Goal: Communication & Community: Answer question/provide support

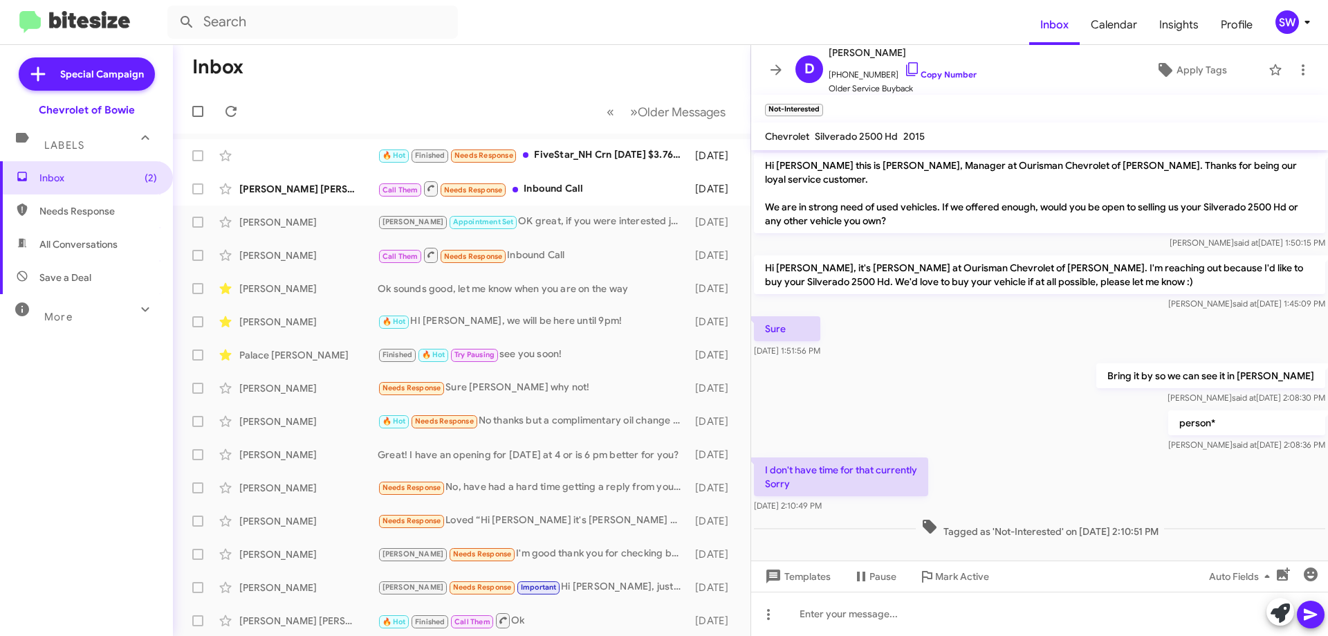
scroll to position [5, 0]
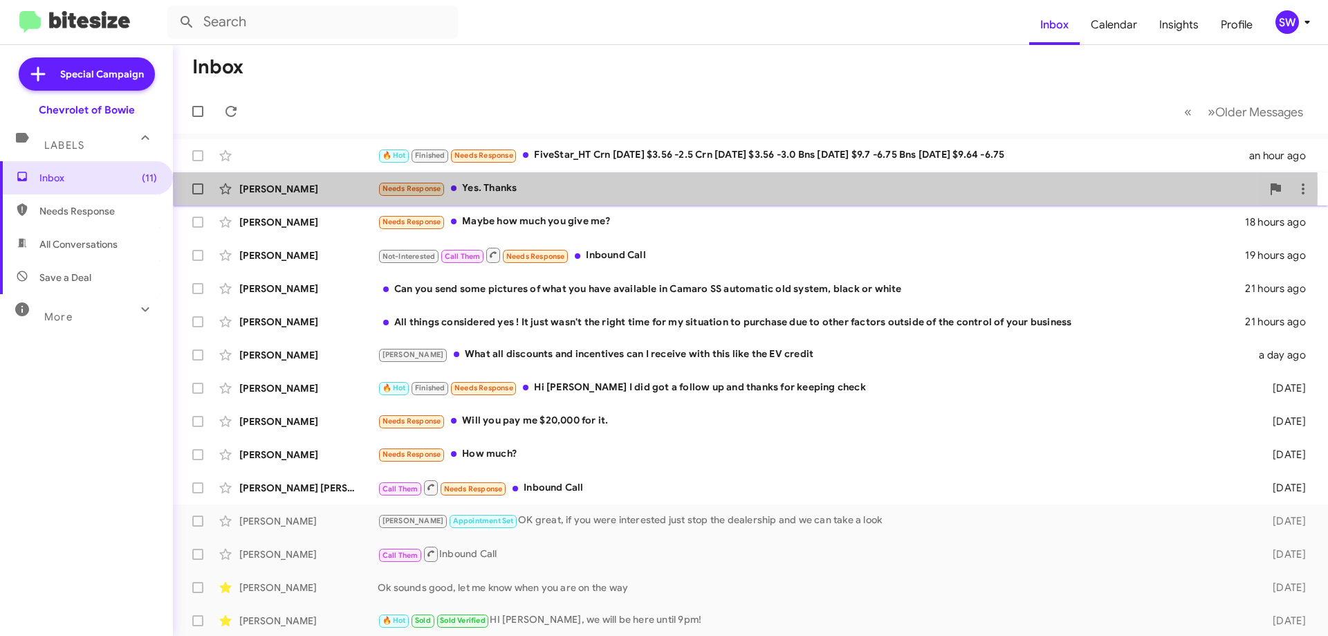
drag, startPoint x: 498, startPoint y: 190, endPoint x: 553, endPoint y: 185, distance: 55.6
click at [501, 189] on div "Needs Response Yes. Thanks" at bounding box center [820, 189] width 884 height 16
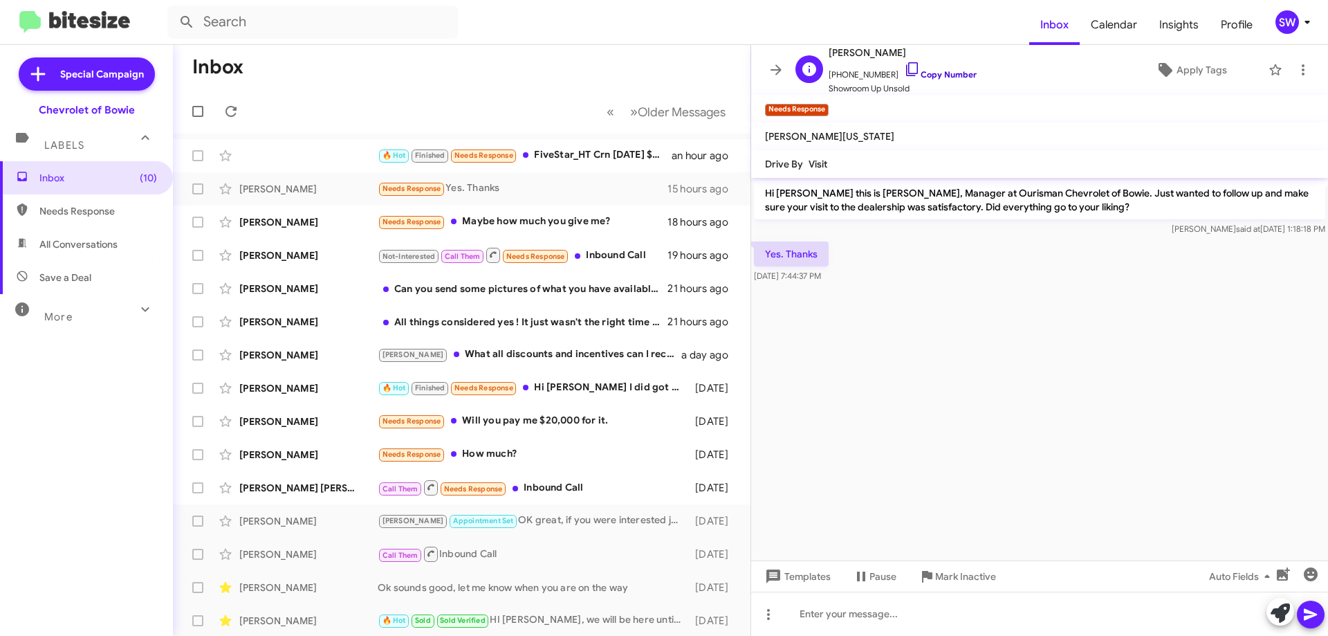
drag, startPoint x: 894, startPoint y: 62, endPoint x: 915, endPoint y: 75, distance: 24.6
click at [904, 63] on icon at bounding box center [912, 69] width 17 height 17
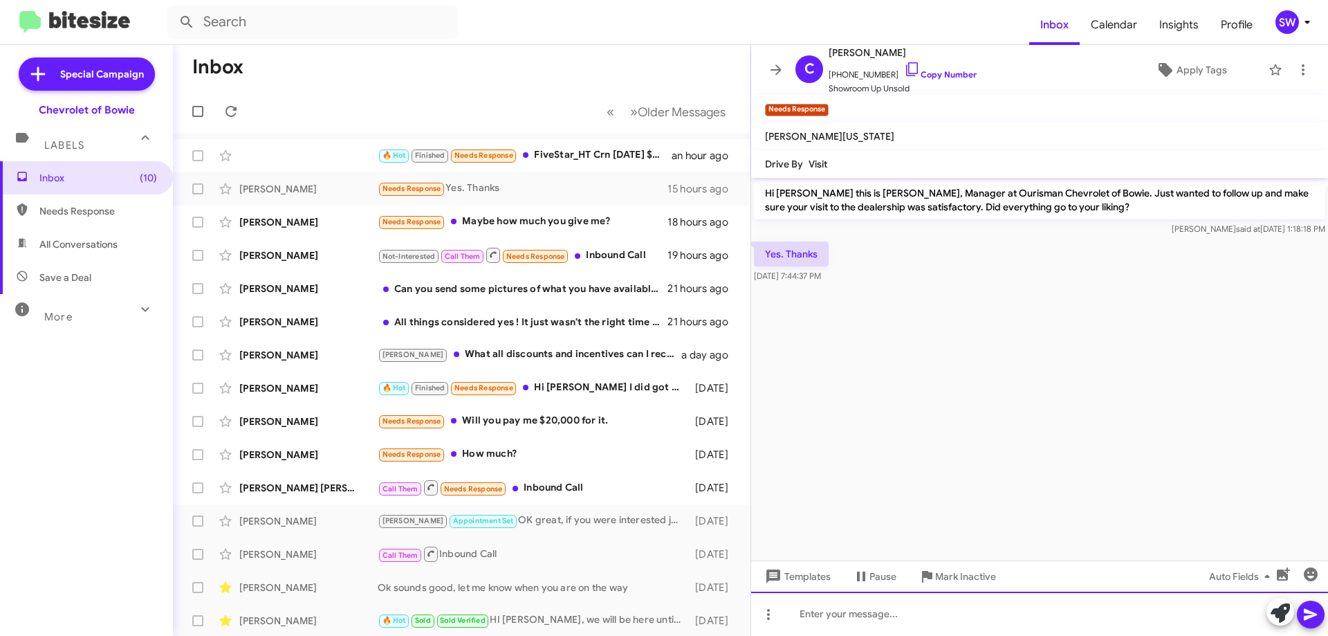
drag, startPoint x: 918, startPoint y: 615, endPoint x: 911, endPoint y: 620, distance: 8.9
click at [919, 616] on div at bounding box center [1039, 613] width 577 height 44
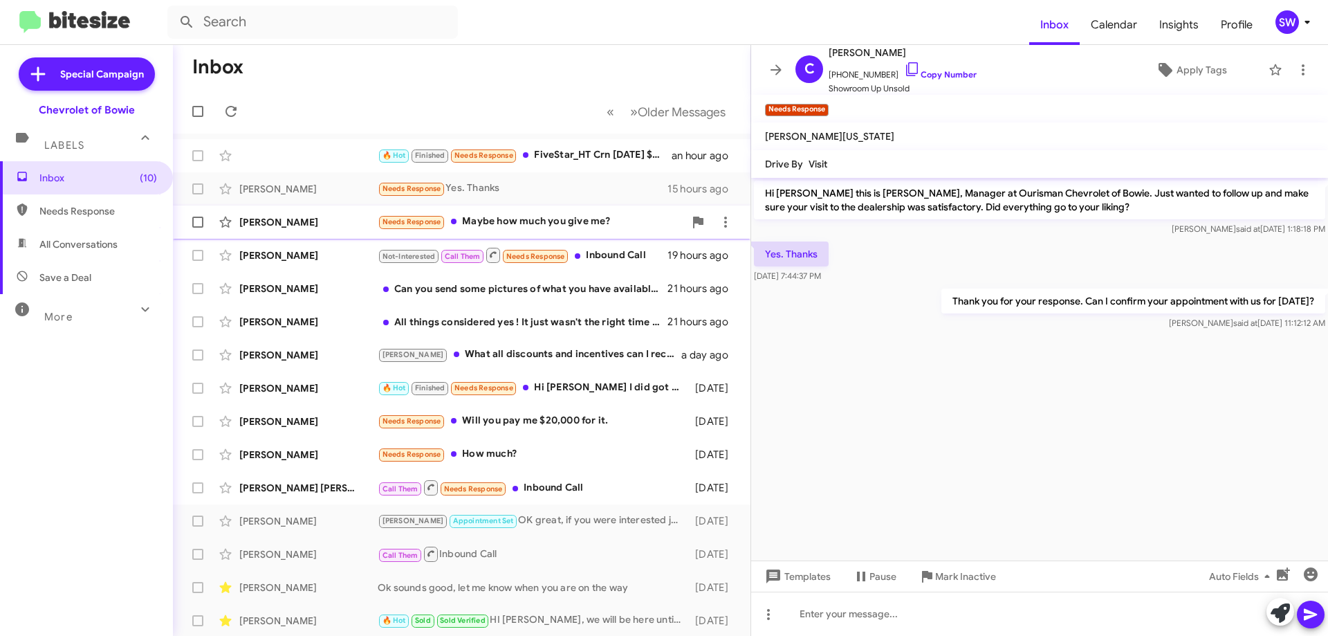
click at [516, 221] on div "Needs Response Maybe how much you give me?" at bounding box center [531, 222] width 306 height 16
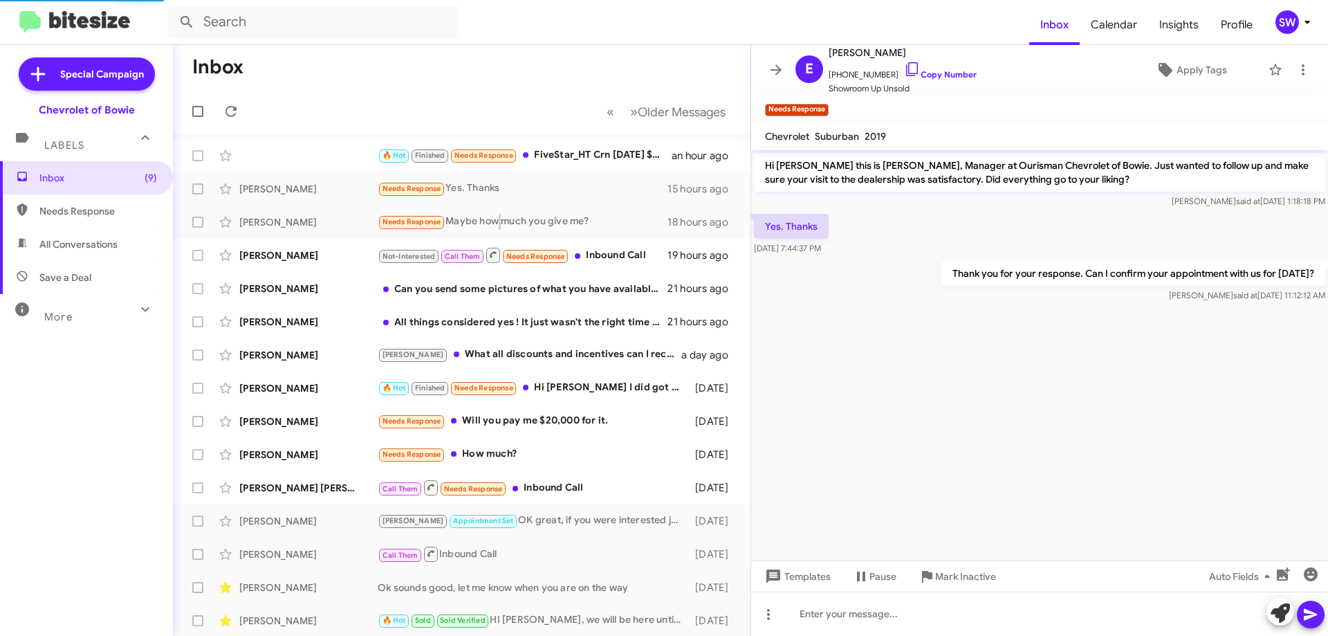
scroll to position [215, 0]
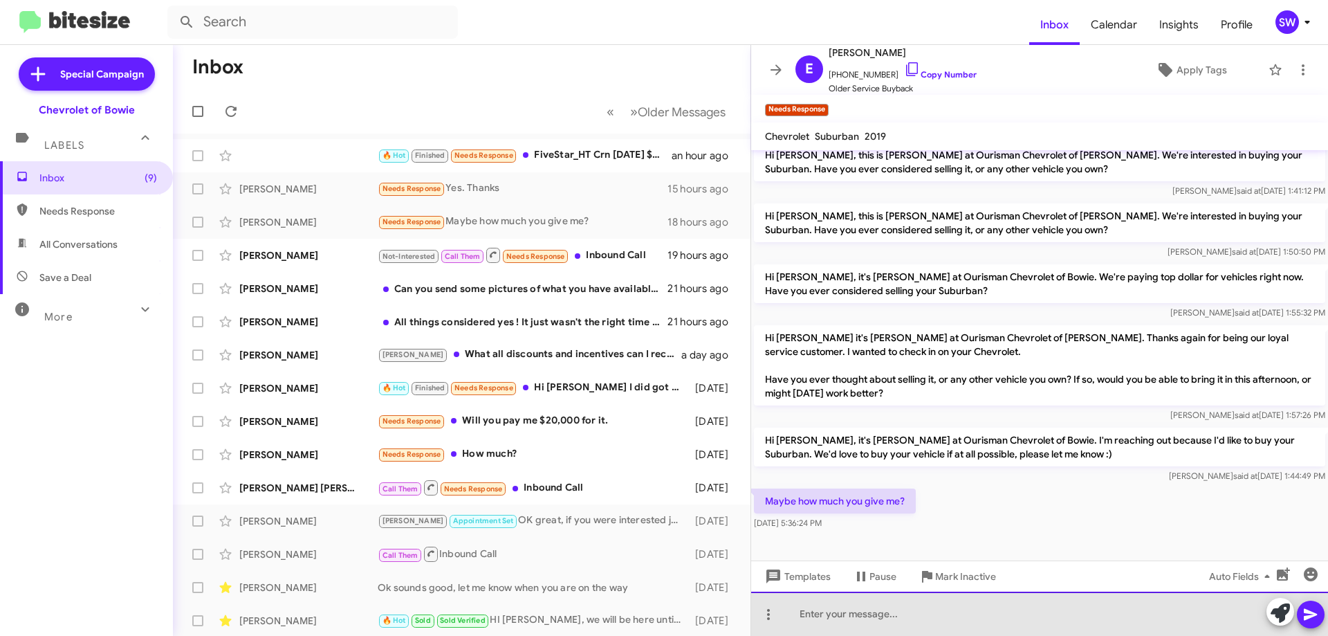
click at [926, 615] on div at bounding box center [1039, 613] width 577 height 44
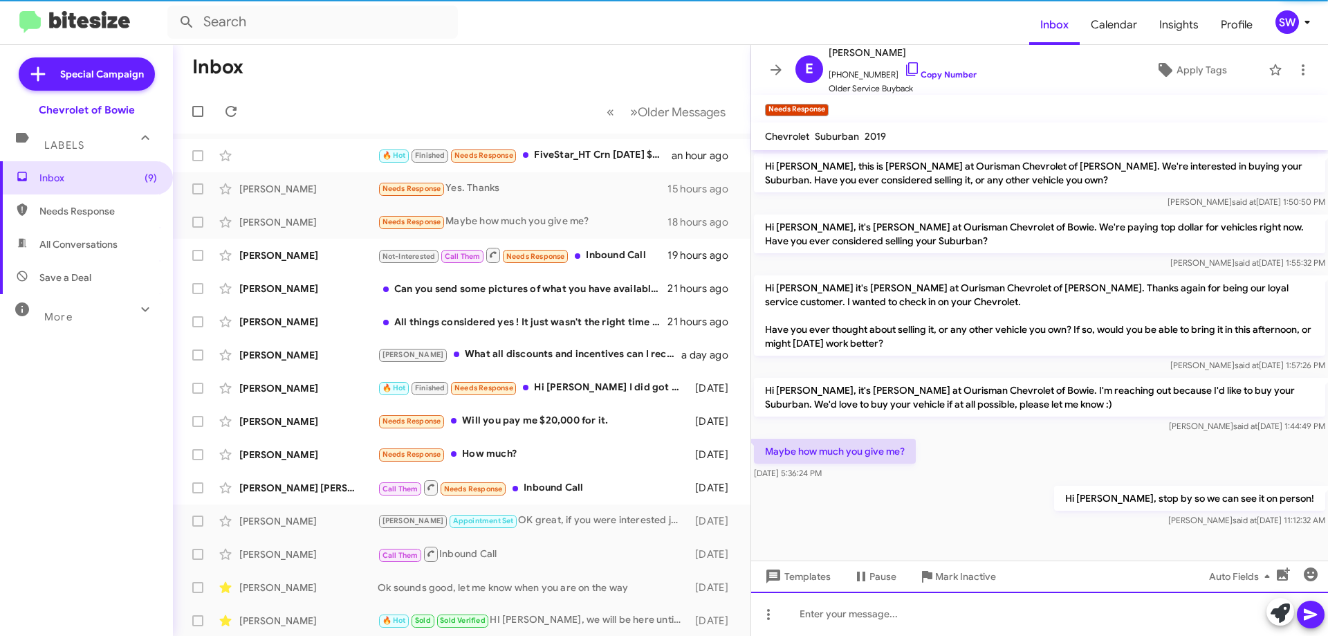
scroll to position [266, 0]
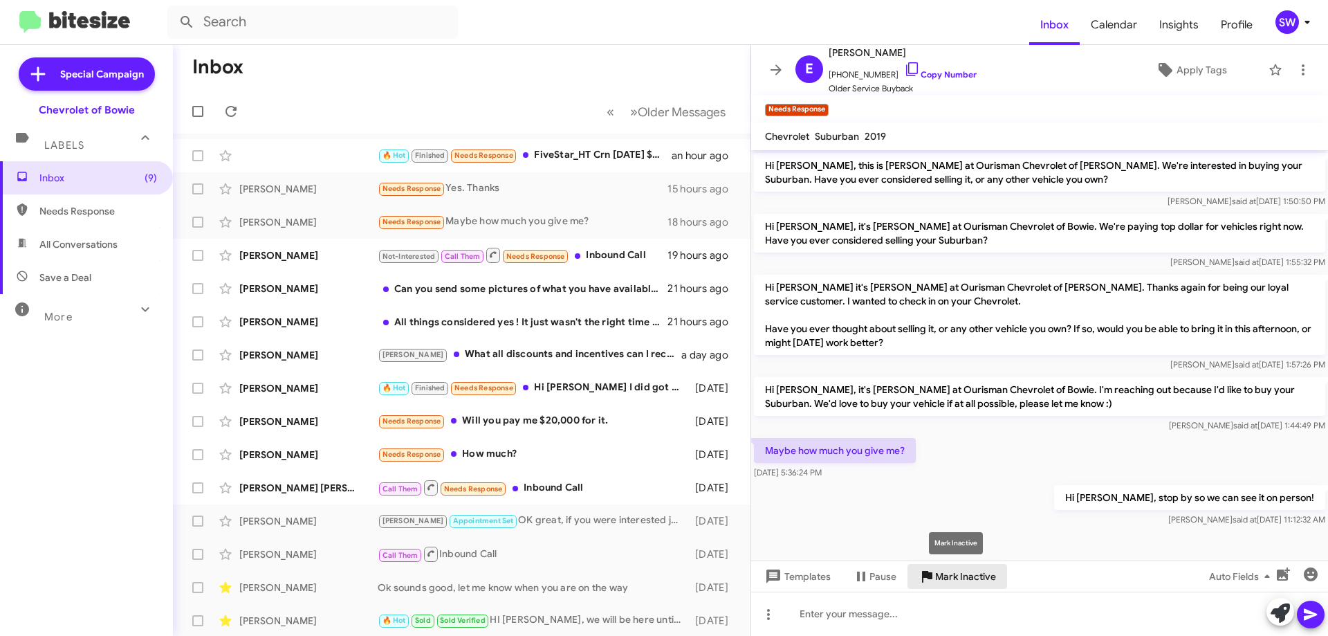
click at [955, 576] on span "Mark Inactive" at bounding box center [965, 576] width 61 height 25
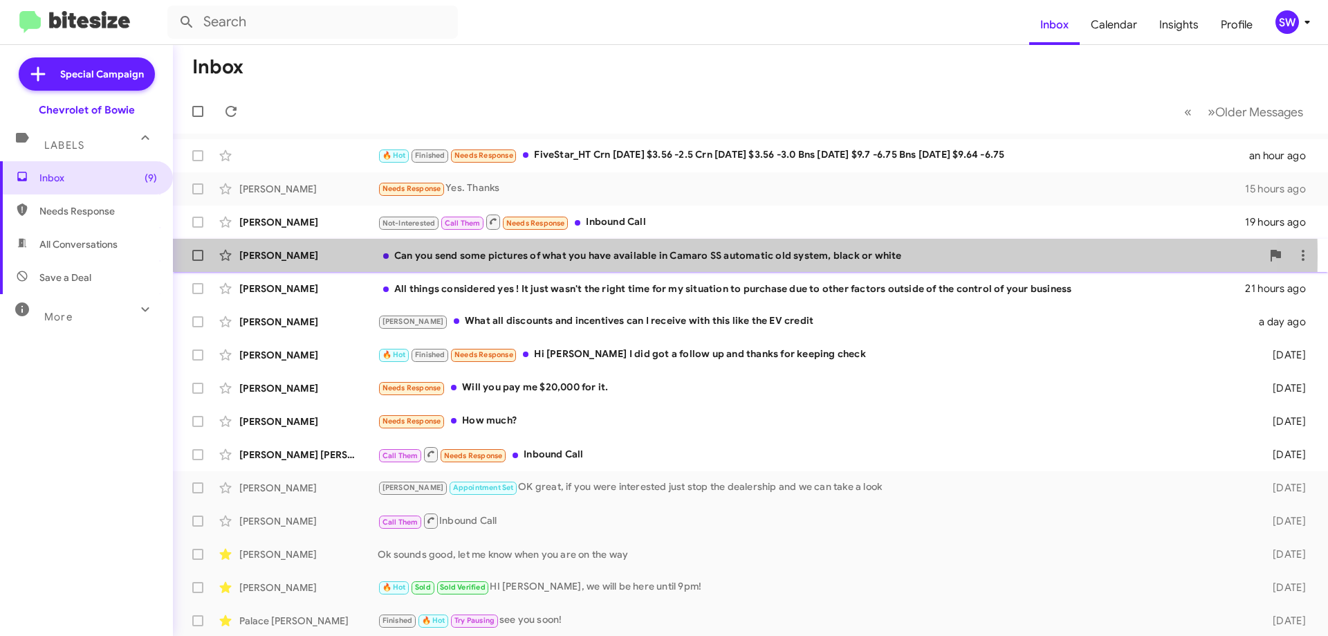
click at [594, 257] on div "Can you send some pictures of what you have available in Camaro SS automatic ol…" at bounding box center [820, 255] width 884 height 14
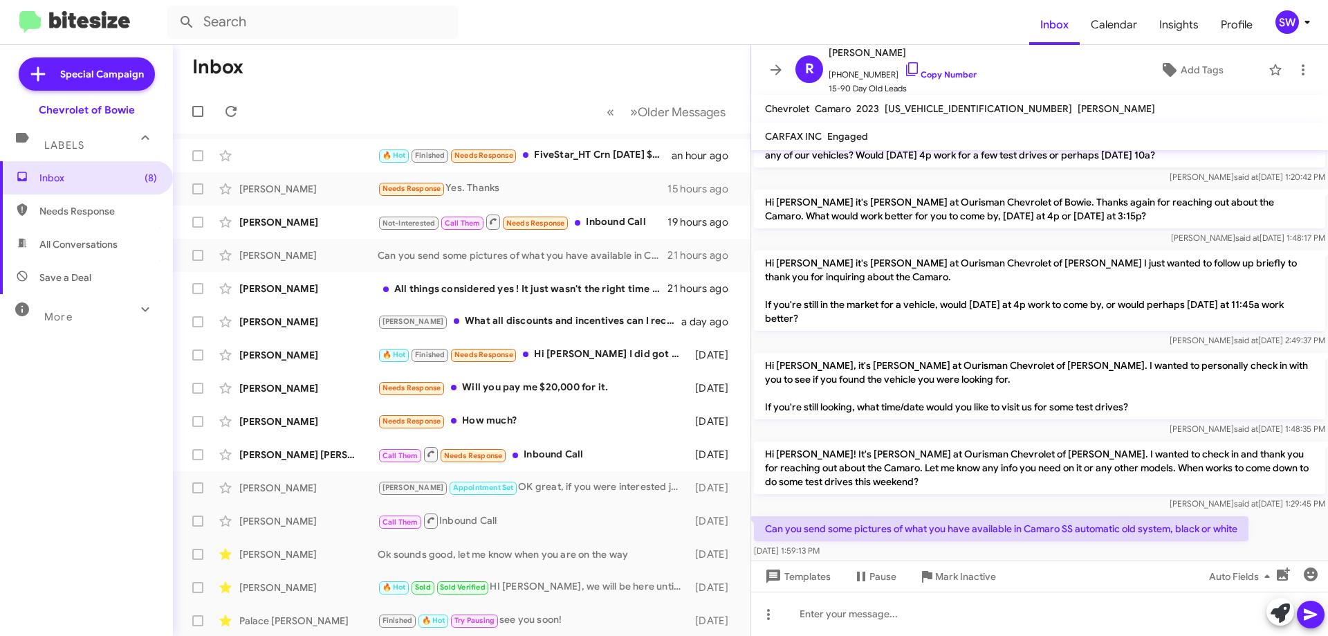
scroll to position [109, 0]
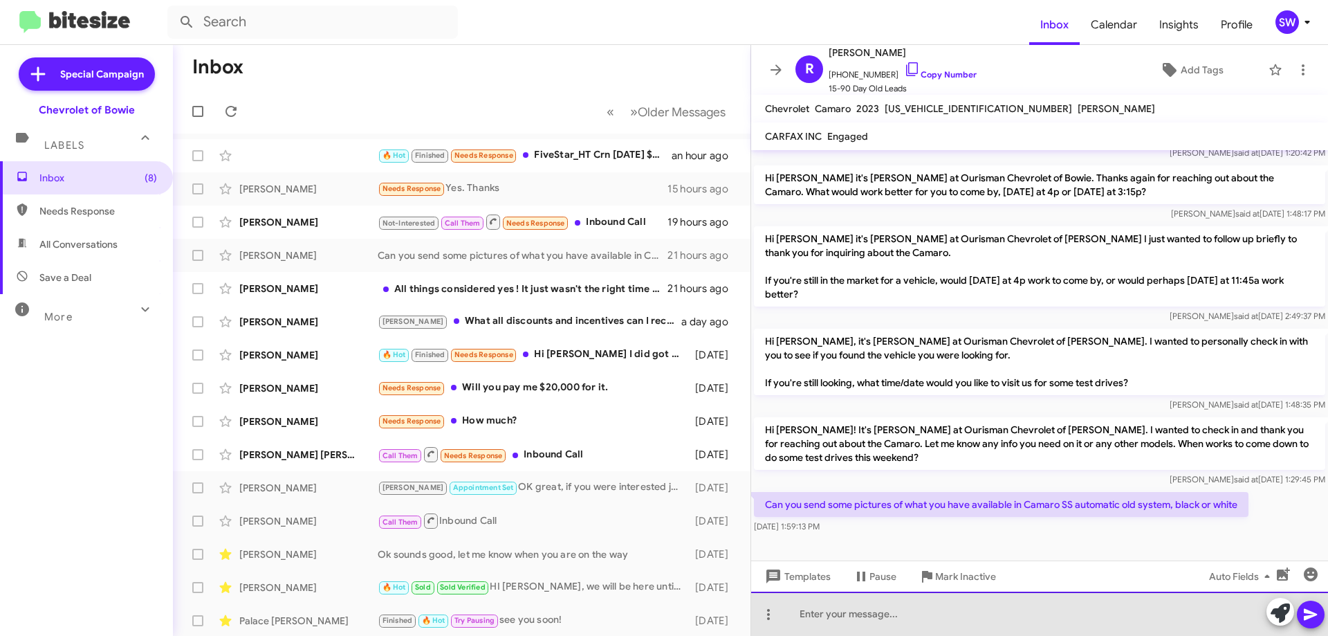
drag, startPoint x: 843, startPoint y: 620, endPoint x: 861, endPoint y: 620, distance: 18.7
click at [843, 620] on div at bounding box center [1039, 613] width 577 height 44
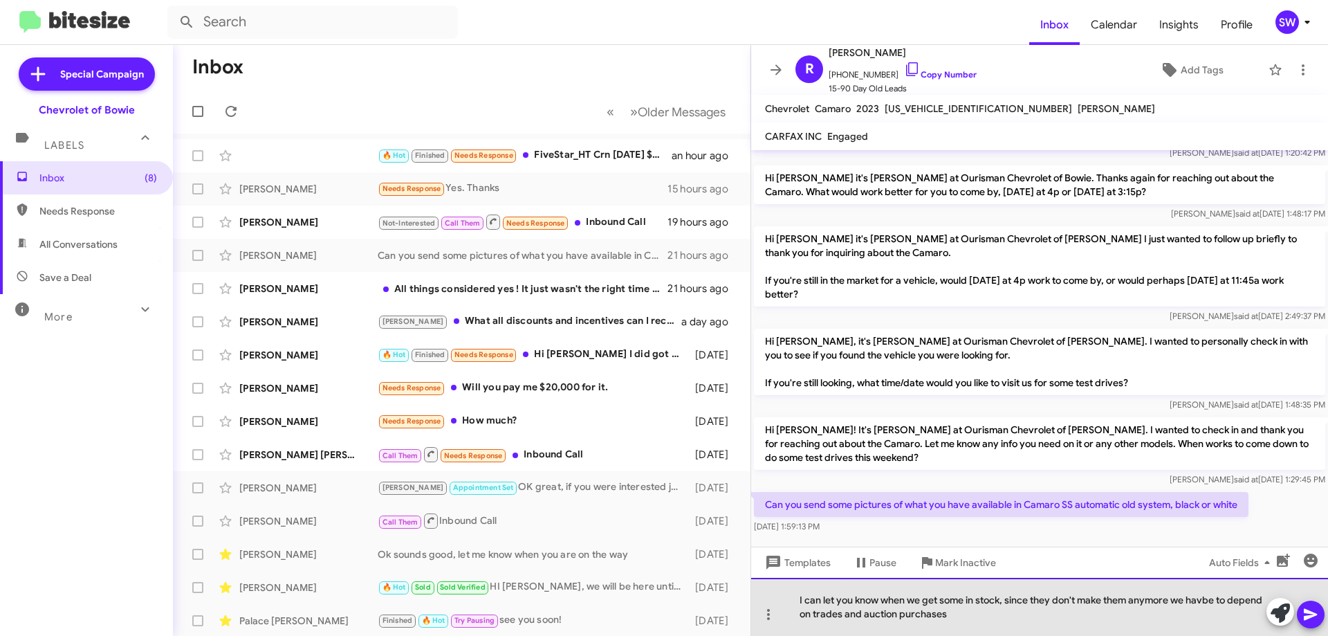
click at [998, 615] on div "I can let you know when we get some in stock, since they don't make them anymor…" at bounding box center [1039, 607] width 577 height 58
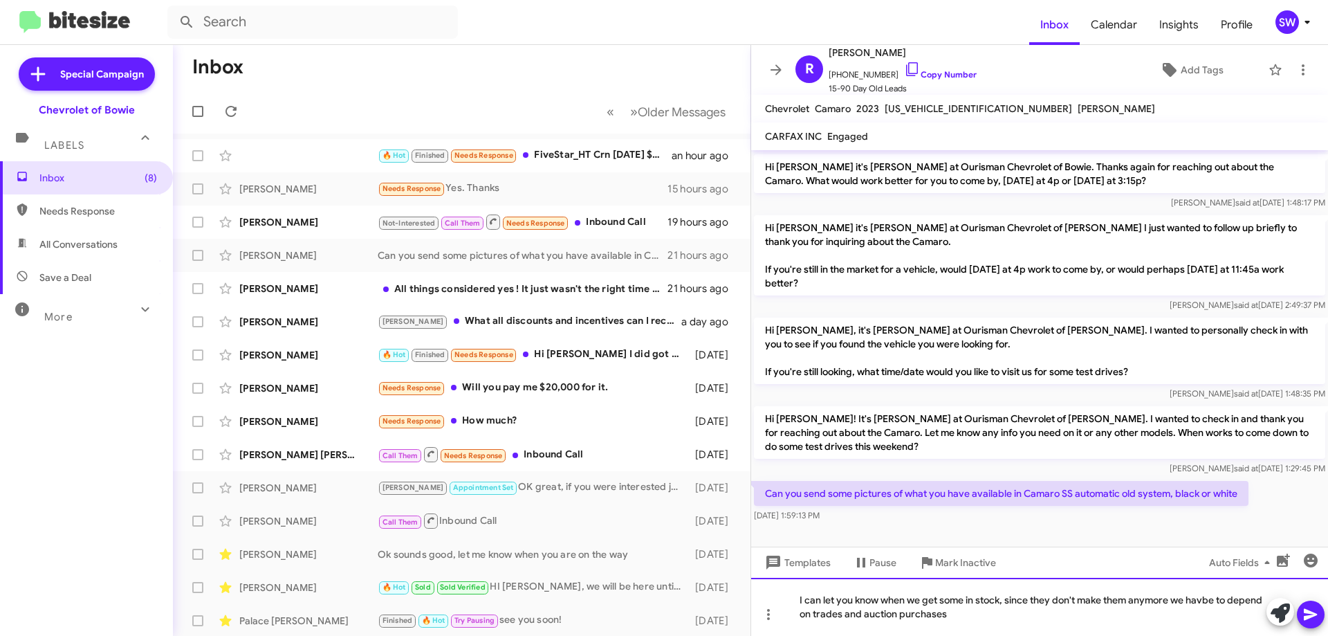
scroll to position [123, 0]
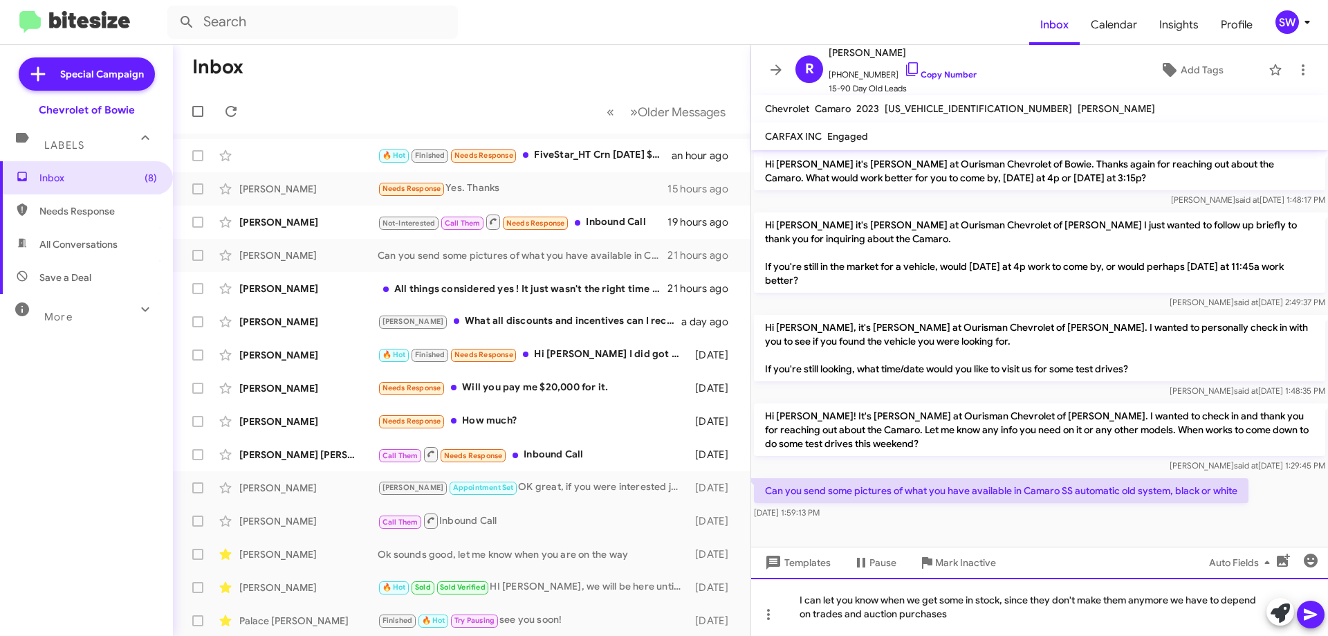
click at [984, 618] on div "I can let you know when we get some in stock, since they don't make them anymor…" at bounding box center [1039, 607] width 577 height 58
click at [904, 71] on icon at bounding box center [912, 69] width 17 height 17
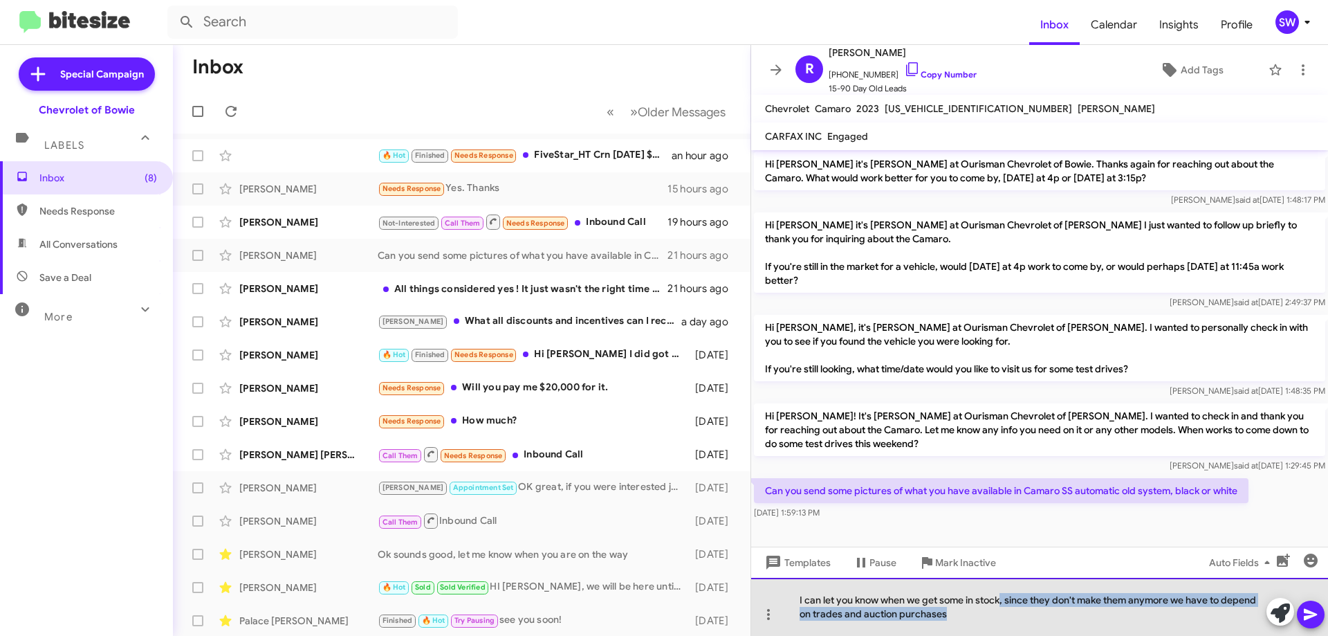
drag, startPoint x: 1002, startPoint y: 600, endPoint x: 1038, endPoint y: 636, distance: 50.9
click at [1038, 635] on html "Inbox Calendar Insights Profile SW Special Campaign Chevrolet of Bowie Labels I…" at bounding box center [664, 318] width 1328 height 636
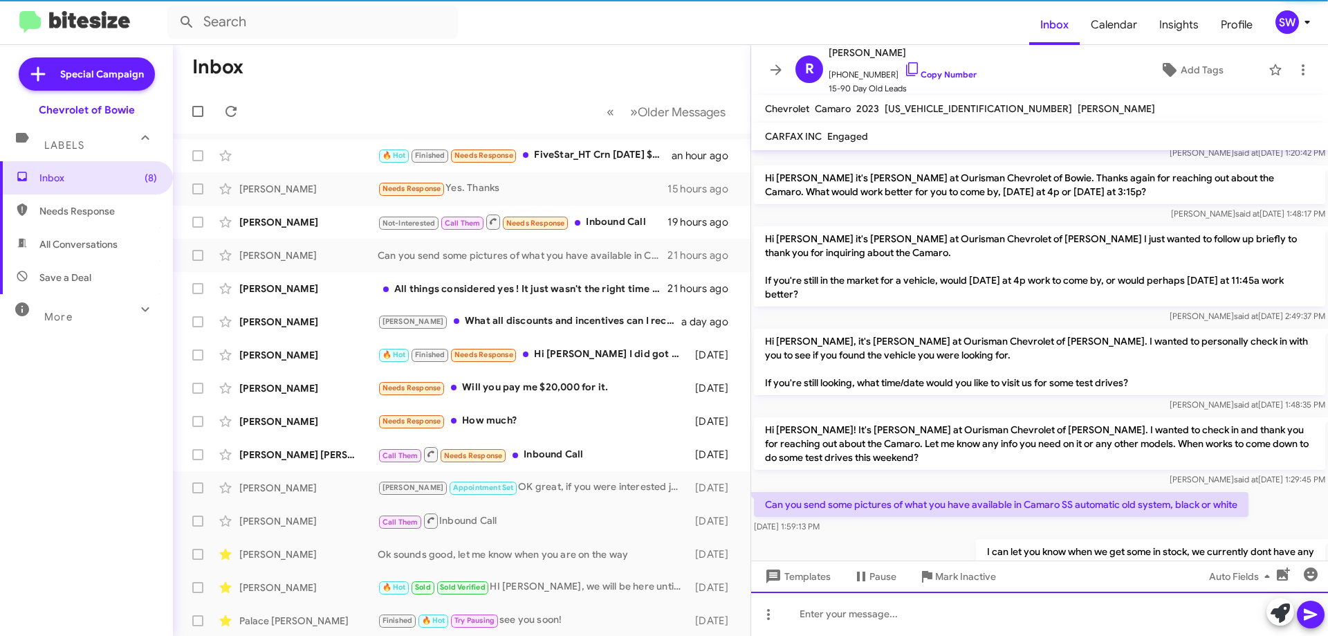
scroll to position [0, 0]
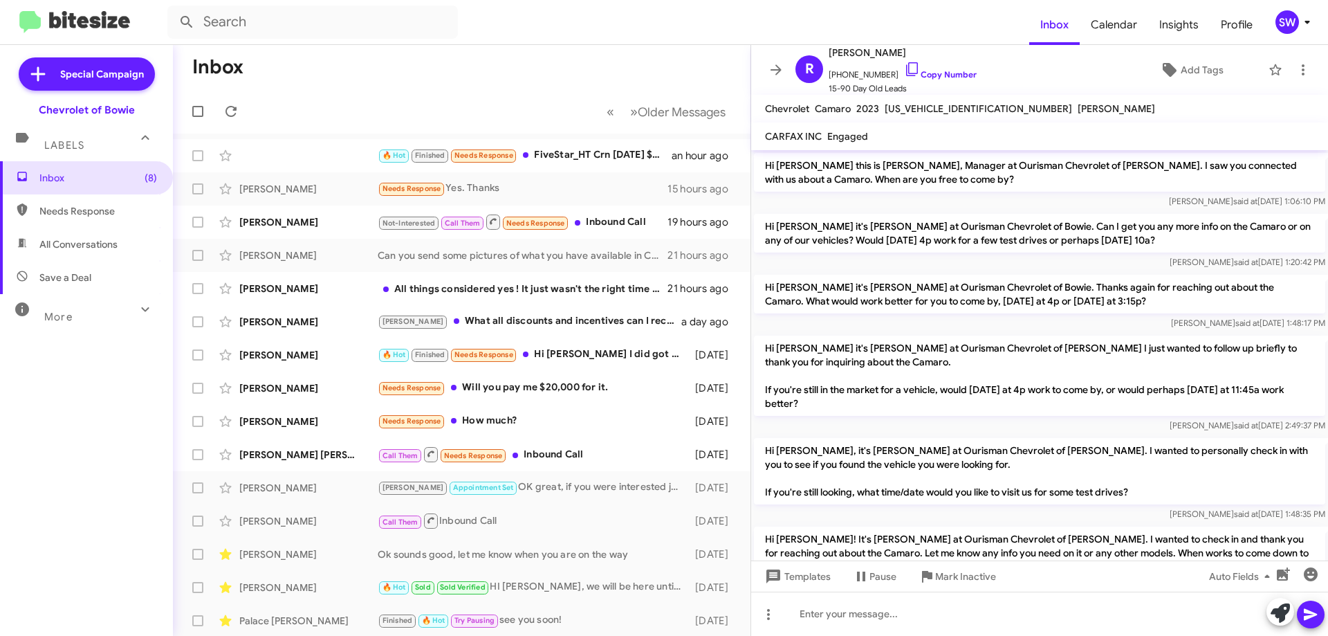
drag, startPoint x: 900, startPoint y: 64, endPoint x: 945, endPoint y: 95, distance: 54.7
click at [904, 65] on icon at bounding box center [912, 69] width 17 height 17
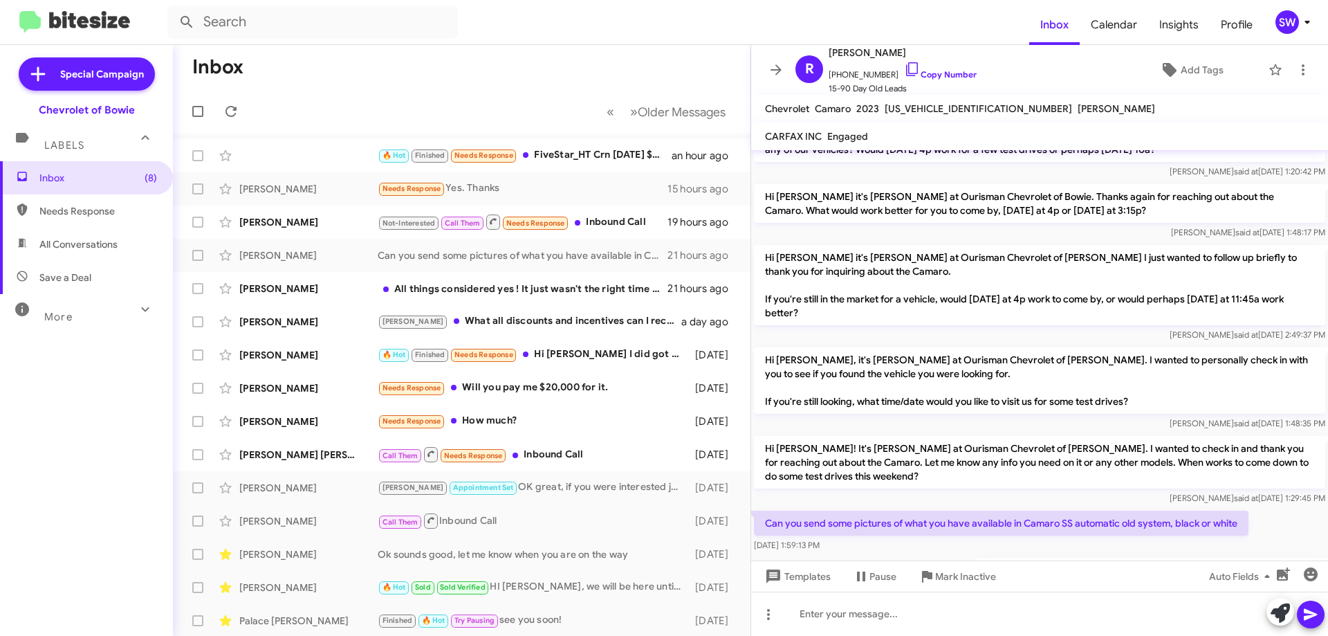
scroll to position [160, 0]
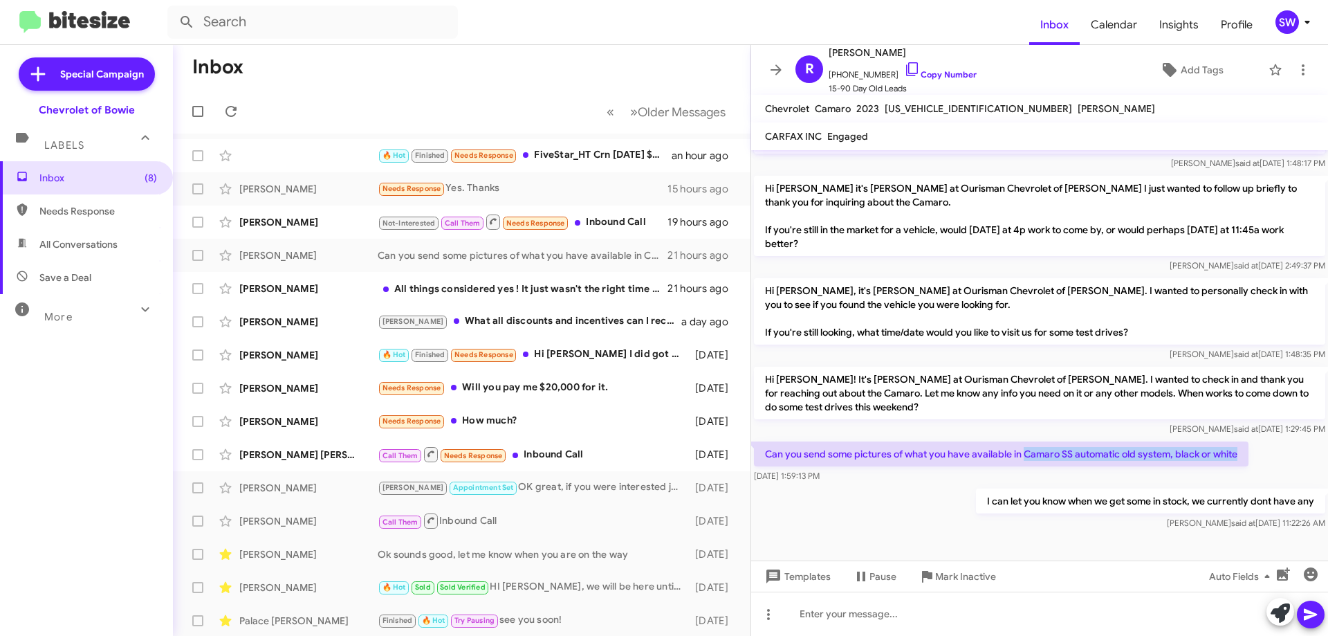
drag, startPoint x: 1025, startPoint y: 454, endPoint x: 1226, endPoint y: 455, distance: 201.3
click at [1246, 455] on p "Can you send some pictures of what you have available in Camaro SS automatic ol…" at bounding box center [1001, 453] width 495 height 25
copy p "Camaro SS automatic old system, black or white"
click at [999, 517] on div "[PERSON_NAME] said at [DATE] 11:22:26 AM" at bounding box center [1150, 523] width 349 height 14
click at [971, 578] on span "Mark Inactive" at bounding box center [965, 576] width 61 height 25
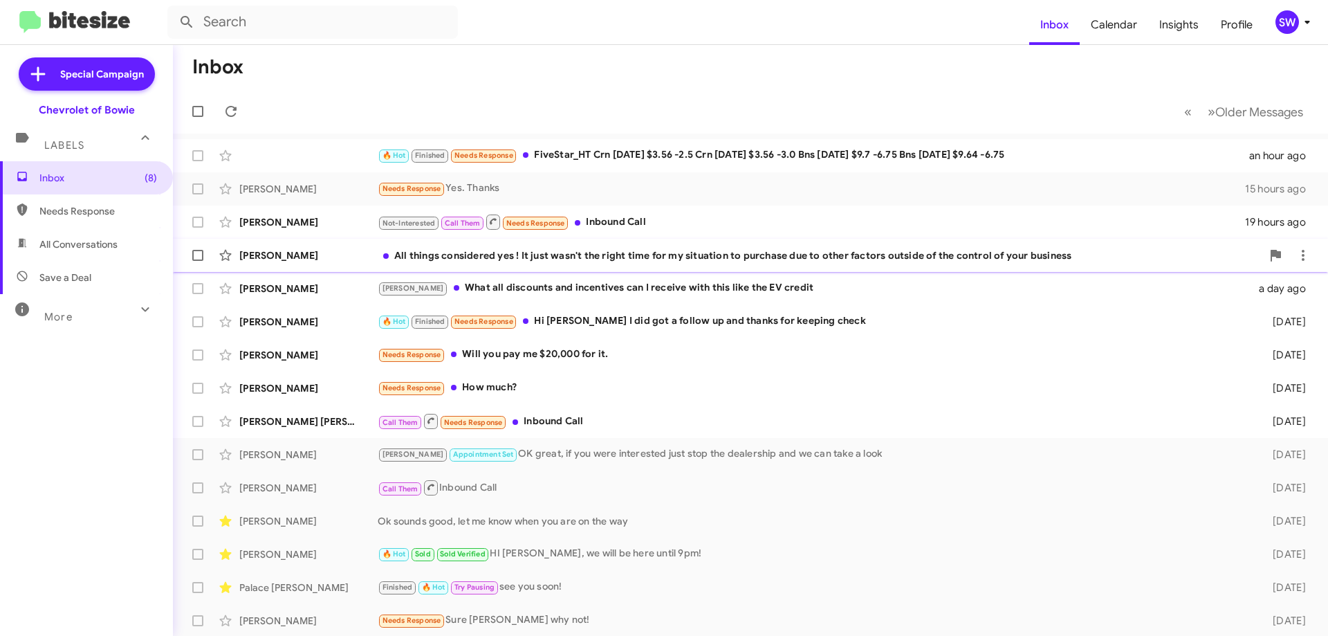
drag, startPoint x: 605, startPoint y: 263, endPoint x: 623, endPoint y: 263, distance: 18.7
click at [605, 263] on div "[PERSON_NAME] All things considered yes ! It just wasn't the right time for my …" at bounding box center [750, 255] width 1133 height 28
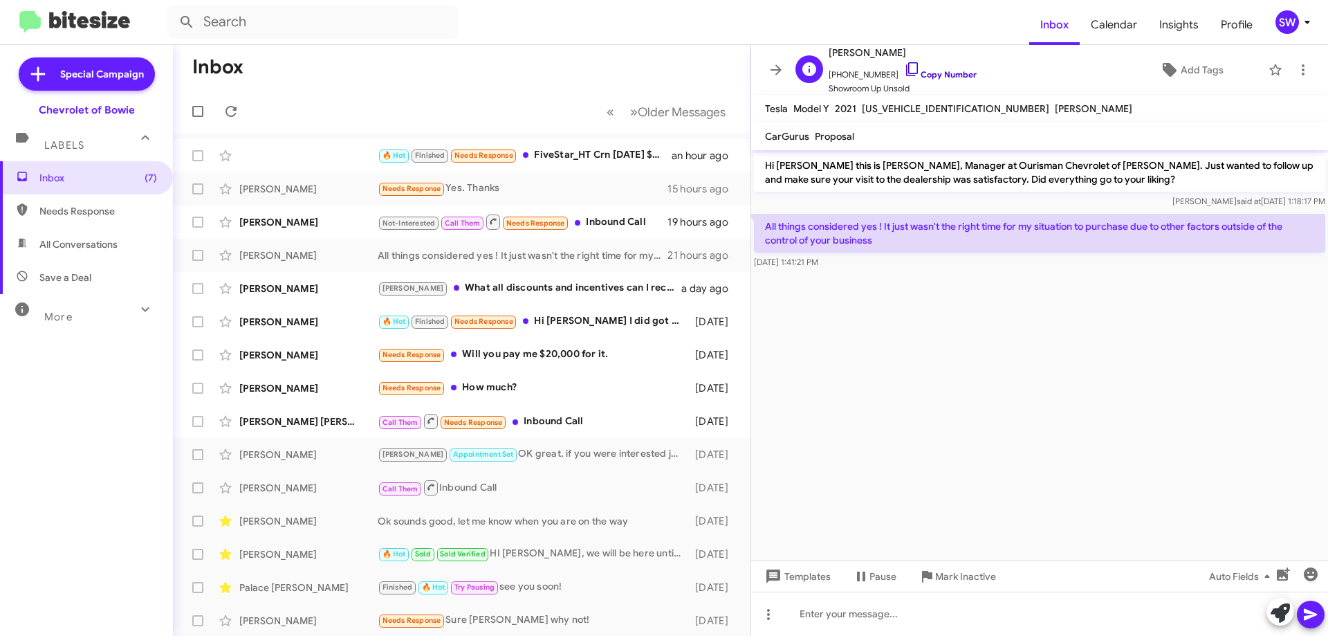
click at [904, 68] on icon at bounding box center [912, 69] width 17 height 17
drag, startPoint x: 953, startPoint y: 578, endPoint x: 1141, endPoint y: 528, distance: 194.0
click at [960, 574] on span "Mark Inactive" at bounding box center [965, 576] width 61 height 25
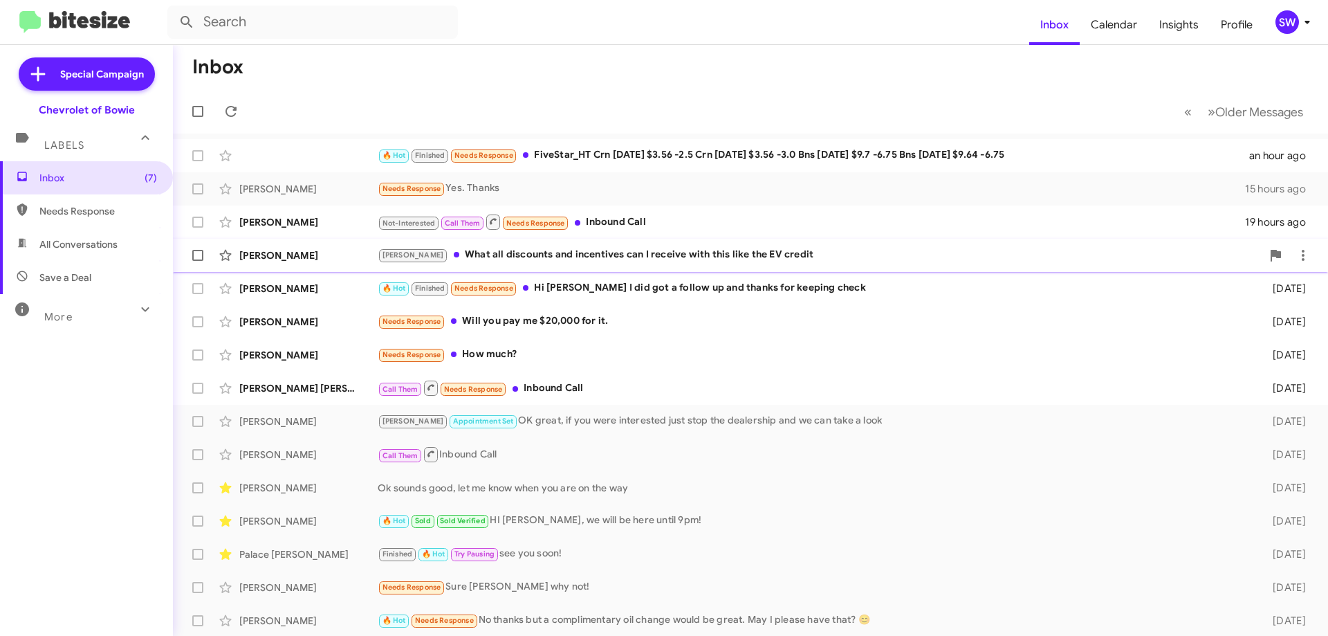
drag, startPoint x: 562, startPoint y: 257, endPoint x: 570, endPoint y: 254, distance: 8.7
click at [562, 257] on div "[PERSON_NAME] What all discounts and incentives can I receive with this like th…" at bounding box center [820, 255] width 884 height 16
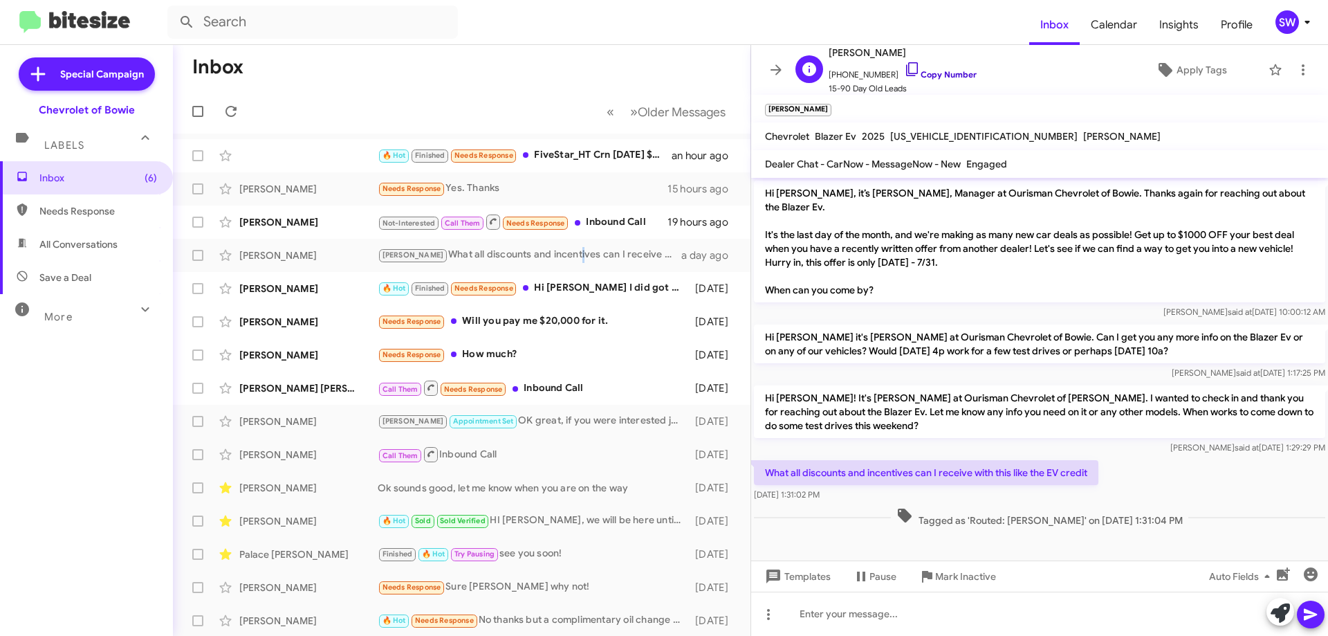
drag, startPoint x: 899, startPoint y: 67, endPoint x: 924, endPoint y: 72, distance: 25.4
click at [904, 67] on icon at bounding box center [912, 69] width 17 height 17
click at [904, 71] on icon at bounding box center [912, 69] width 17 height 17
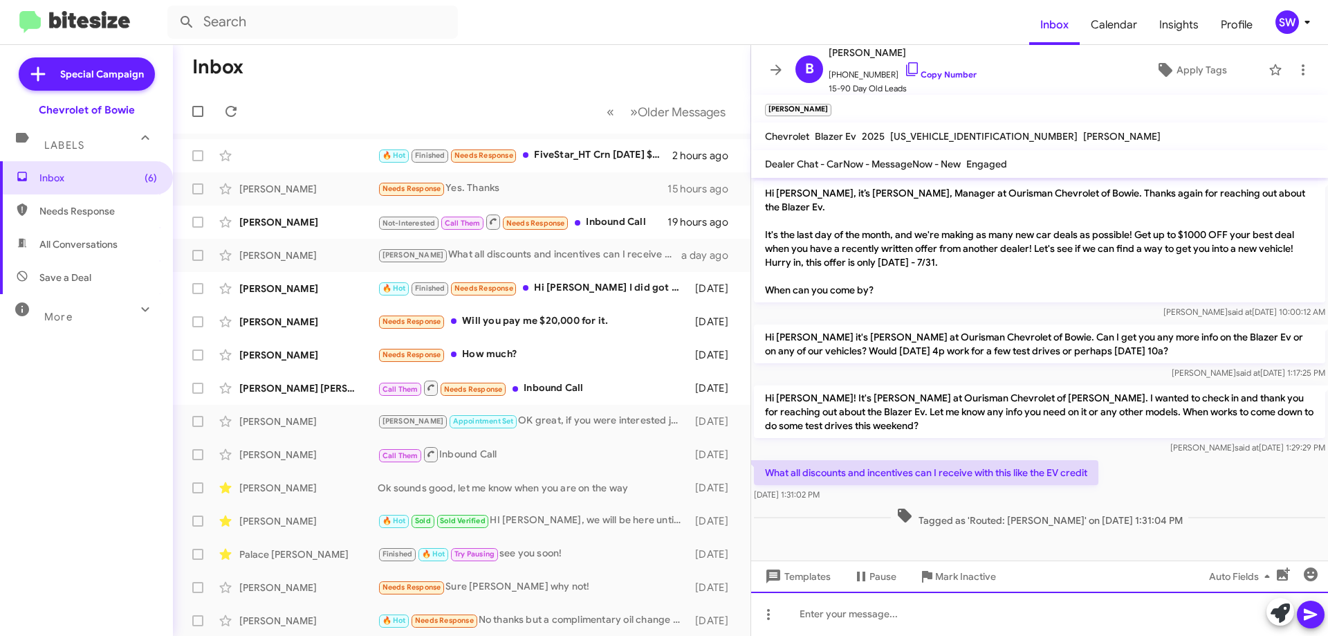
click at [884, 608] on div at bounding box center [1039, 613] width 577 height 44
click at [948, 618] on div "For the Blazer EV SS" at bounding box center [1039, 613] width 577 height 44
click at [1146, 618] on div "For the Blazer EV SS- we have a $6800 discount, $3500 customer cash," at bounding box center [1039, 613] width 577 height 44
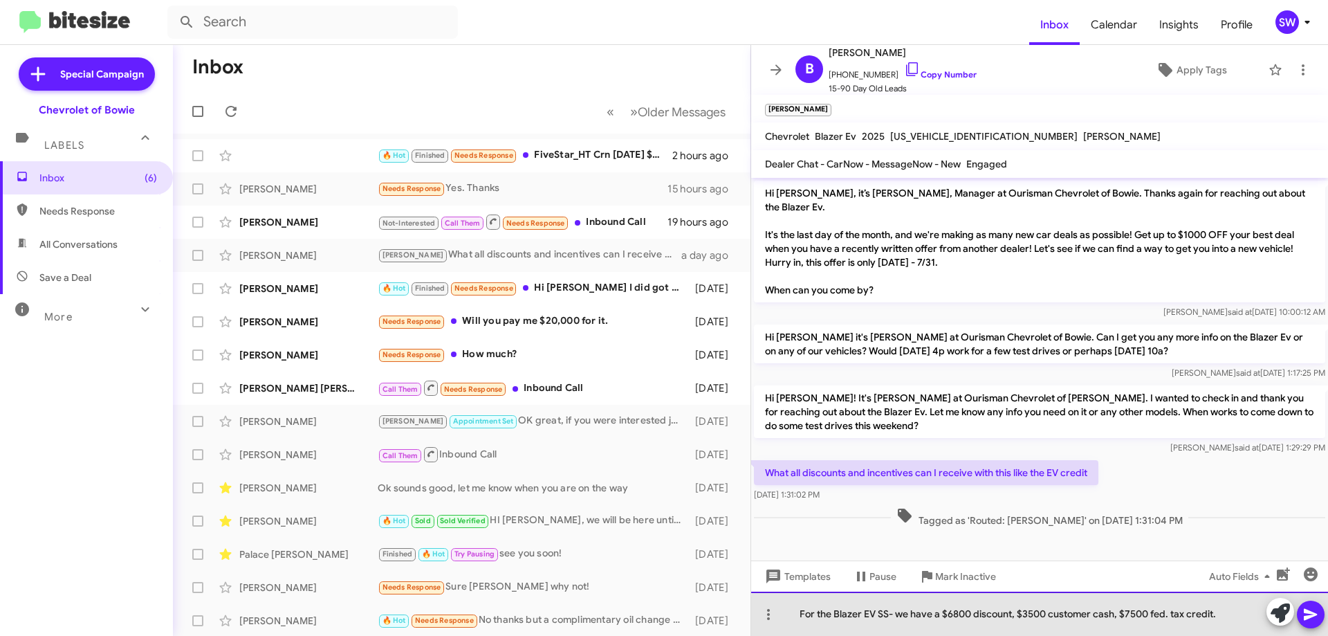
click at [1235, 622] on div "For the Blazer EV SS- we have a $6800 discount, $3500 customer cash, $7500 fed.…" at bounding box center [1039, 613] width 577 height 44
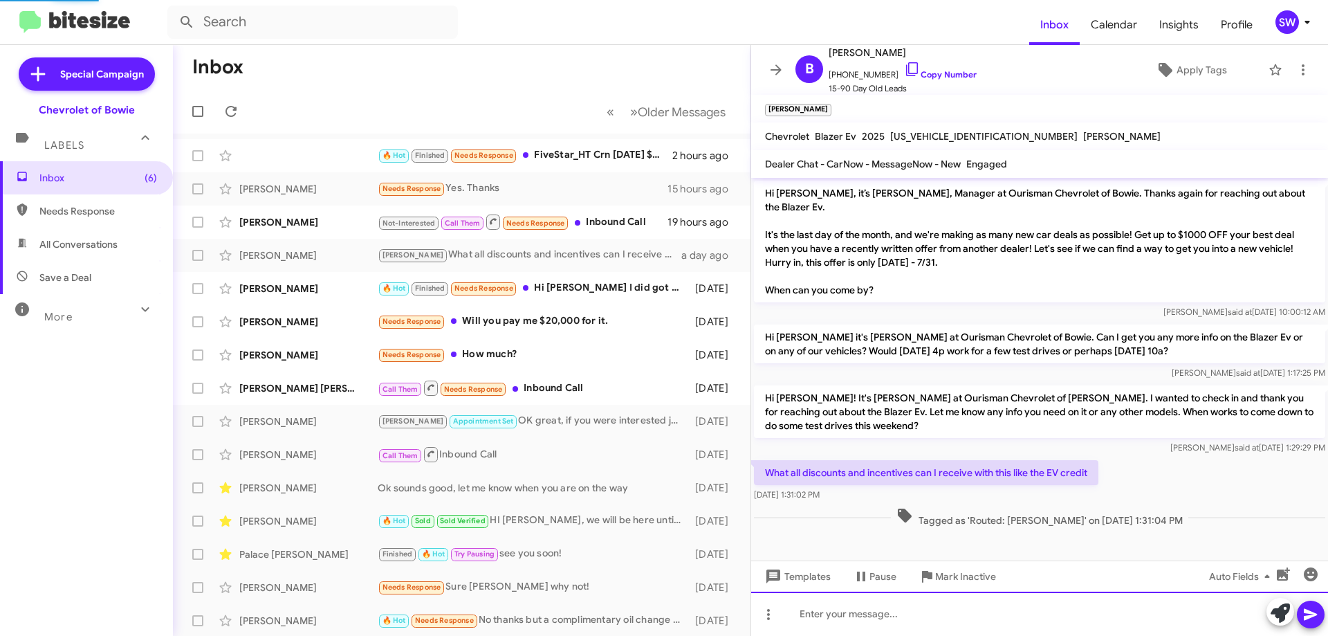
scroll to position [37, 0]
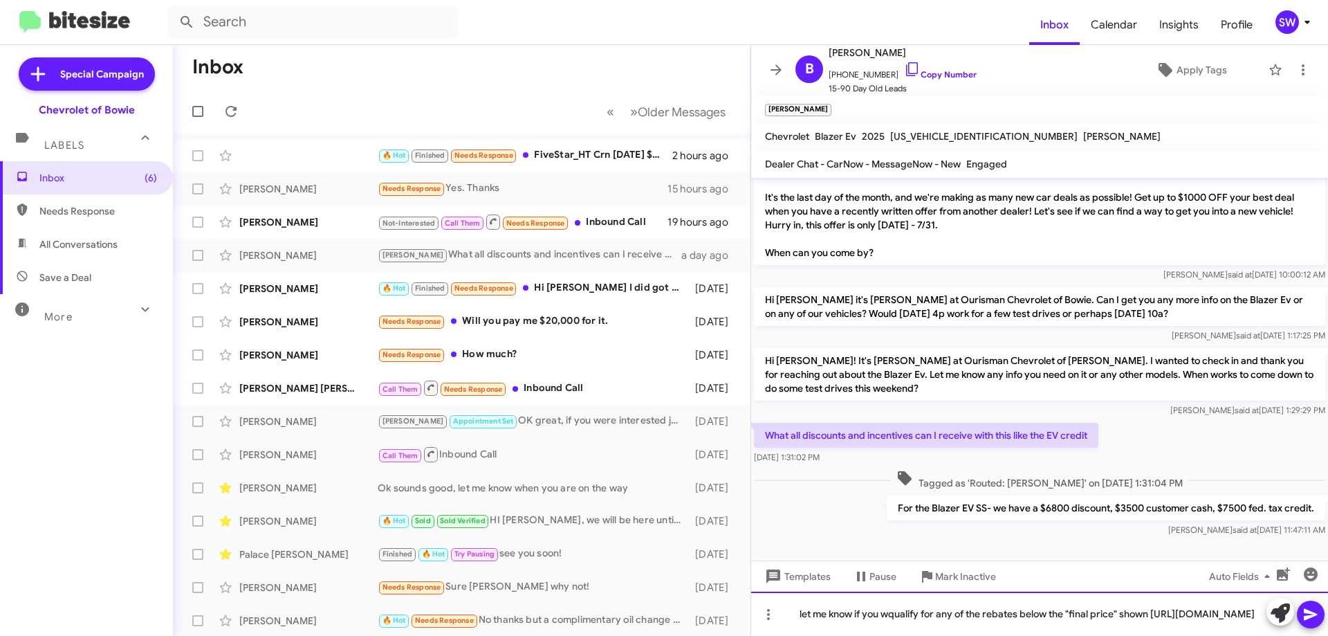
drag, startPoint x: 899, startPoint y: 595, endPoint x: 889, endPoint y: 581, distance: 17.3
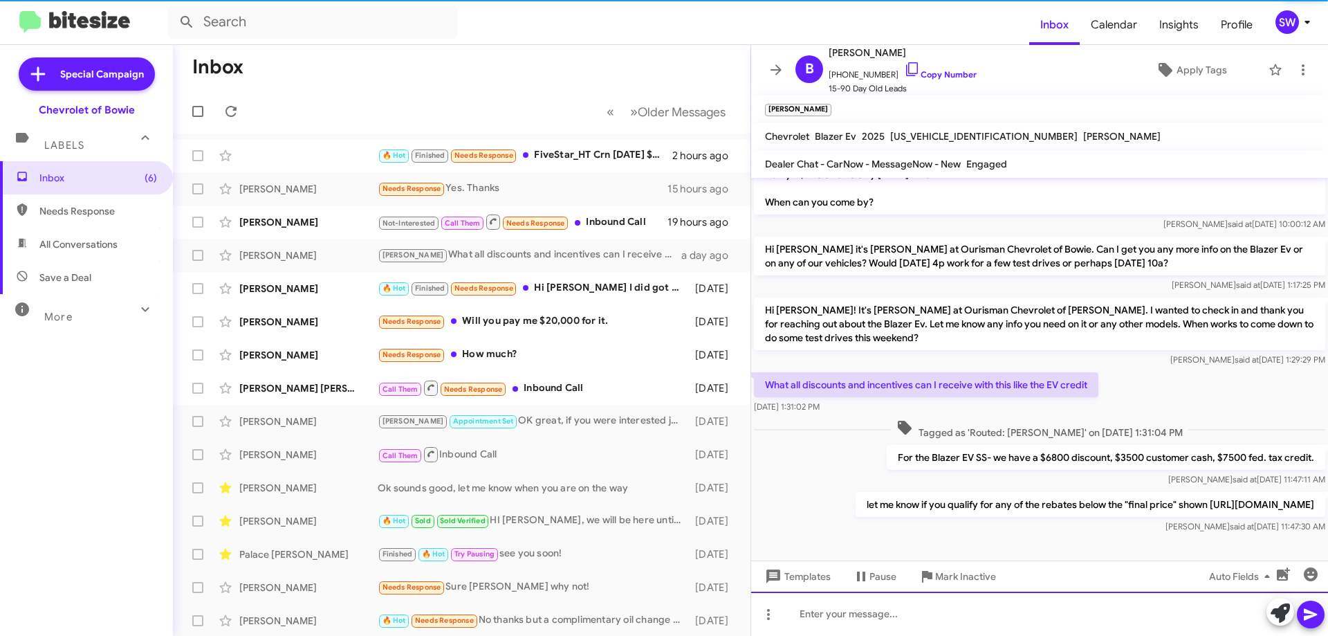
scroll to position [102, 0]
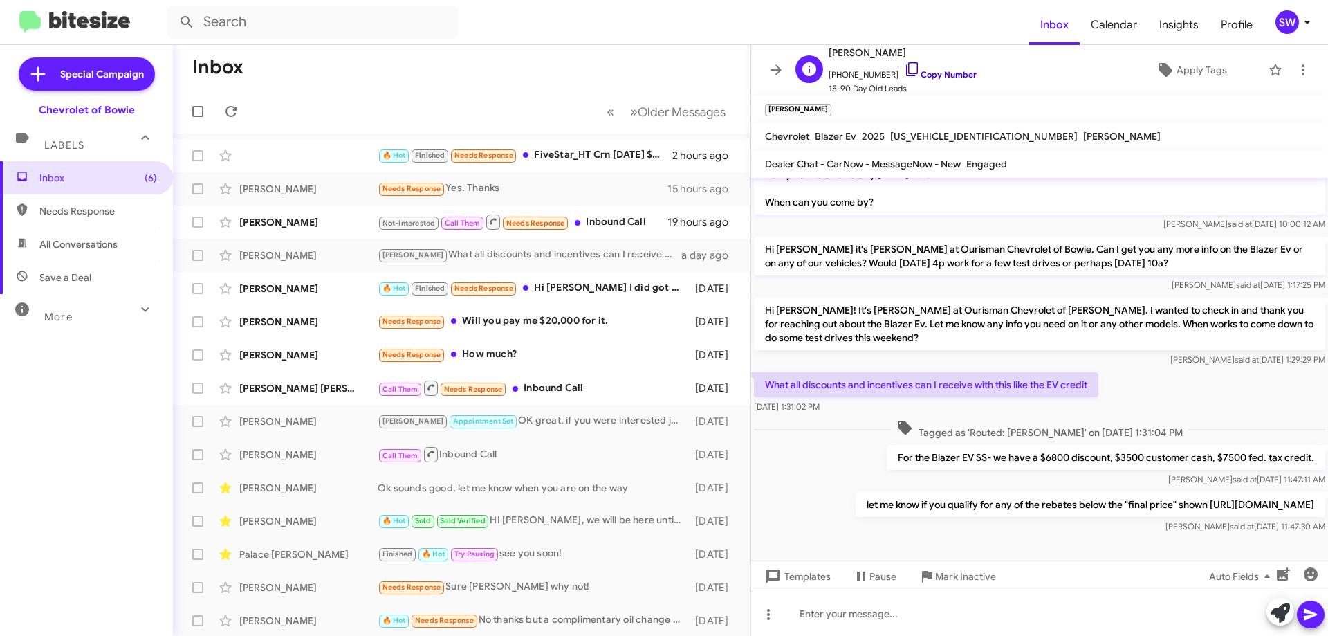
click at [906, 73] on icon at bounding box center [912, 69] width 12 height 14
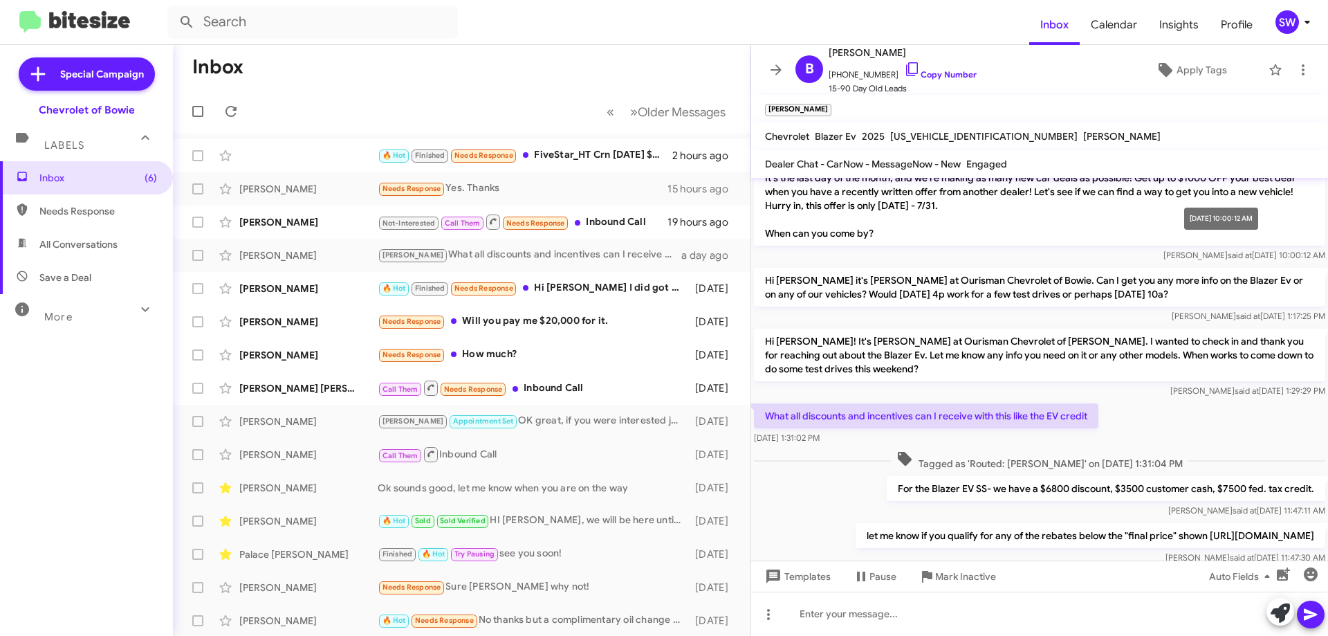
scroll to position [33, 0]
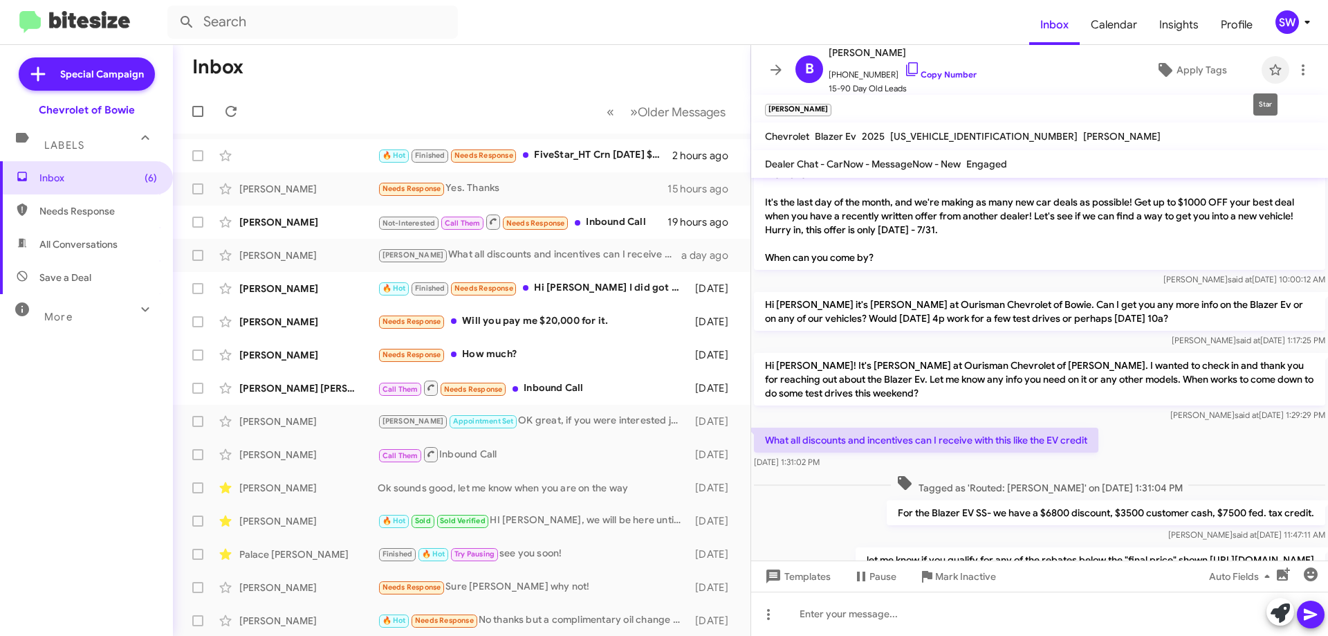
drag, startPoint x: 1266, startPoint y: 67, endPoint x: 917, endPoint y: 241, distance: 390.1
click at [1267, 68] on icon at bounding box center [1275, 70] width 17 height 17
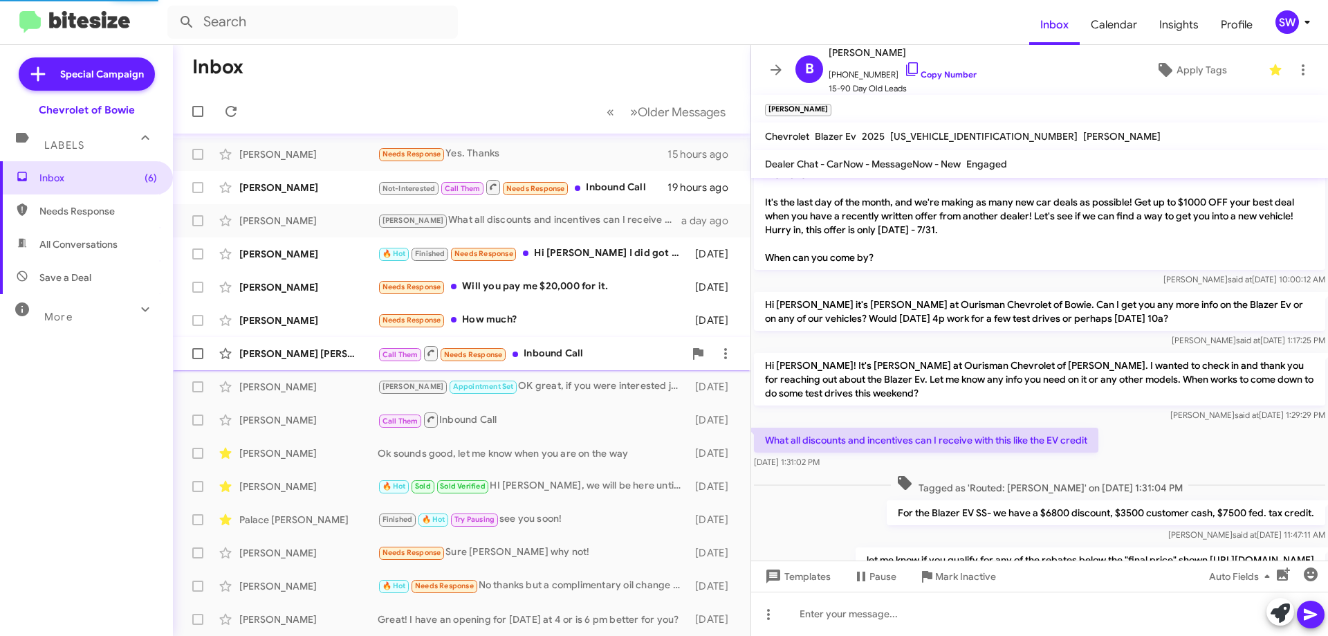
scroll to position [68, 0]
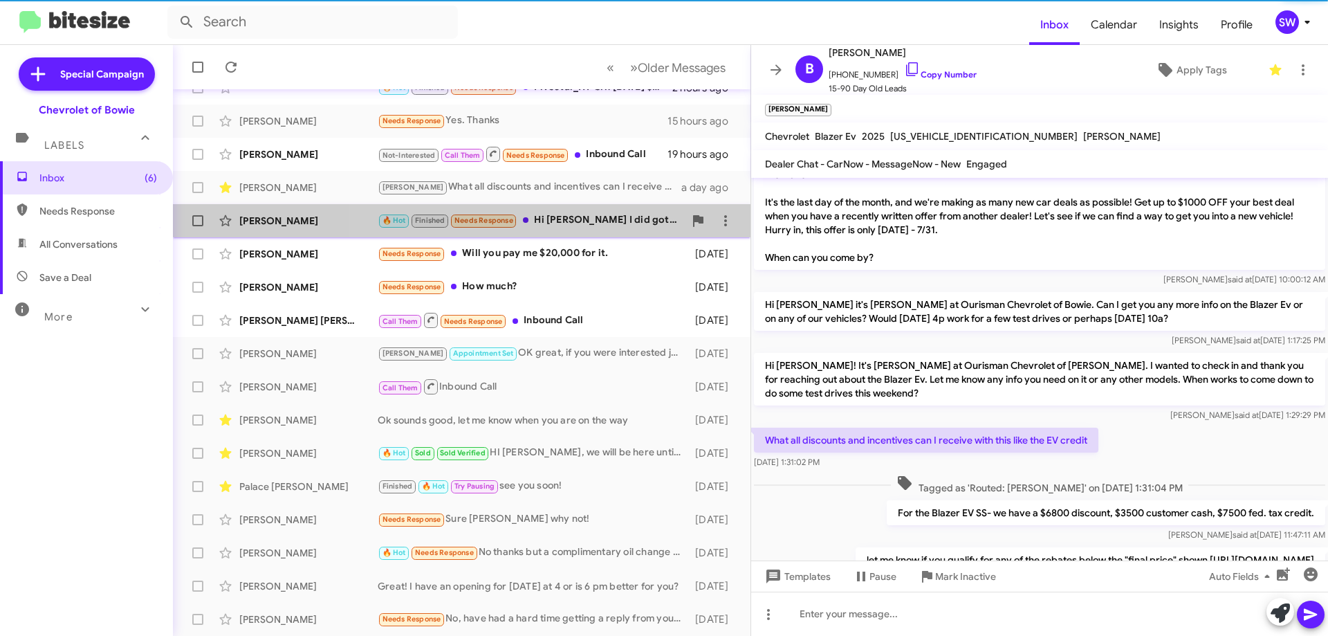
drag, startPoint x: 563, startPoint y: 214, endPoint x: 658, endPoint y: 234, distance: 96.9
click at [563, 214] on div "🔥 Hot Finished Needs Response Hi [PERSON_NAME] I did got a follow up and thanks…" at bounding box center [531, 220] width 306 height 16
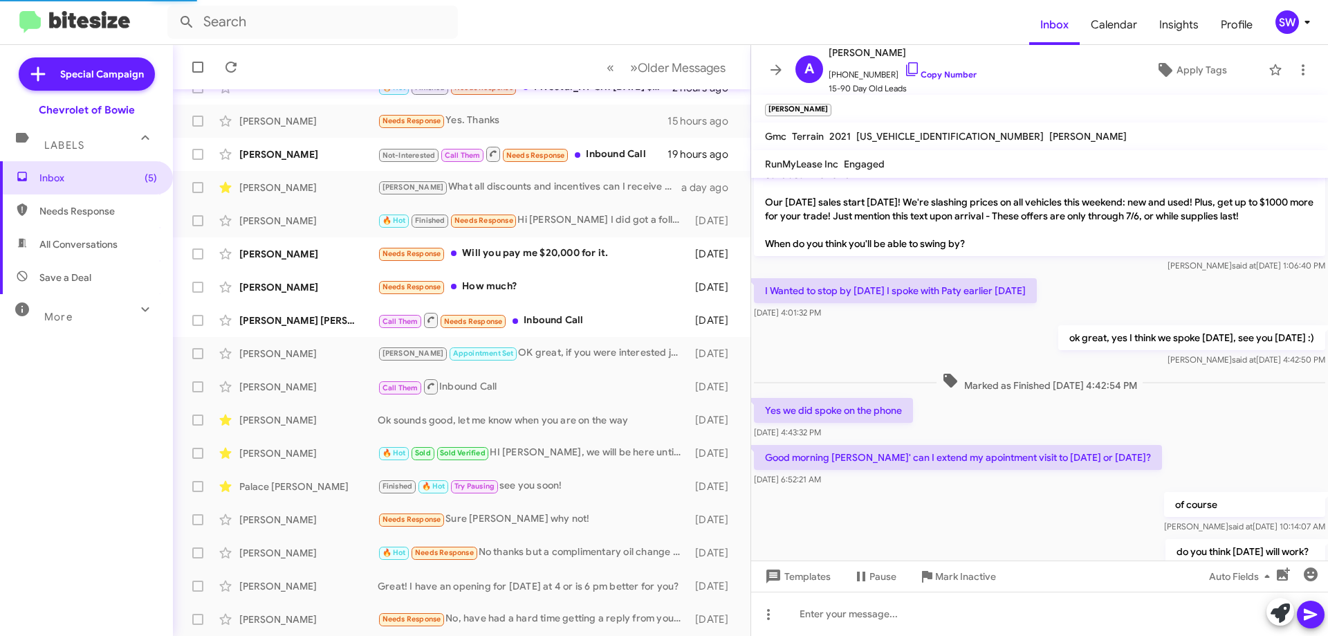
scroll to position [579, 0]
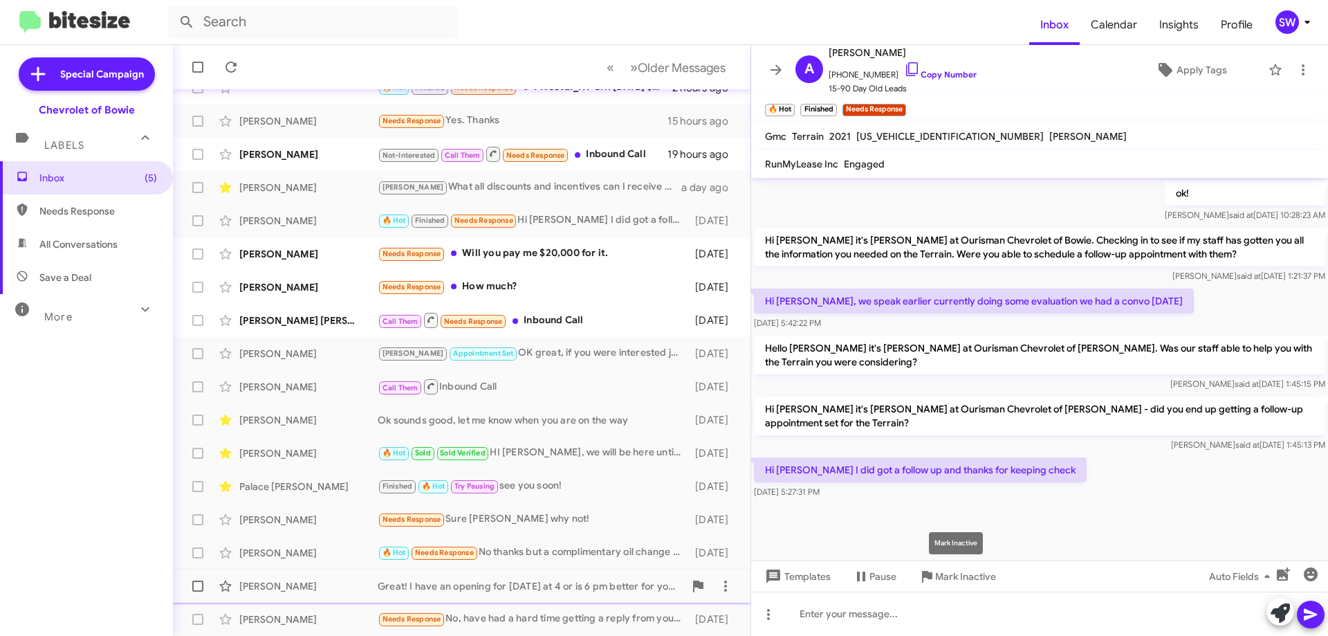
click at [953, 580] on span "Mark Inactive" at bounding box center [965, 576] width 61 height 25
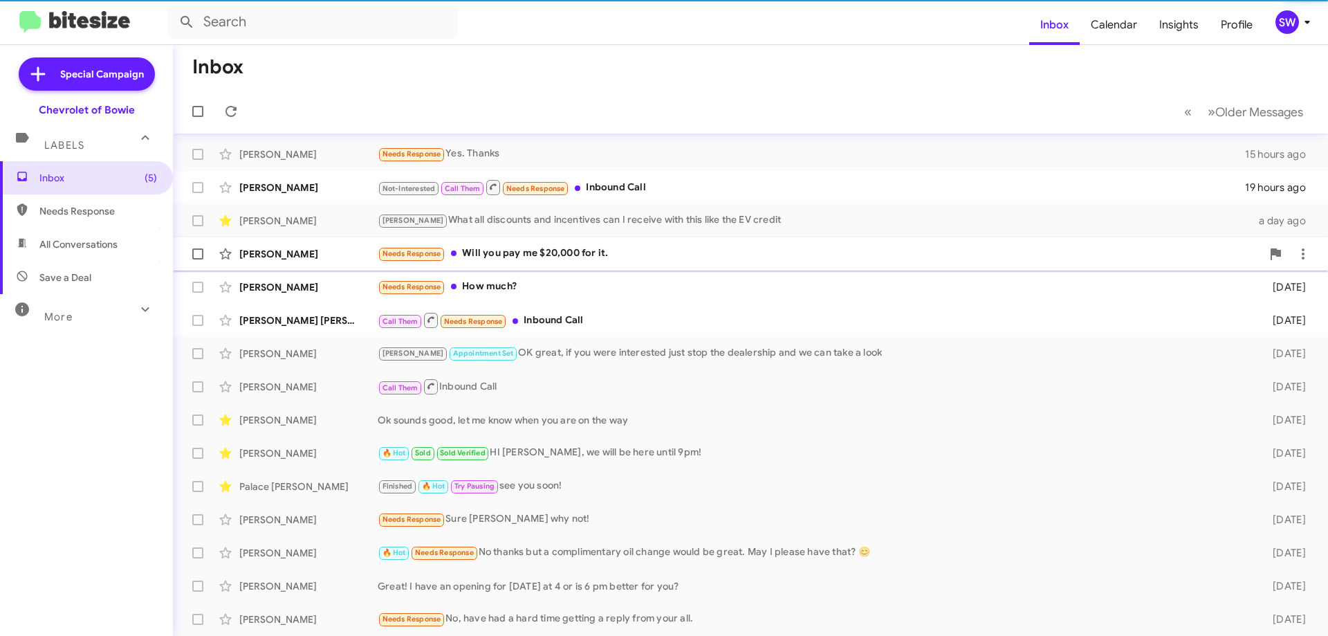
scroll to position [35, 0]
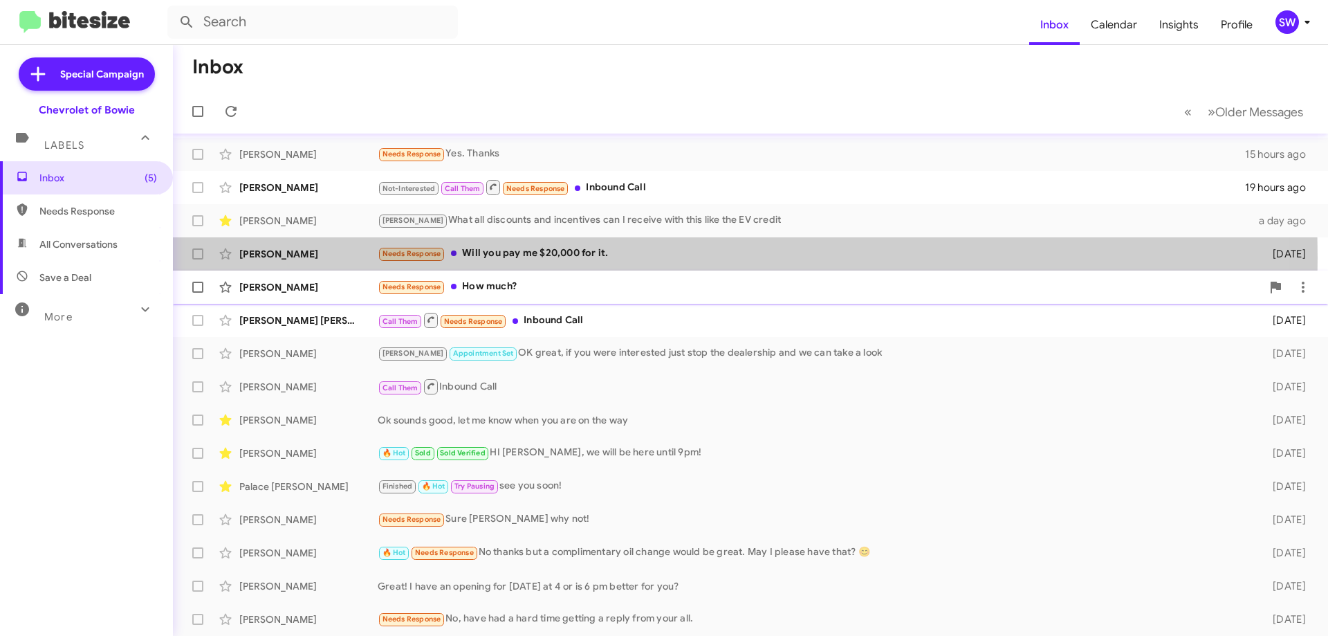
drag, startPoint x: 513, startPoint y: 258, endPoint x: 737, endPoint y: 273, distance: 225.3
click at [514, 258] on div "Needs Response Will you pay me $20,000 for it." at bounding box center [814, 254] width 873 height 16
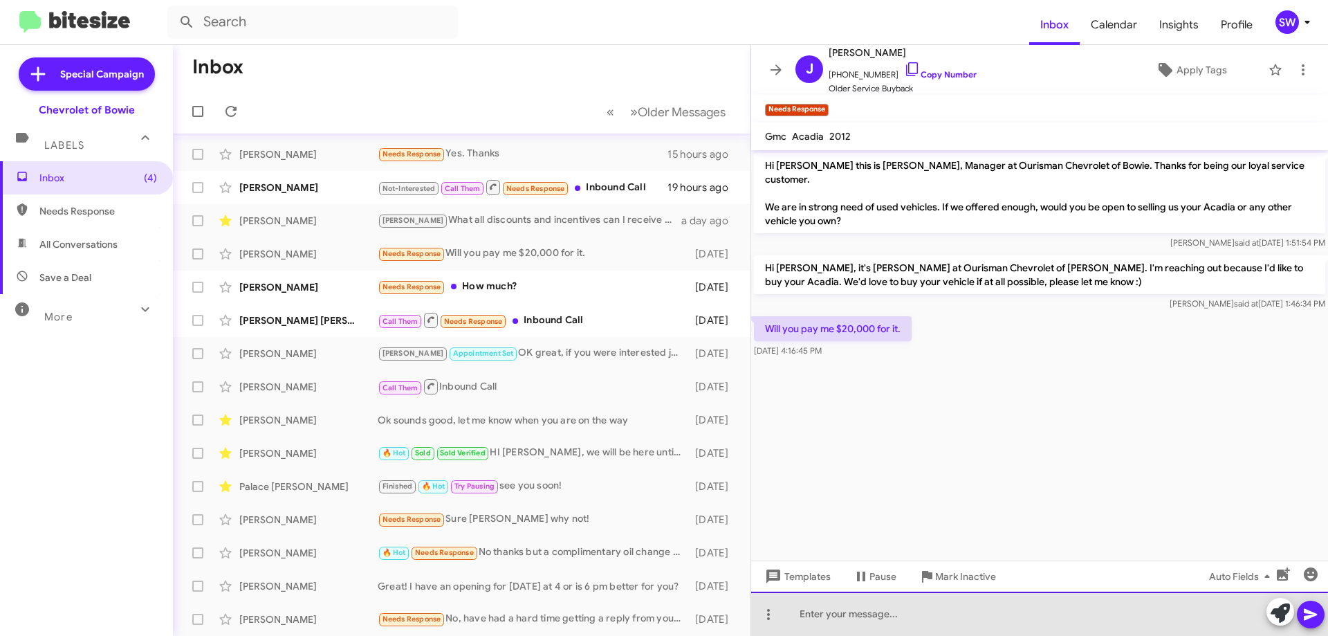
click at [861, 630] on div at bounding box center [1039, 613] width 577 height 44
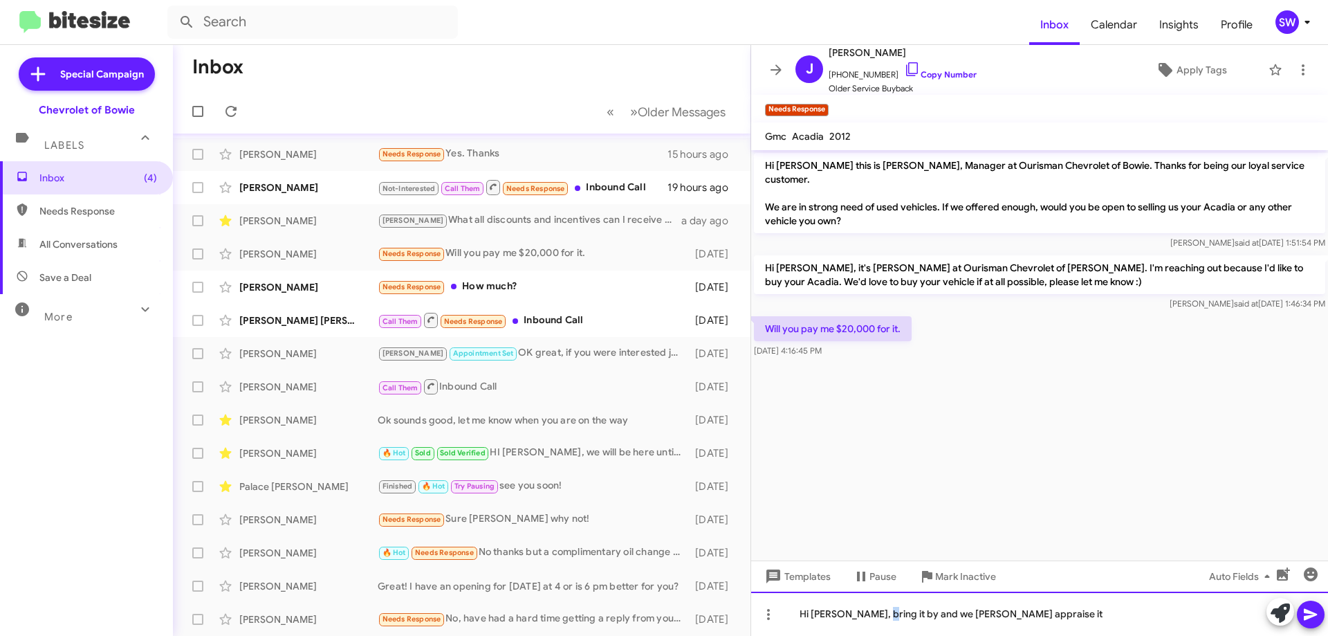
drag, startPoint x: 928, startPoint y: 611, endPoint x: 878, endPoint y: 609, distance: 50.5
click at [876, 609] on div "Hi [PERSON_NAME], bring it by and we [PERSON_NAME] appraise it" at bounding box center [1039, 613] width 577 height 44
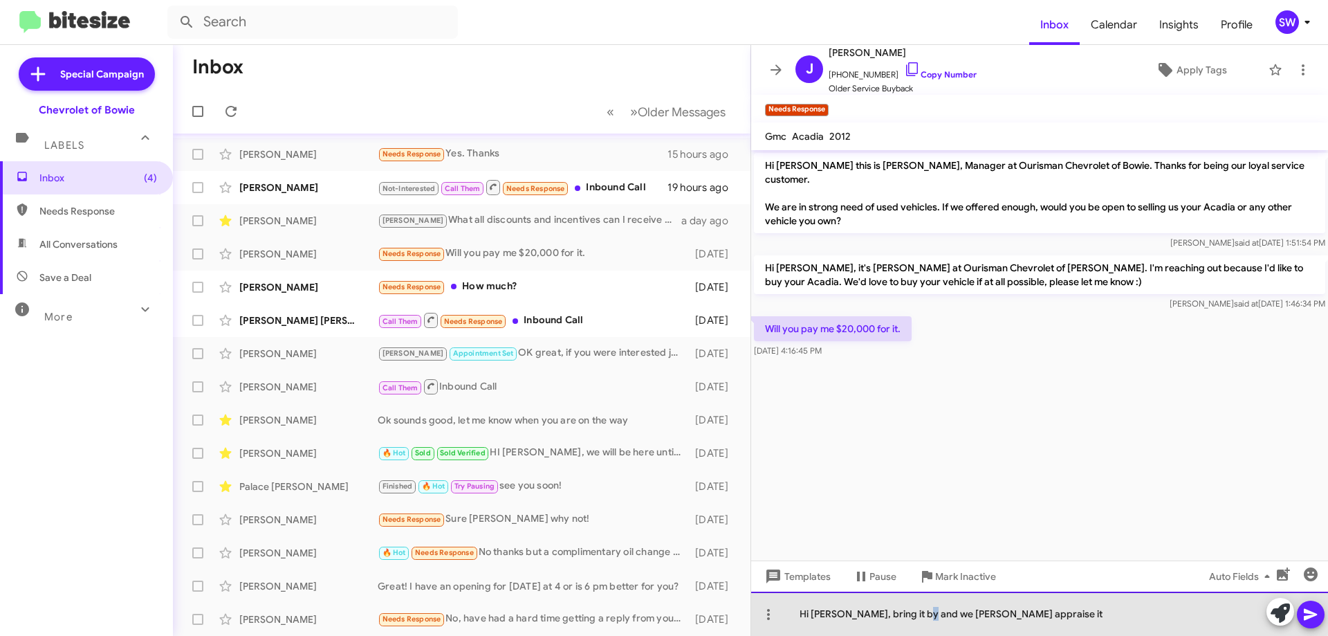
click at [924, 611] on div "Hi [PERSON_NAME], bring it by and we [PERSON_NAME] appraise it" at bounding box center [1039, 613] width 577 height 44
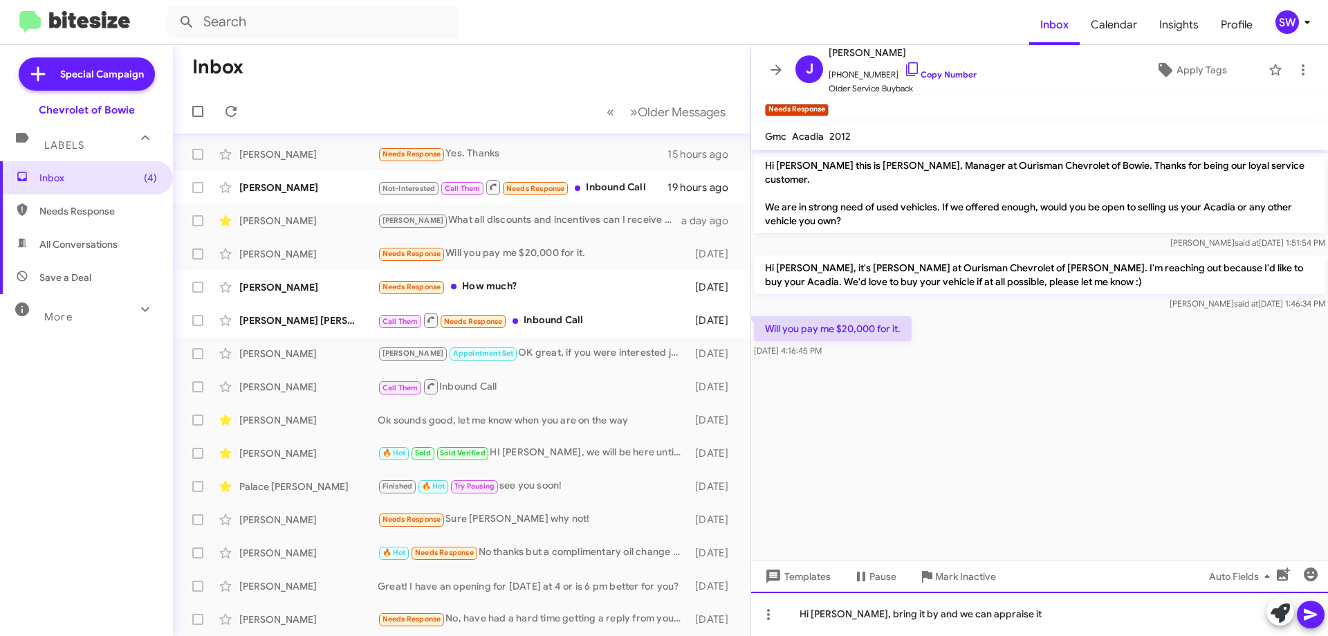
click at [1000, 612] on div "Hi [PERSON_NAME], bring it by and we can appraise it" at bounding box center [1039, 613] width 577 height 44
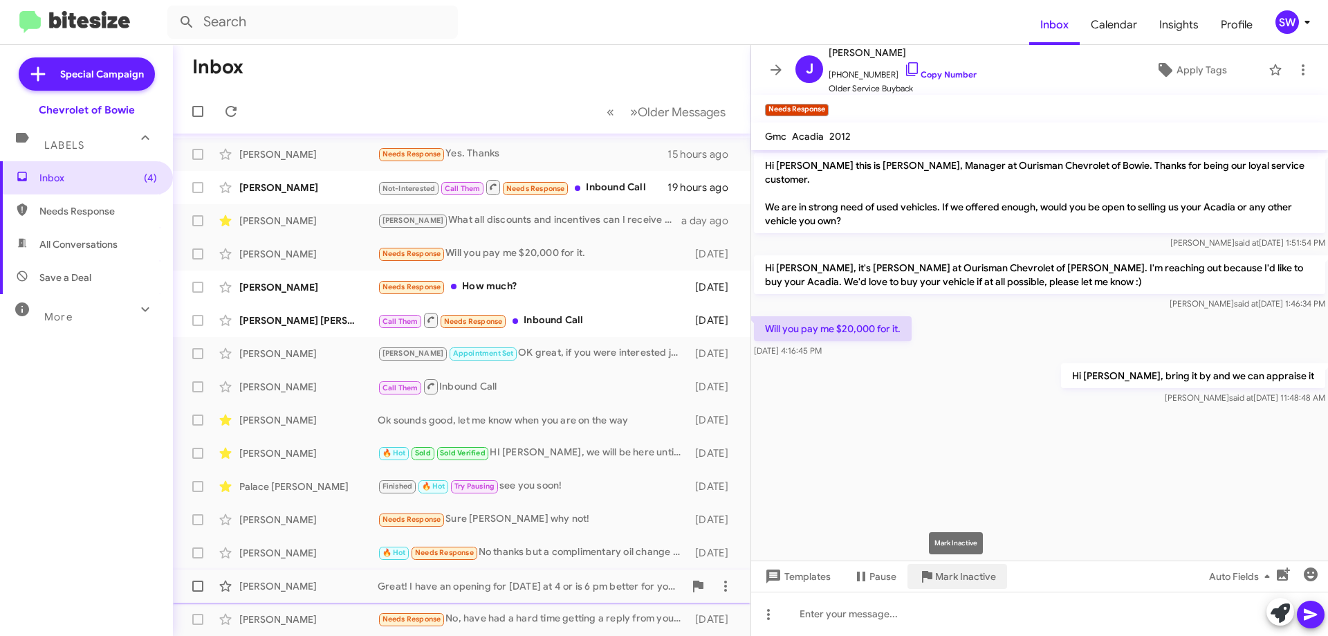
click at [919, 580] on icon at bounding box center [927, 576] width 17 height 17
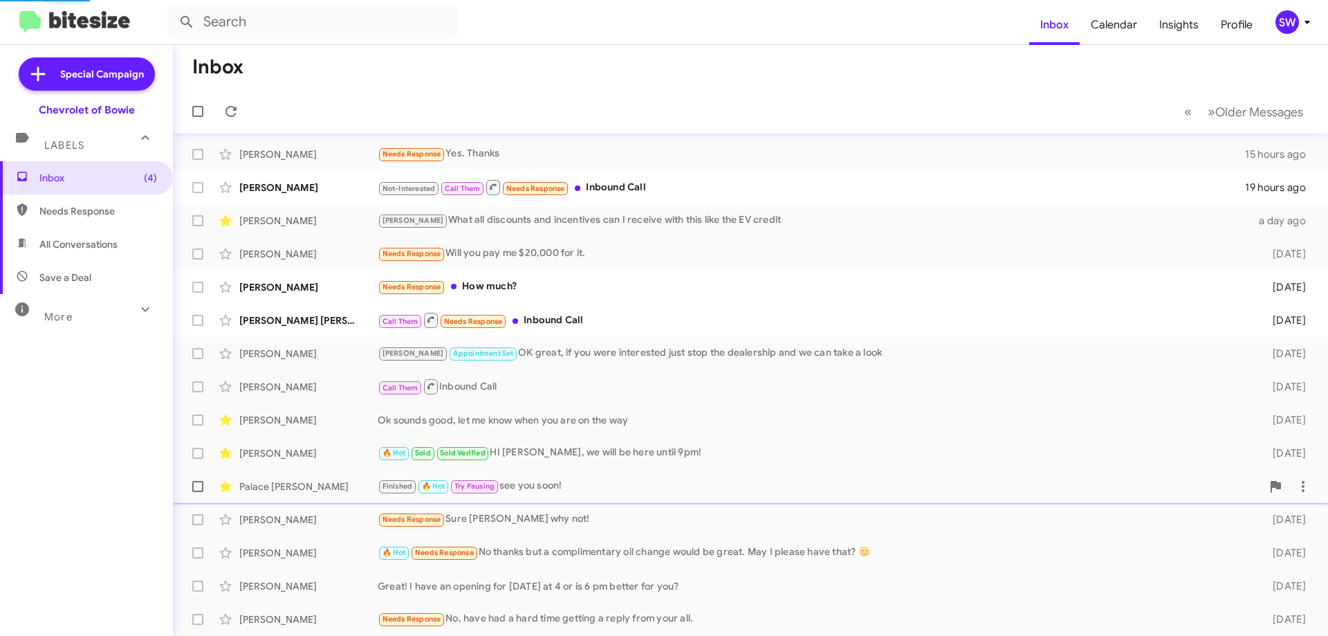
scroll to position [1, 0]
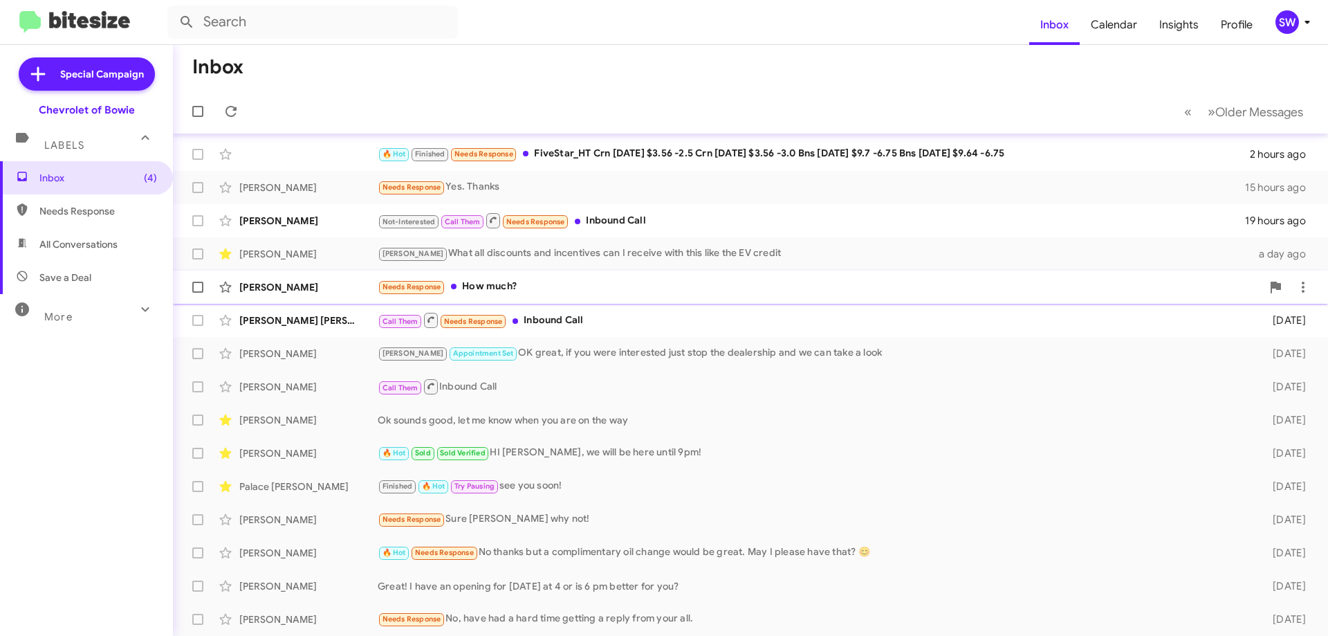
drag, startPoint x: 493, startPoint y: 290, endPoint x: 637, endPoint y: 291, distance: 143.9
click at [495, 289] on div "Needs Response How much?" at bounding box center [820, 287] width 884 height 16
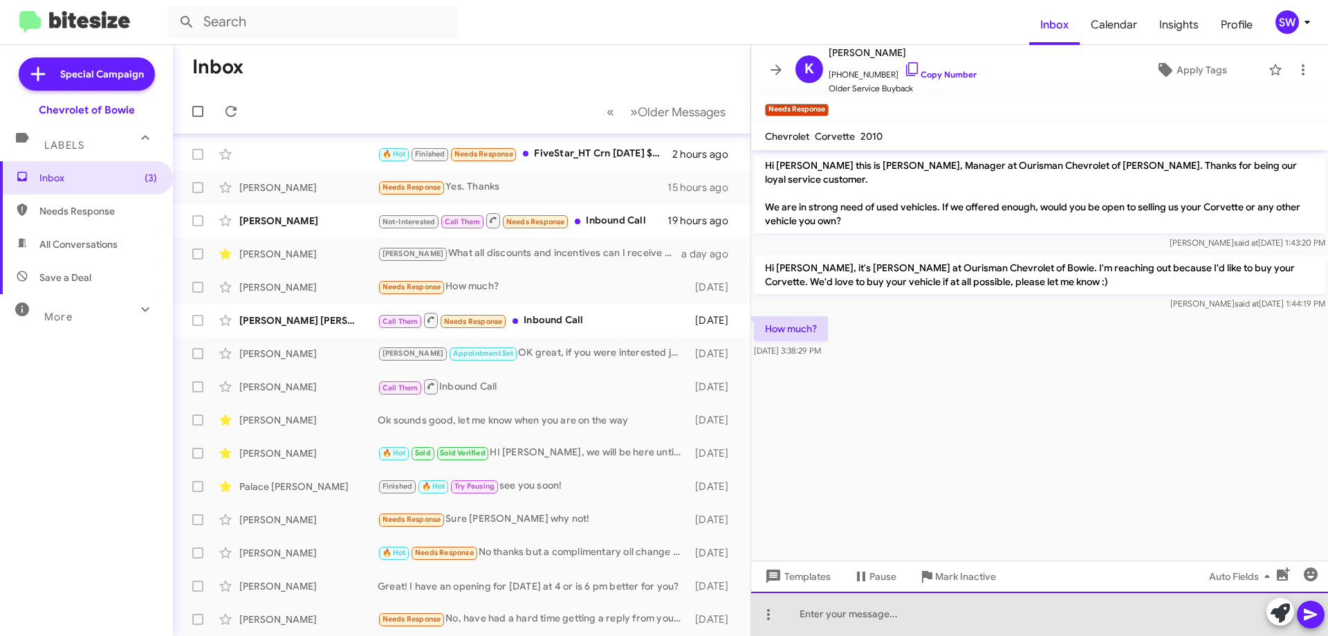
click at [923, 627] on div at bounding box center [1039, 613] width 577 height 44
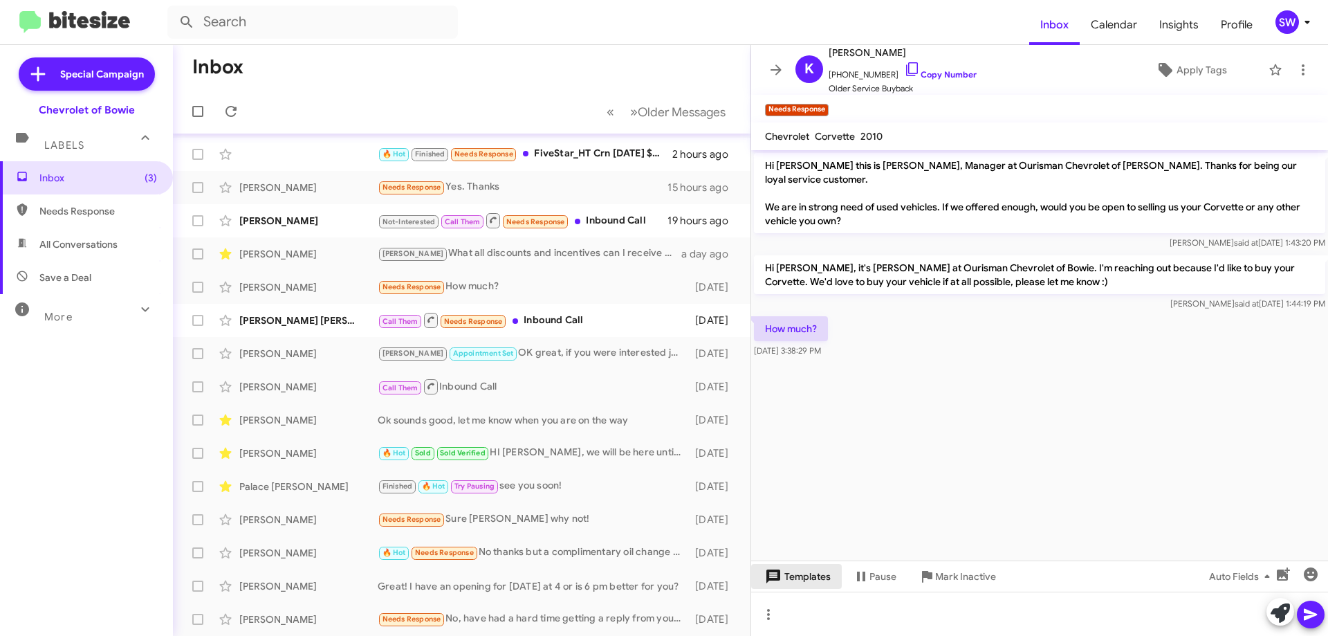
click at [790, 582] on span "Templates" at bounding box center [796, 576] width 68 height 25
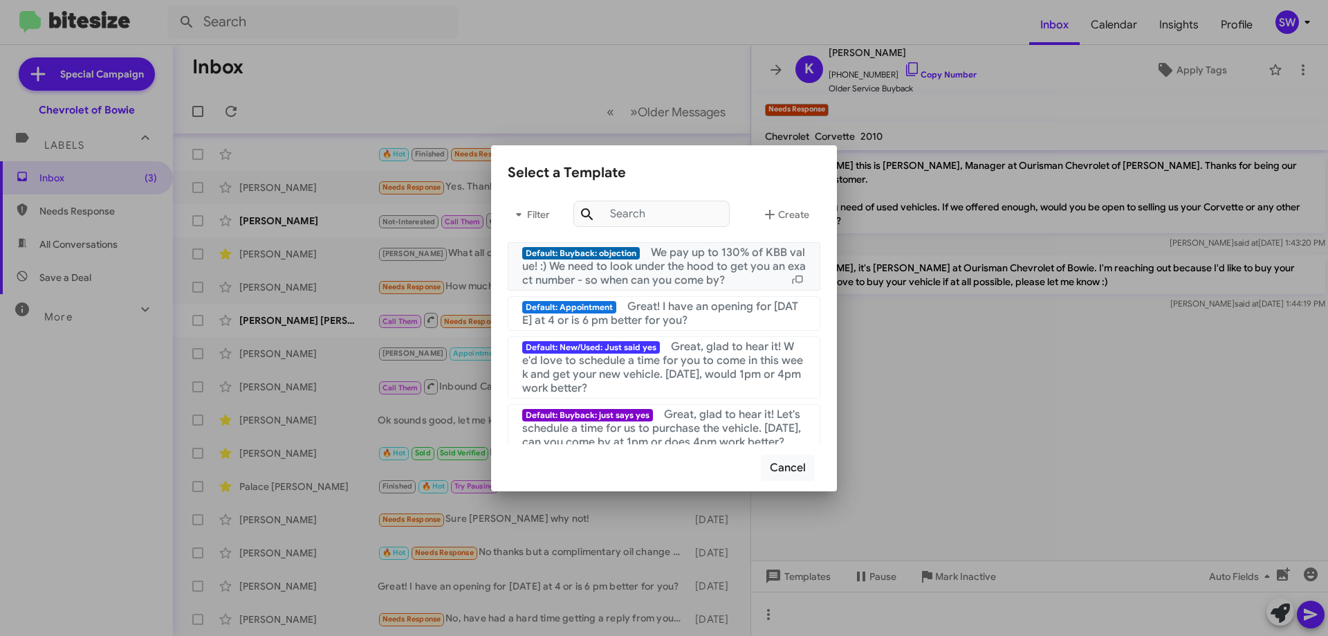
click at [674, 279] on span "We pay up to 130% of KBB value! :) We need to look under the hood to get you an…" at bounding box center [664, 267] width 284 height 42
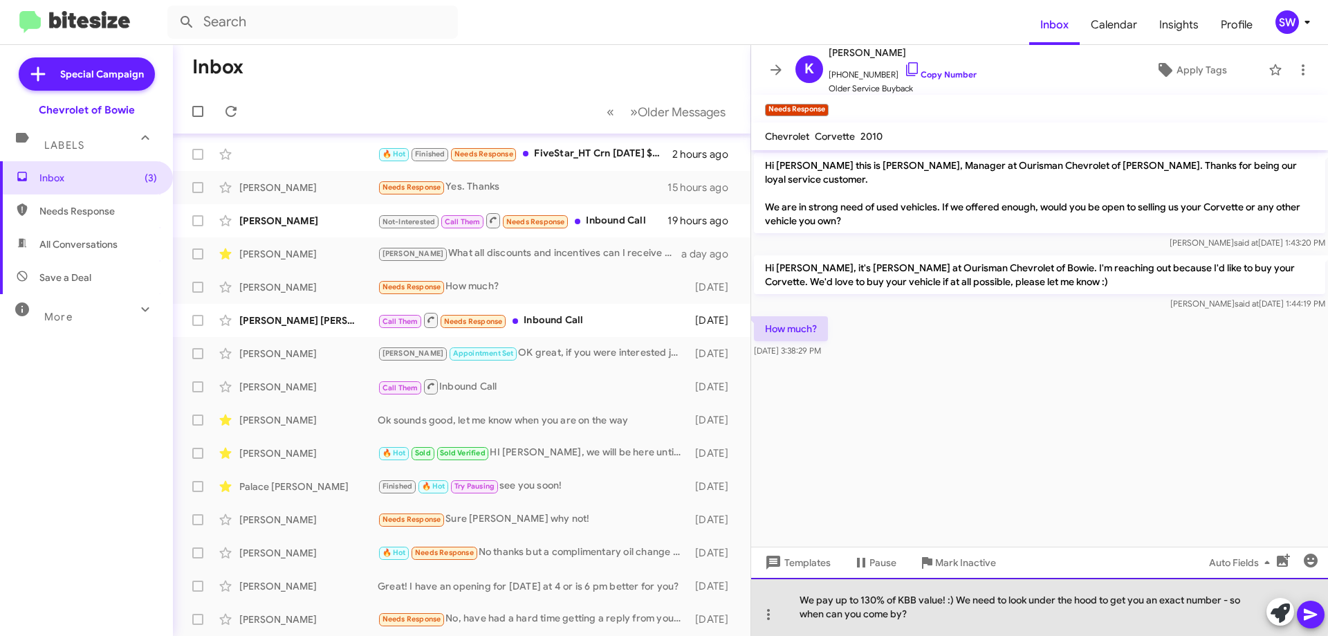
click at [948, 602] on div "We pay up to 130% of KBB value! :) We need to look under the hood to get you an…" at bounding box center [1039, 607] width 577 height 58
drag, startPoint x: 950, startPoint y: 599, endPoint x: 966, endPoint y: 603, distance: 17.1
click at [946, 600] on div "We pay up to 130% of KBB value! :) We need to look under the hood to get you an…" at bounding box center [1039, 607] width 577 height 58
click at [1229, 601] on div "We pay up to 130% of KBB value! We need to look under the hood to get you an ex…" at bounding box center [1039, 607] width 577 height 58
click at [1226, 602] on div "We pay up to 130% of KBB value! We need to look under the hood to get you an ex…" at bounding box center [1039, 607] width 577 height 58
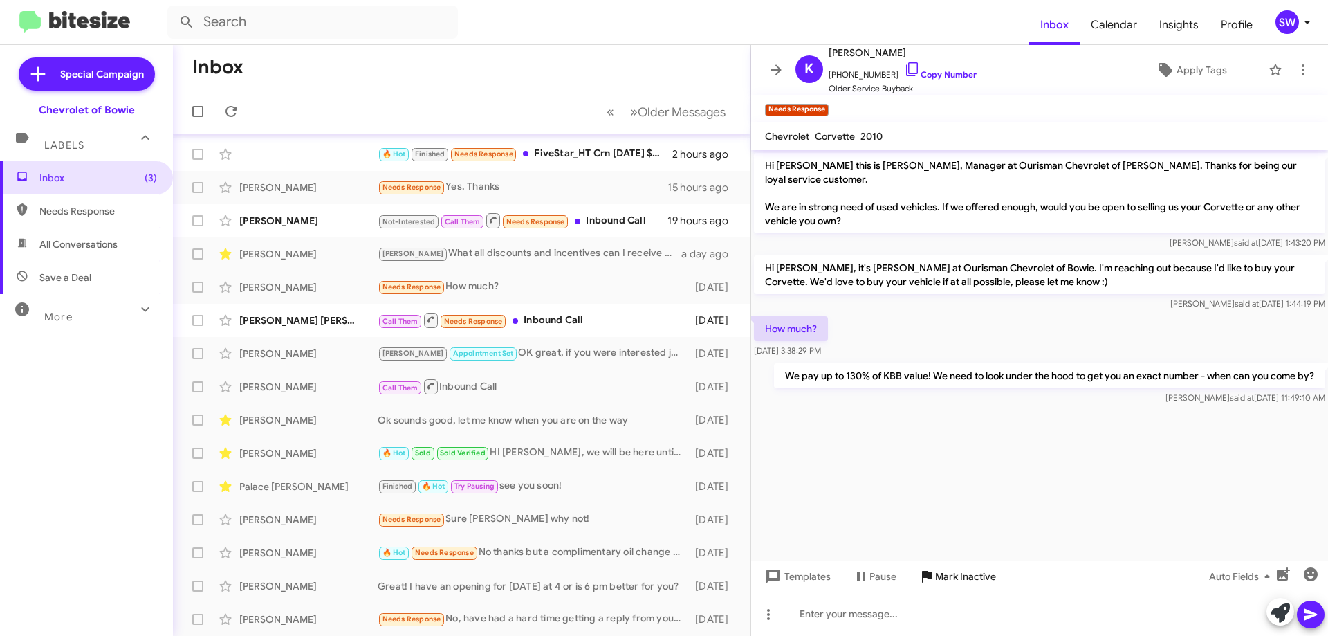
click at [944, 576] on span "Mark Inactive" at bounding box center [965, 576] width 61 height 25
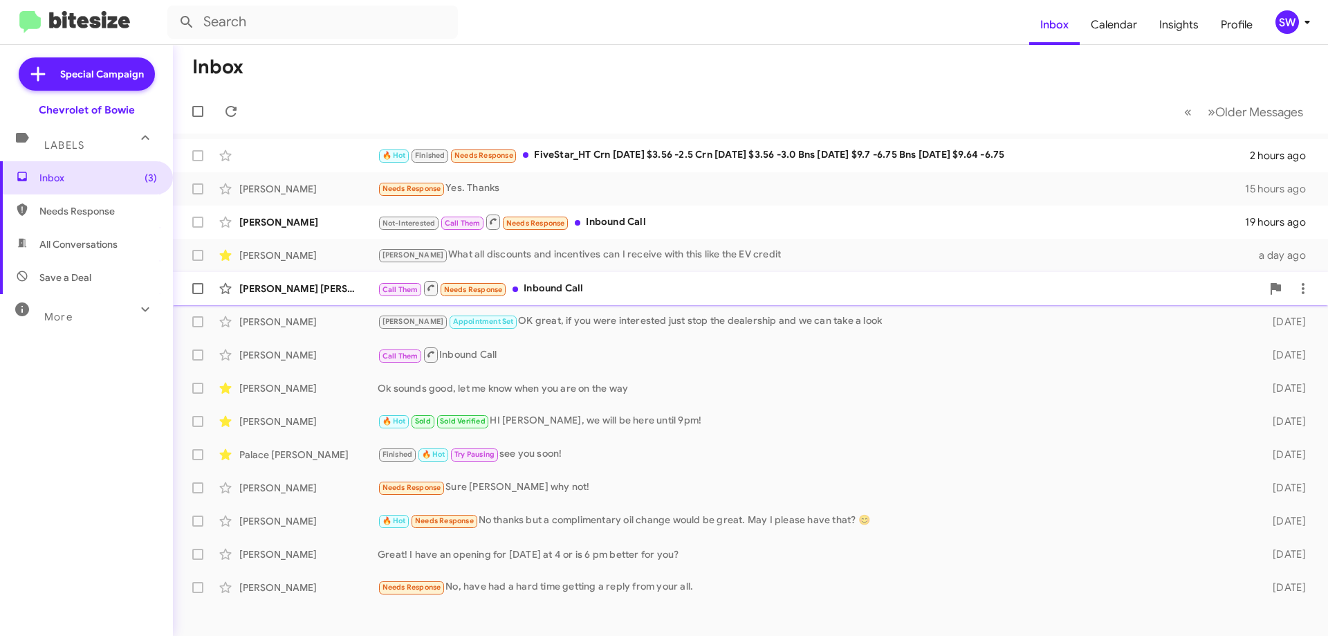
click at [549, 289] on div "Call Them Needs Response Inbound Call" at bounding box center [820, 287] width 884 height 17
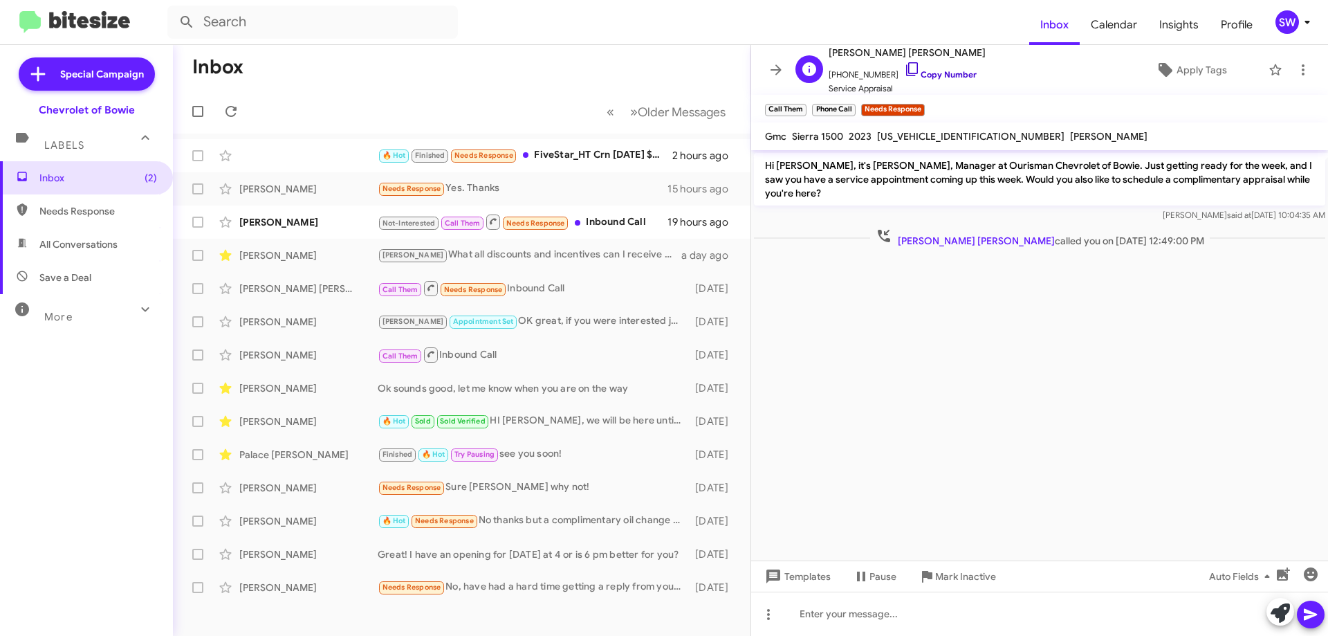
click at [904, 70] on icon at bounding box center [912, 69] width 17 height 17
click at [595, 217] on div "Not-Interested Call Them Needs Response Inbound Call" at bounding box center [531, 221] width 306 height 17
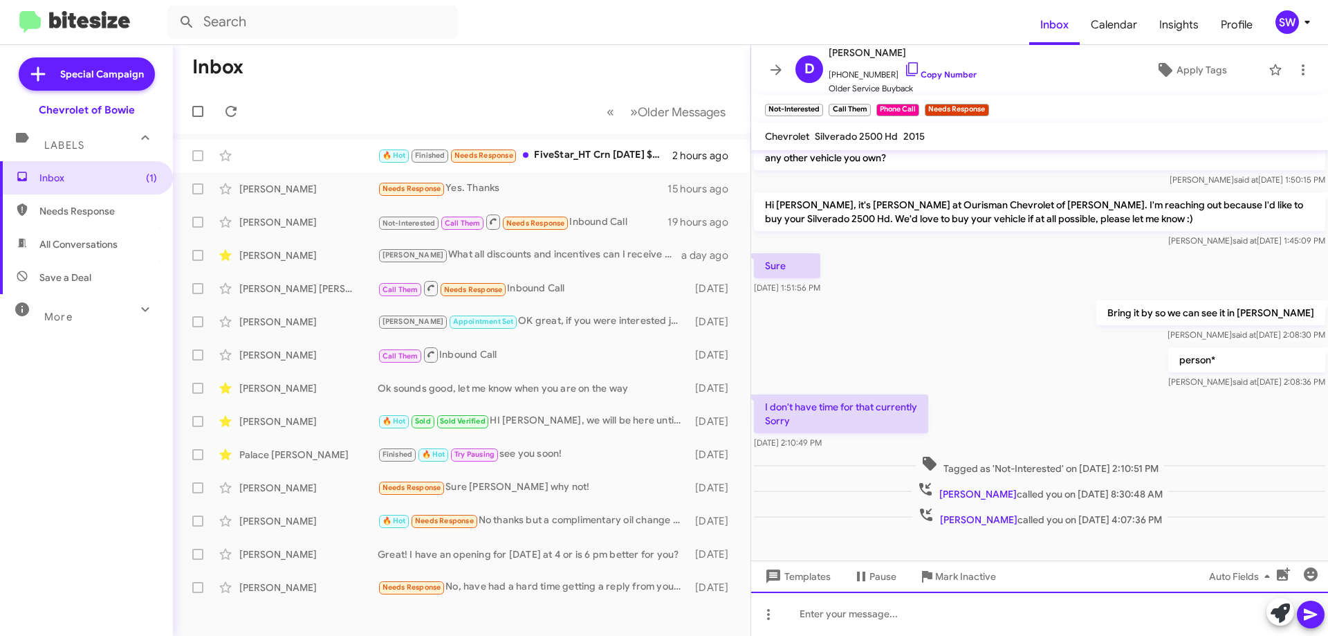
click at [883, 615] on div at bounding box center [1039, 613] width 577 height 44
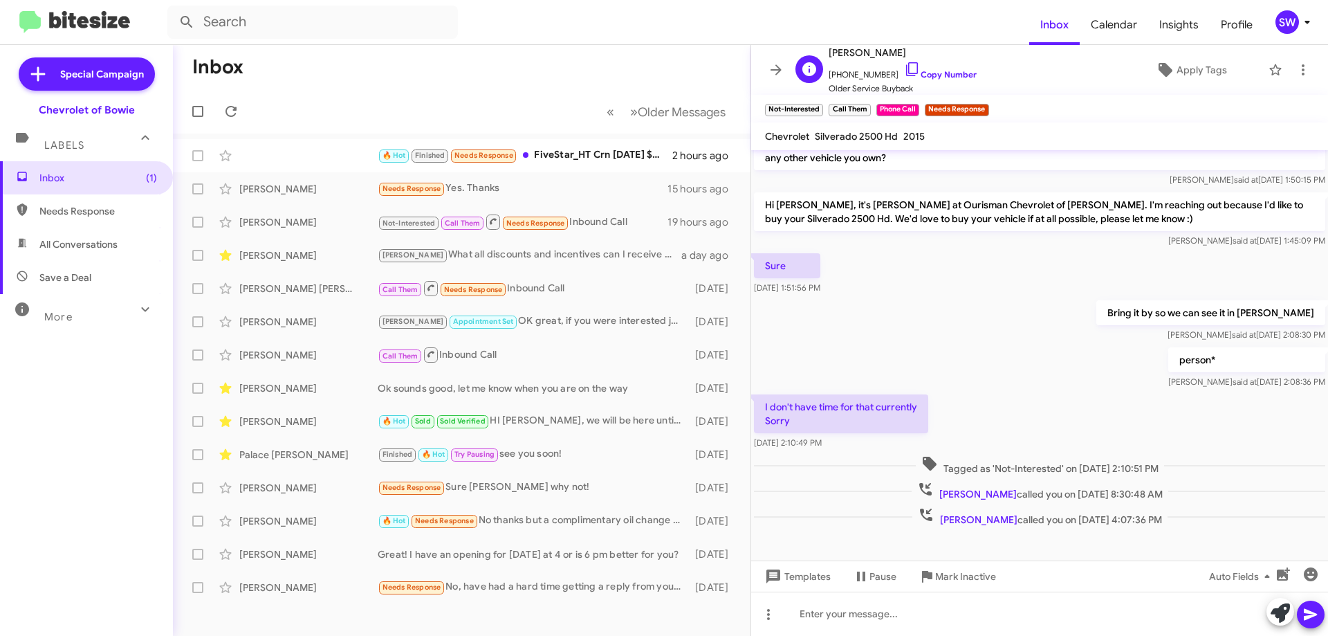
drag, startPoint x: 896, startPoint y: 66, endPoint x: 909, endPoint y: 84, distance: 21.9
click at [904, 68] on icon at bounding box center [912, 69] width 17 height 17
drag, startPoint x: 829, startPoint y: 53, endPoint x: 895, endPoint y: 55, distance: 66.5
click at [906, 55] on span "[PERSON_NAME]" at bounding box center [903, 52] width 148 height 17
copy span "[PERSON_NAME]"
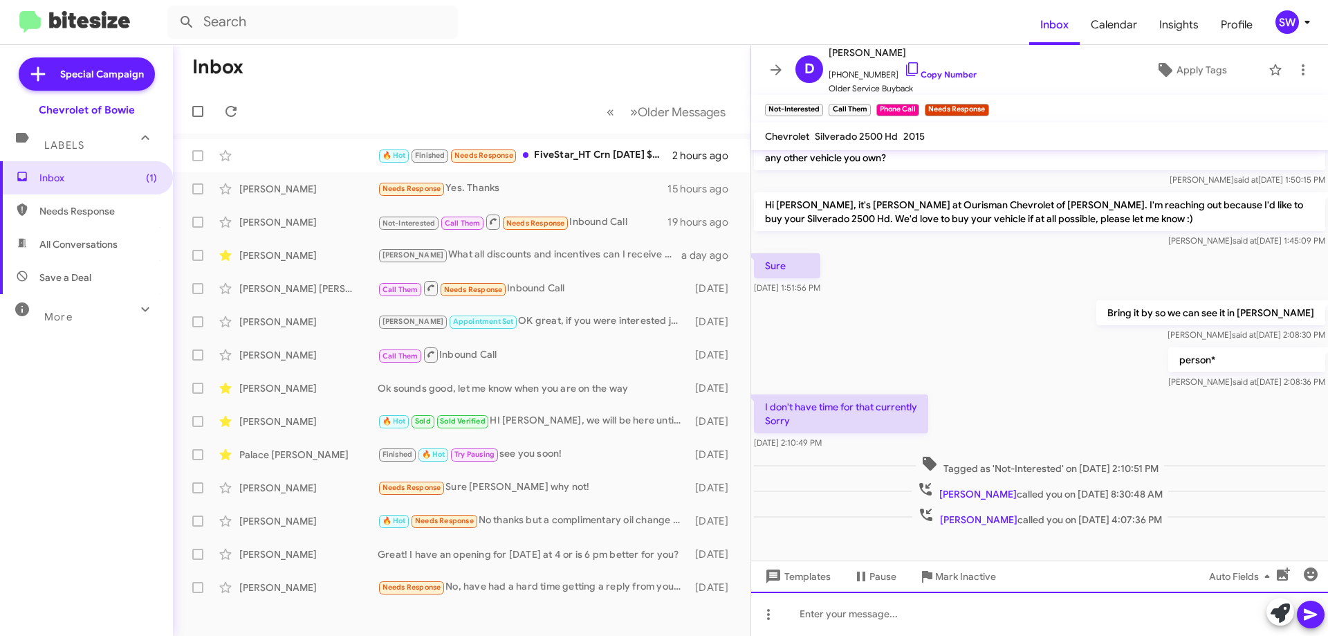
click at [827, 620] on div at bounding box center [1039, 613] width 577 height 44
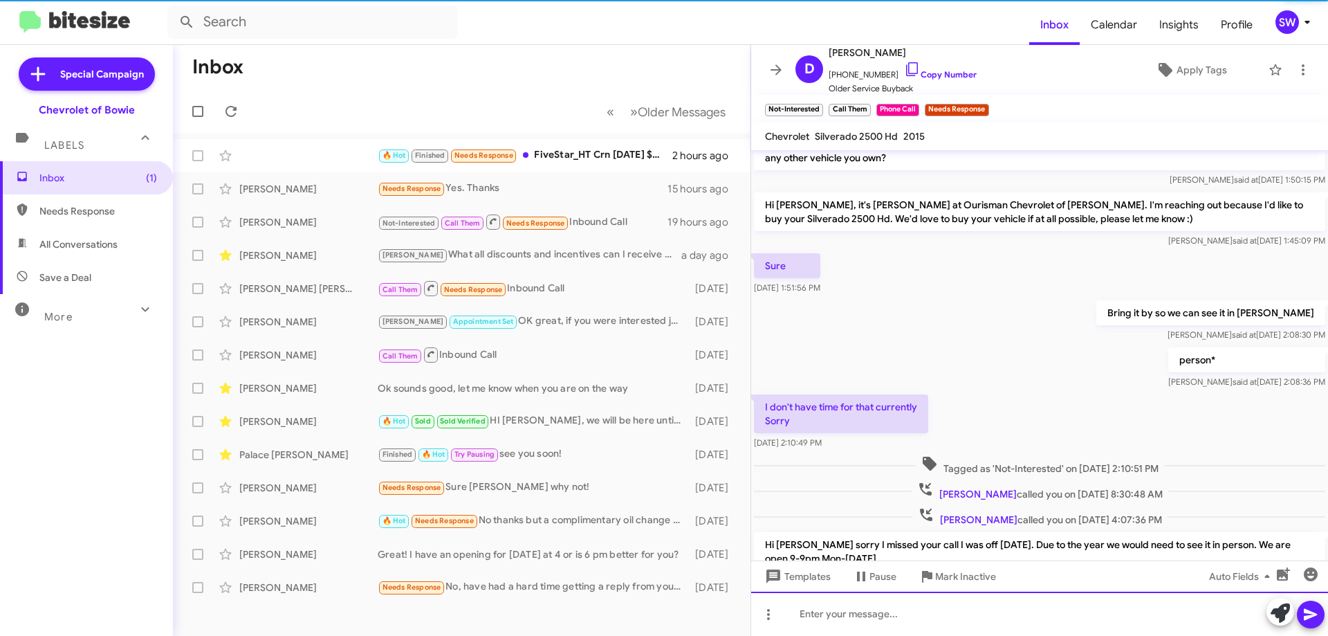
scroll to position [127, 0]
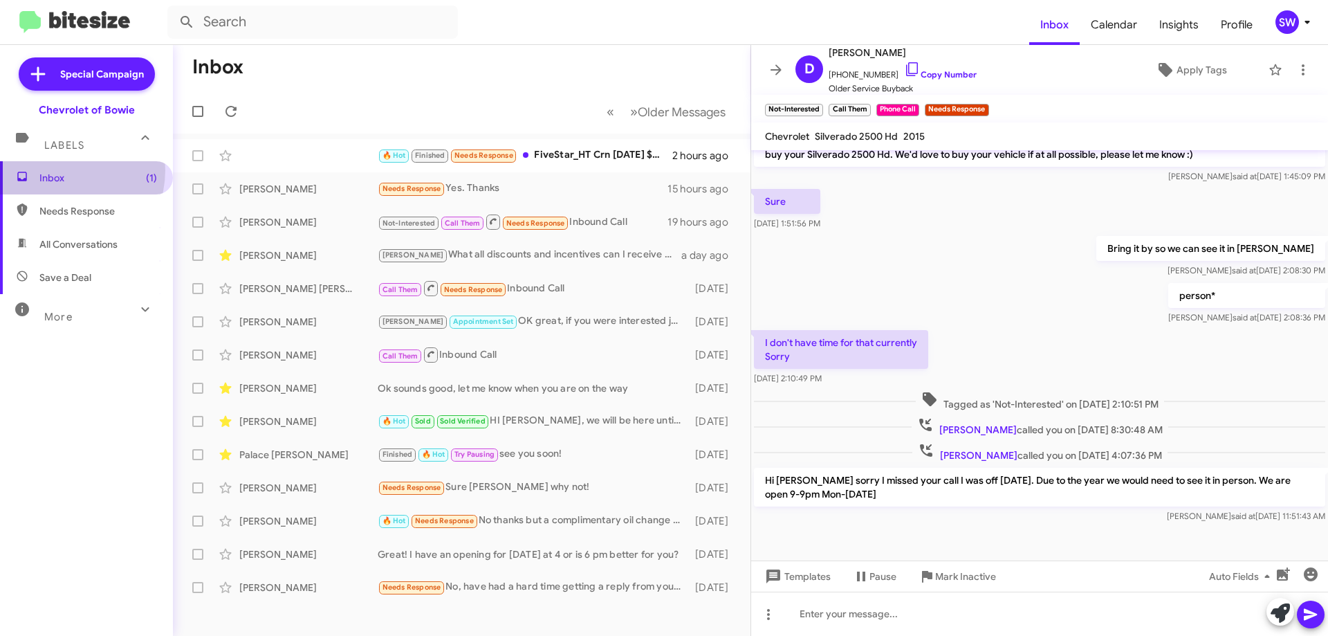
drag, startPoint x: 59, startPoint y: 170, endPoint x: 72, endPoint y: 169, distance: 13.2
click at [61, 171] on span "Inbox (1)" at bounding box center [86, 177] width 173 height 33
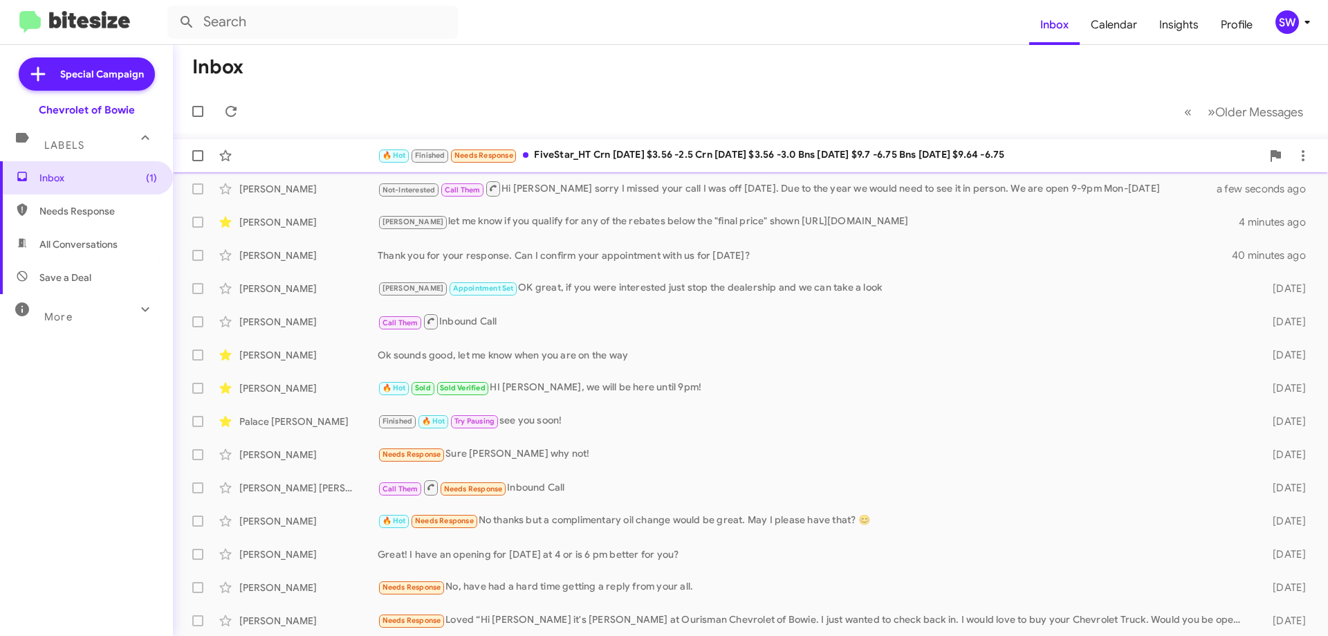
click at [597, 159] on div "🔥 Hot Finished Needs Response FiveStar_HT Crn [DATE] $3.56 -2.5 Crn [DATE] $3.5…" at bounding box center [820, 155] width 884 height 16
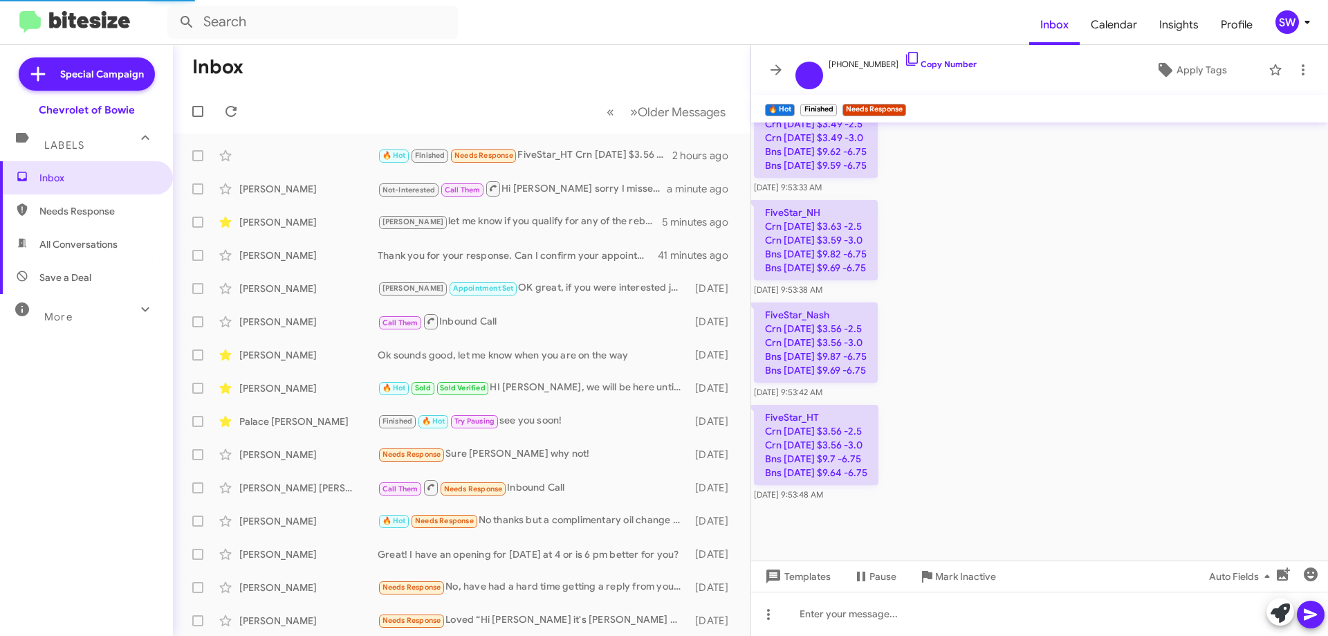
scroll to position [3630, 0]
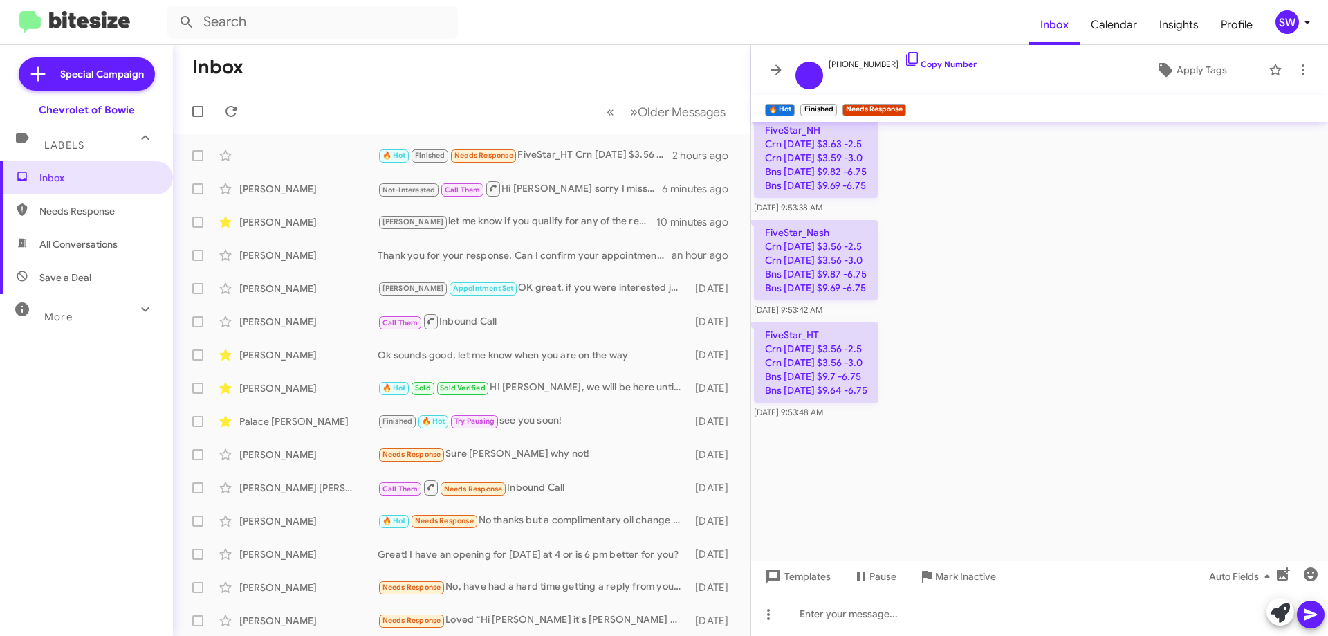
click at [91, 214] on span "Needs Response" at bounding box center [98, 211] width 118 height 14
type input "in:needs-response"
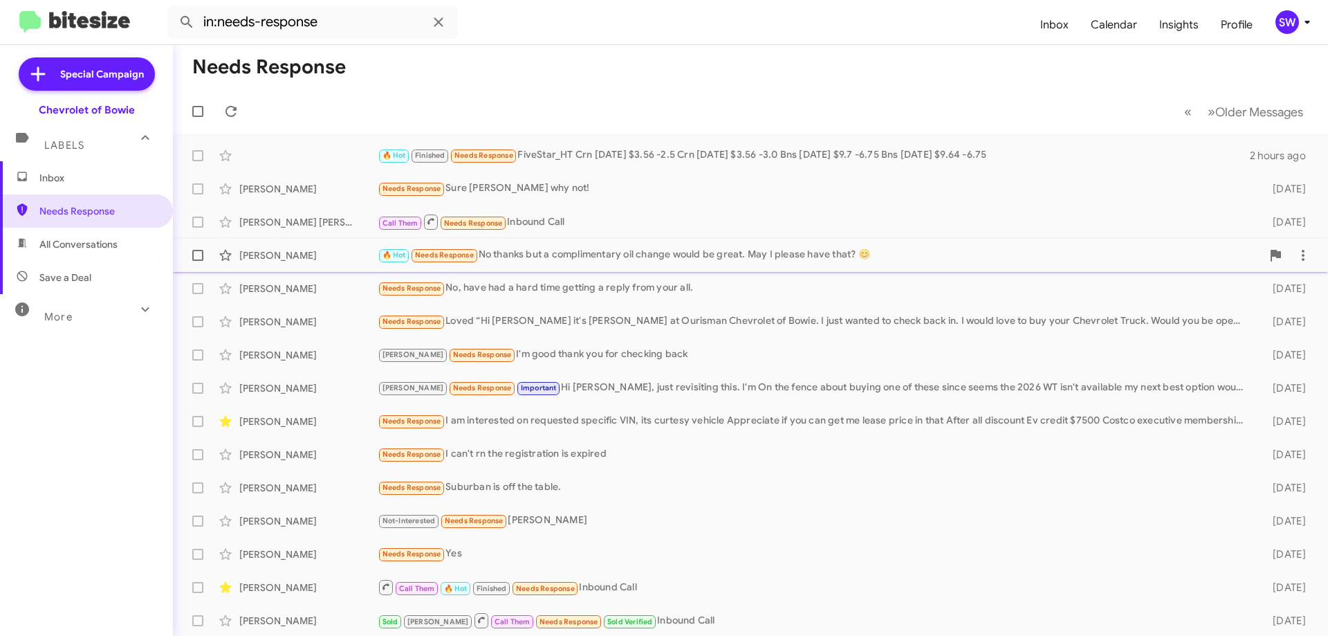
click at [570, 262] on div "🔥 Hot Needs Response No thanks but a complimentary oil change would be great. M…" at bounding box center [820, 255] width 884 height 16
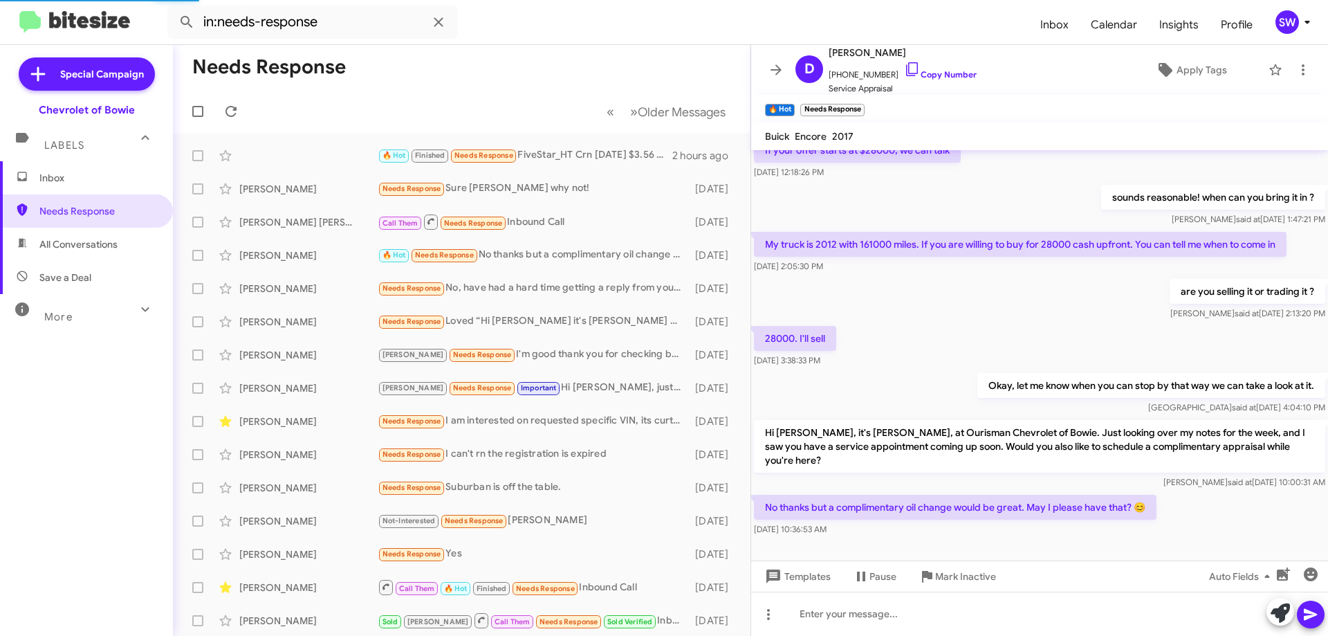
scroll to position [127, 0]
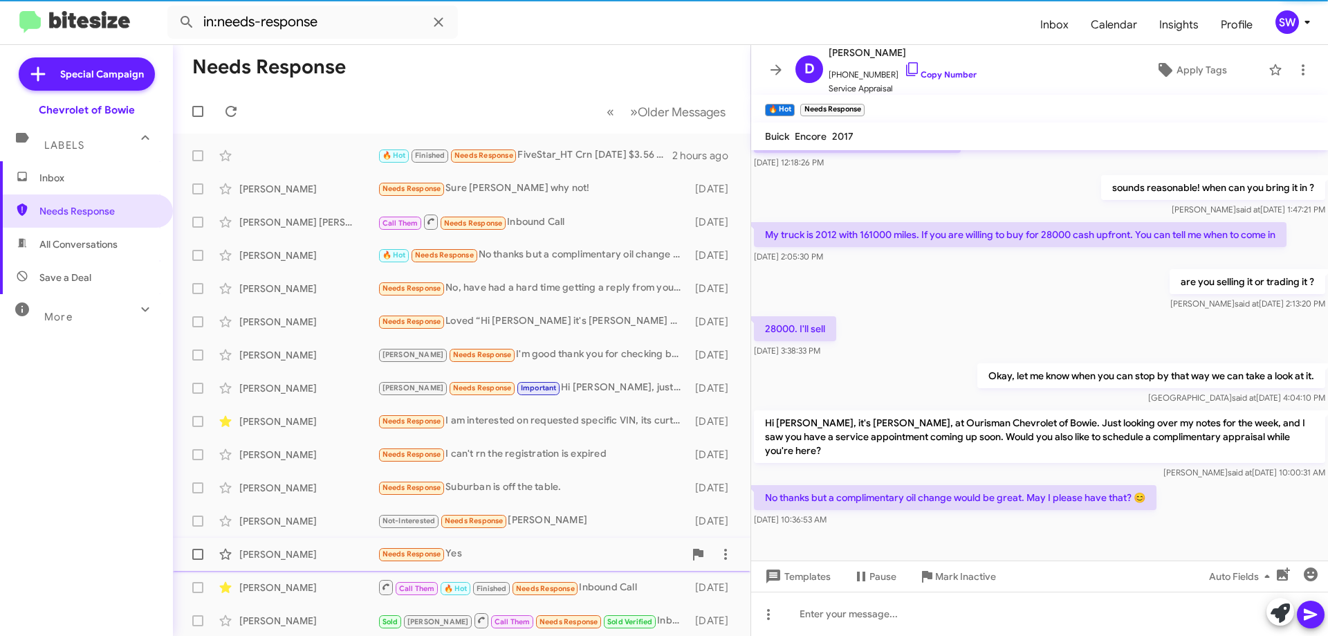
drag, startPoint x: 964, startPoint y: 574, endPoint x: 920, endPoint y: 543, distance: 54.1
click at [959, 567] on span "Mark Inactive" at bounding box center [965, 576] width 61 height 25
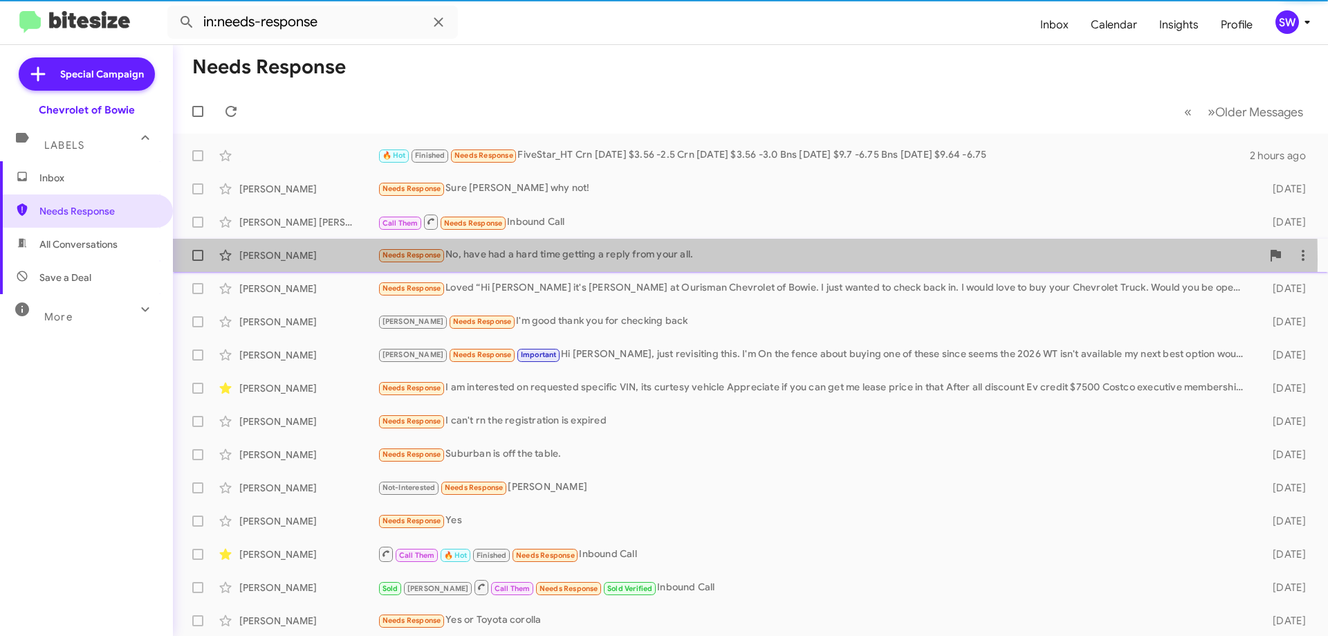
drag, startPoint x: 508, startPoint y: 260, endPoint x: 537, endPoint y: 252, distance: 30.2
click at [508, 261] on div "Needs Response No, have had a hard time getting a reply from your all." at bounding box center [820, 255] width 884 height 16
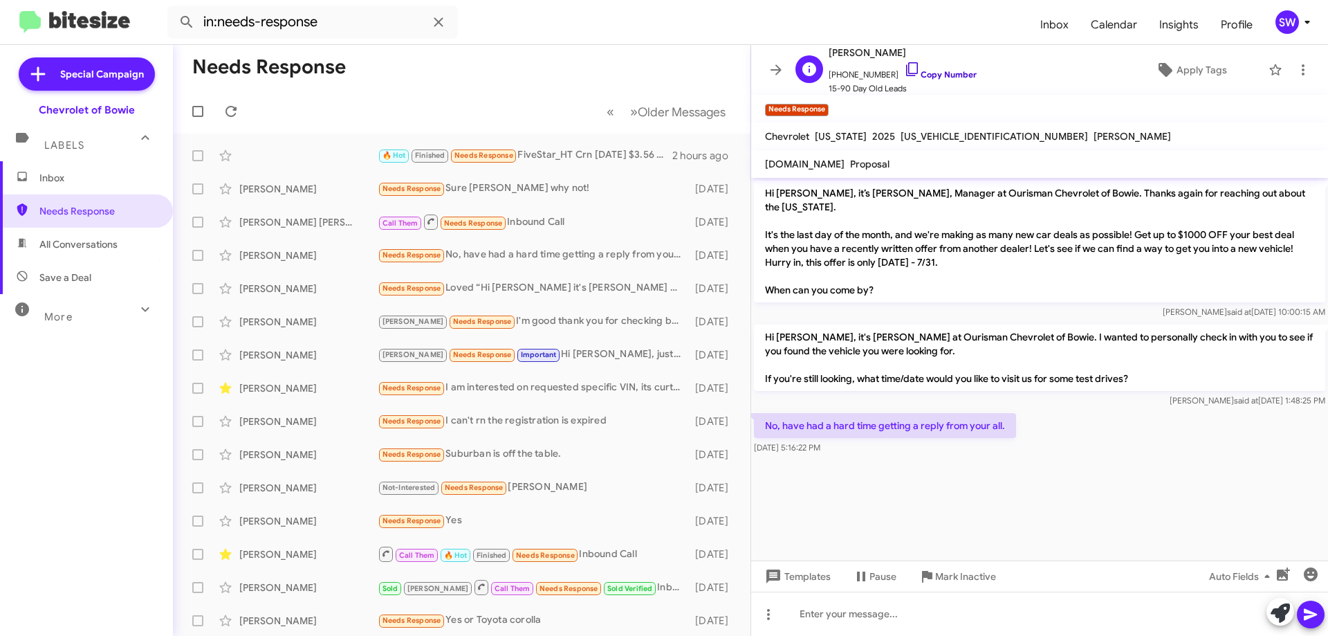
click at [904, 72] on icon at bounding box center [912, 69] width 17 height 17
click at [950, 578] on span "Mark Inactive" at bounding box center [965, 576] width 61 height 25
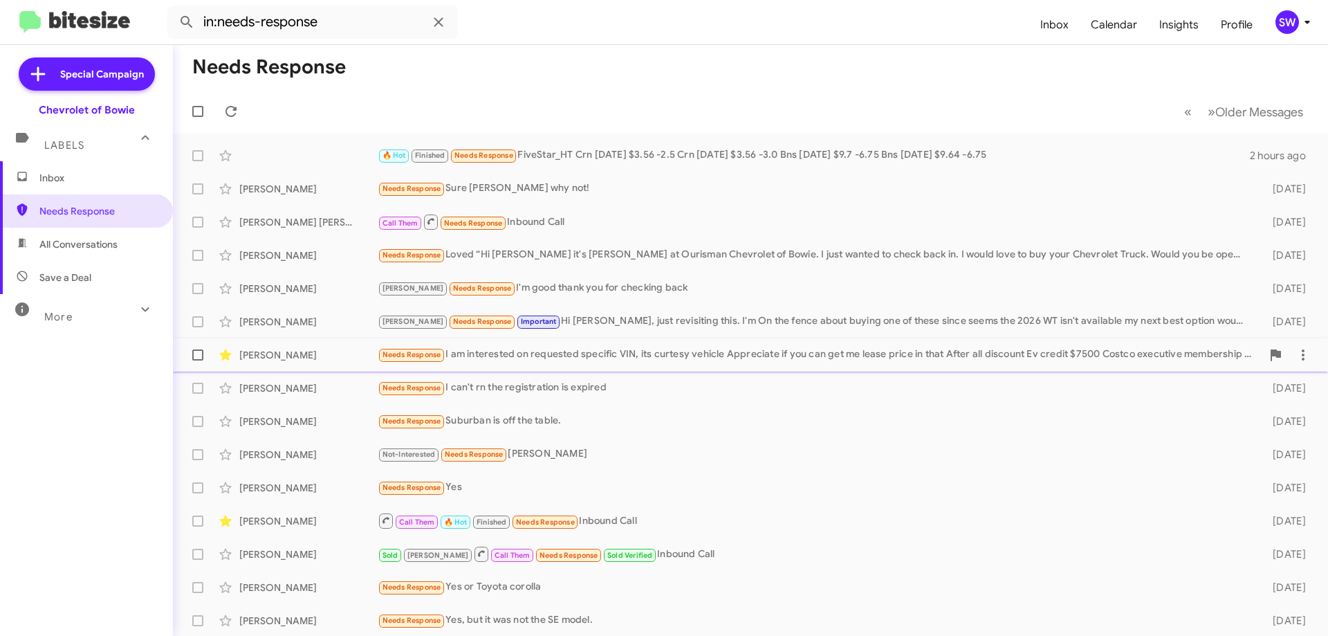
click at [508, 352] on div "Needs Response I am interested on requested specific VIN, its curtesy vehicle A…" at bounding box center [820, 355] width 884 height 16
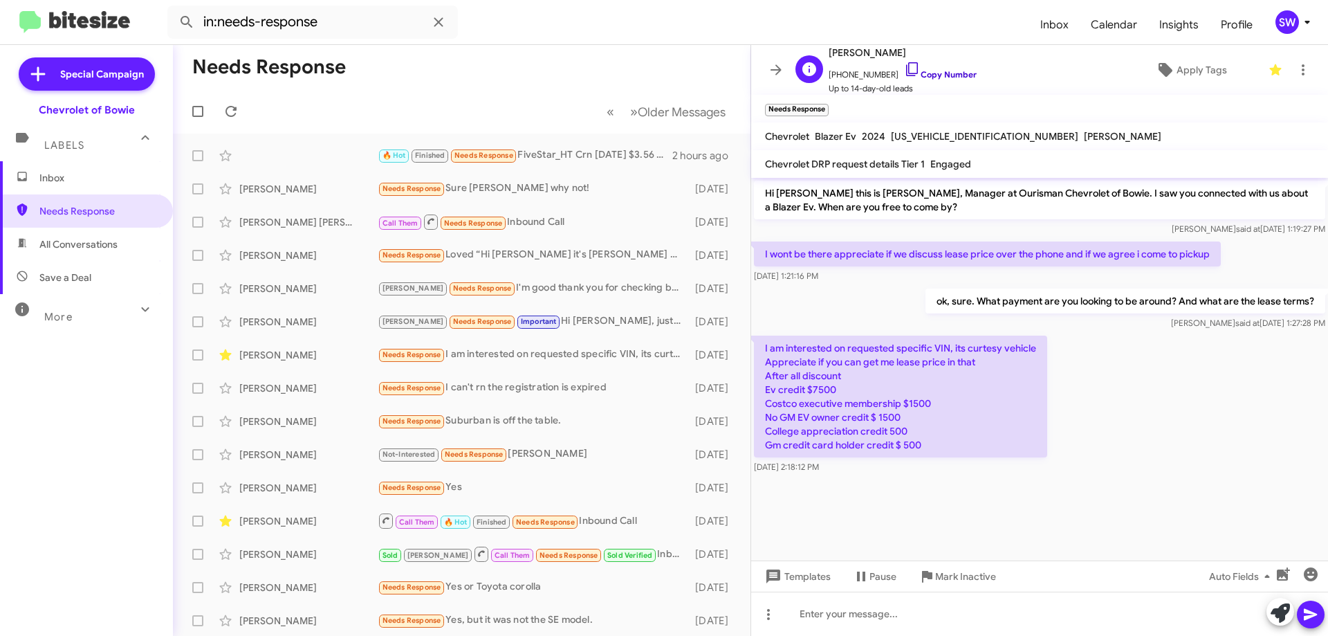
click at [904, 73] on icon at bounding box center [912, 69] width 17 height 17
drag, startPoint x: 966, startPoint y: 574, endPoint x: 954, endPoint y: 578, distance: 12.3
click at [966, 574] on span "Mark Inactive" at bounding box center [965, 576] width 61 height 25
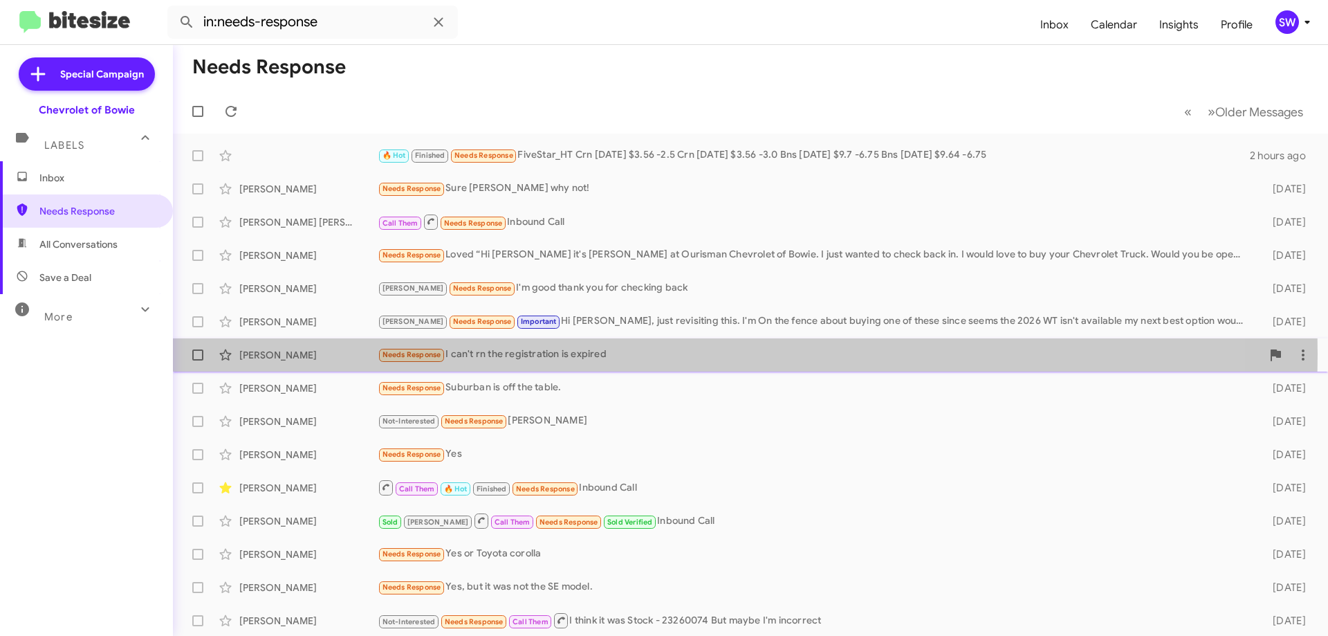
drag, startPoint x: 490, startPoint y: 354, endPoint x: 627, endPoint y: 338, distance: 138.0
click at [493, 354] on div "Needs Response I can't rn the registration is expired" at bounding box center [820, 355] width 884 height 16
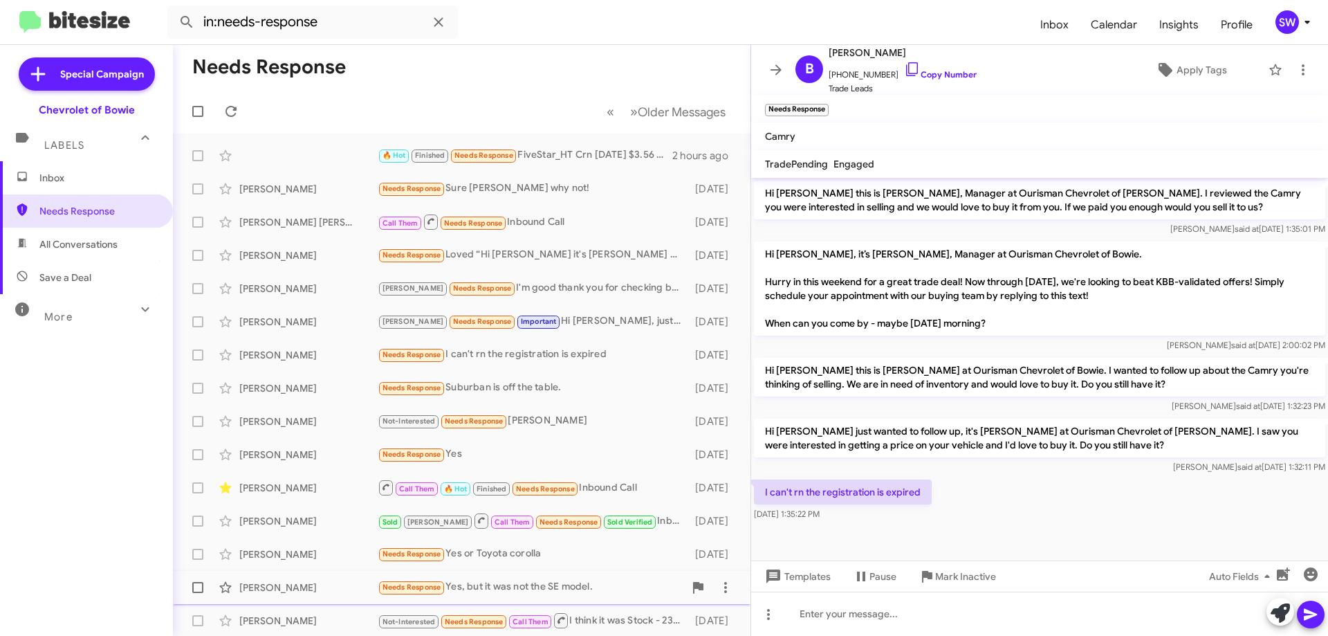
drag, startPoint x: 948, startPoint y: 576, endPoint x: 940, endPoint y: 573, distance: 8.1
click at [944, 576] on span "Mark Inactive" at bounding box center [965, 576] width 61 height 25
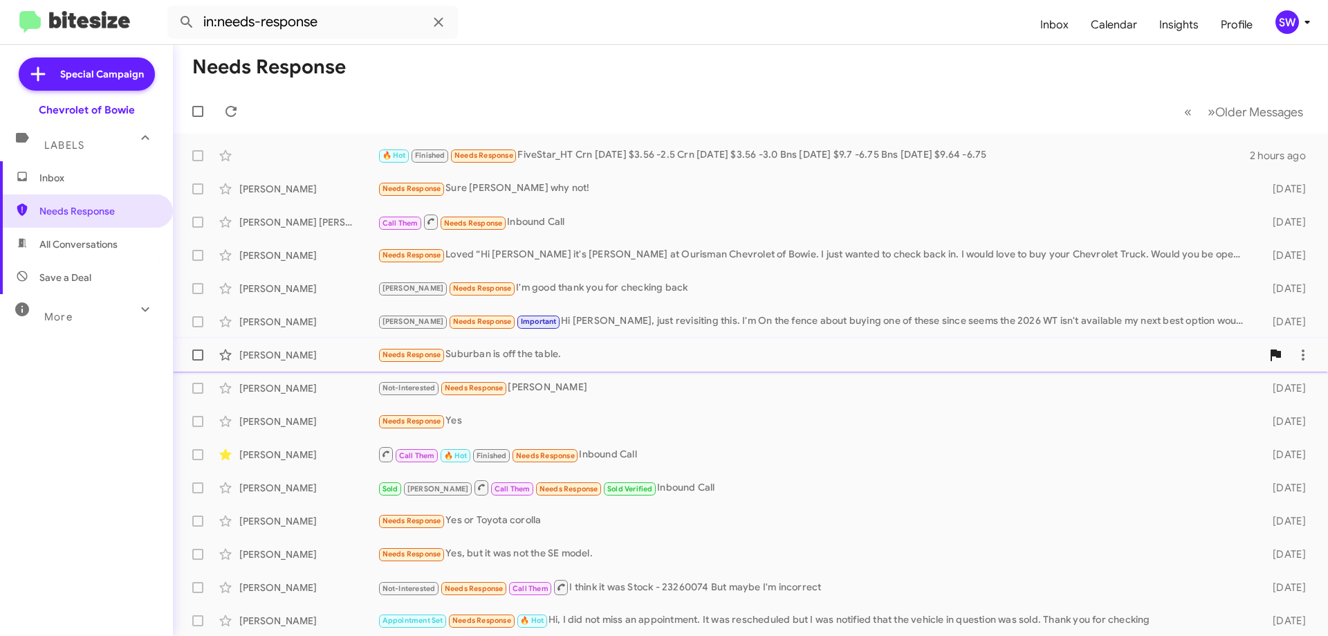
drag, startPoint x: 505, startPoint y: 353, endPoint x: 683, endPoint y: 363, distance: 178.0
click at [506, 354] on div "Needs Response Suburban is off the table." at bounding box center [820, 355] width 884 height 16
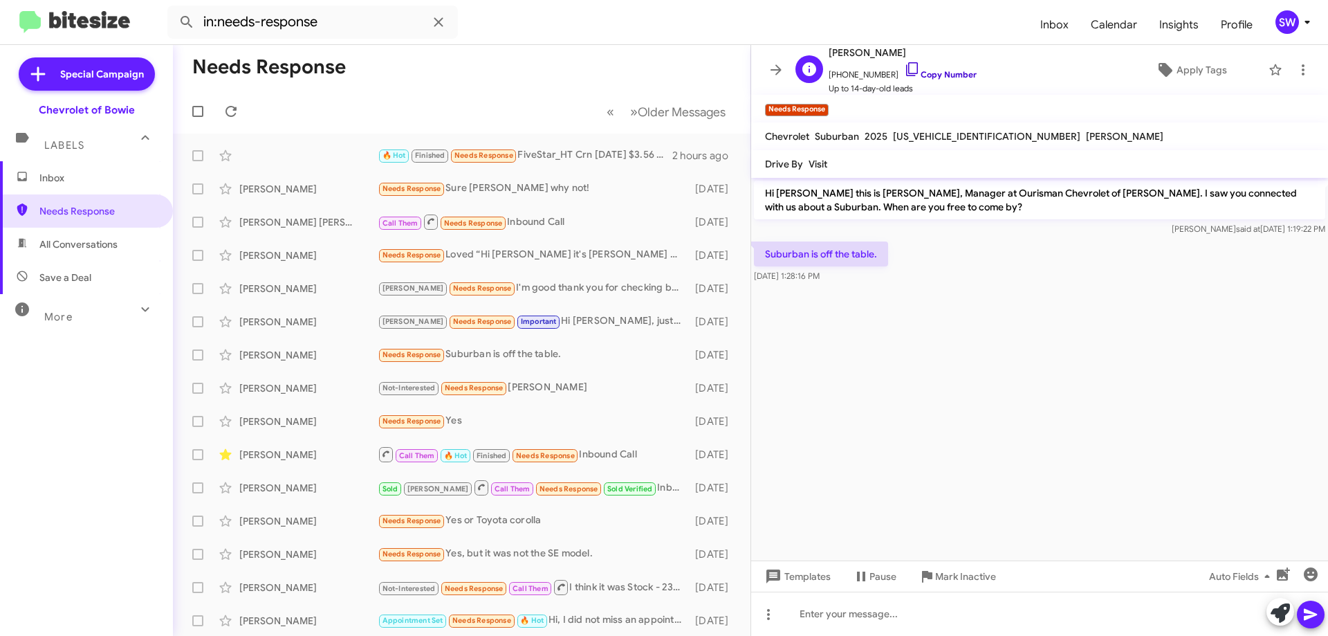
drag, startPoint x: 892, startPoint y: 59, endPoint x: 901, endPoint y: 70, distance: 14.2
click at [892, 61] on div "[PERSON_NAME] [PHONE_NUMBER] Copy Number Up to 14-day-old leads" at bounding box center [903, 69] width 148 height 51
click at [904, 71] on icon at bounding box center [912, 69] width 17 height 17
copy div "n [PHONE_NUMBER]"
click at [957, 572] on span "Mark Inactive" at bounding box center [965, 576] width 61 height 25
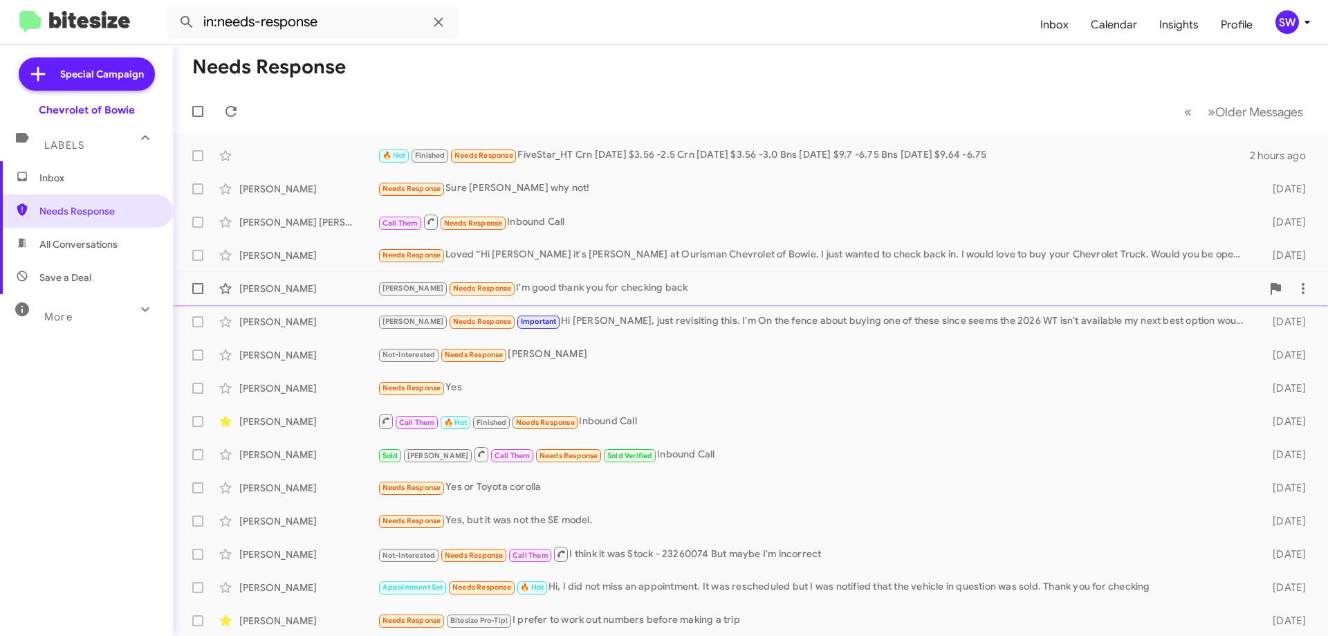
drag, startPoint x: 542, startPoint y: 288, endPoint x: 576, endPoint y: 274, distance: 36.6
click at [546, 285] on div "[PERSON_NAME] Needs Response I'm good thank you for checking back" at bounding box center [820, 288] width 884 height 16
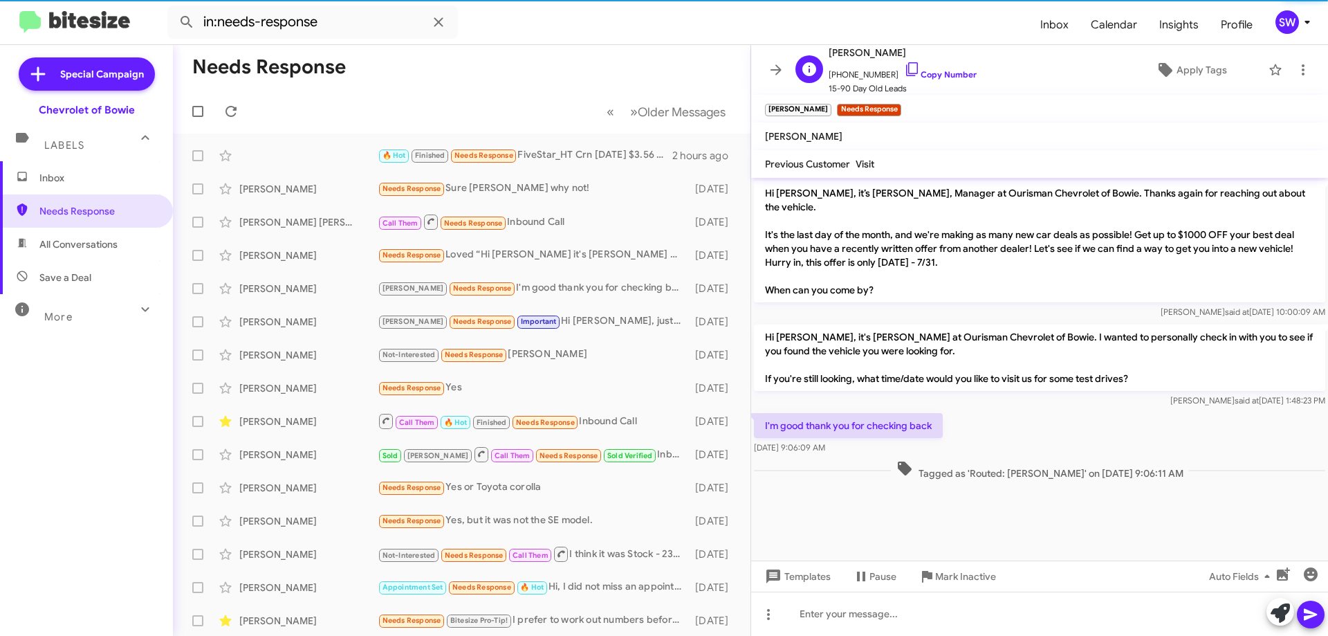
click at [904, 68] on icon at bounding box center [912, 69] width 17 height 17
drag, startPoint x: 952, startPoint y: 575, endPoint x: 959, endPoint y: 571, distance: 8.4
click at [953, 574] on span "Mark Inactive" at bounding box center [965, 576] width 61 height 25
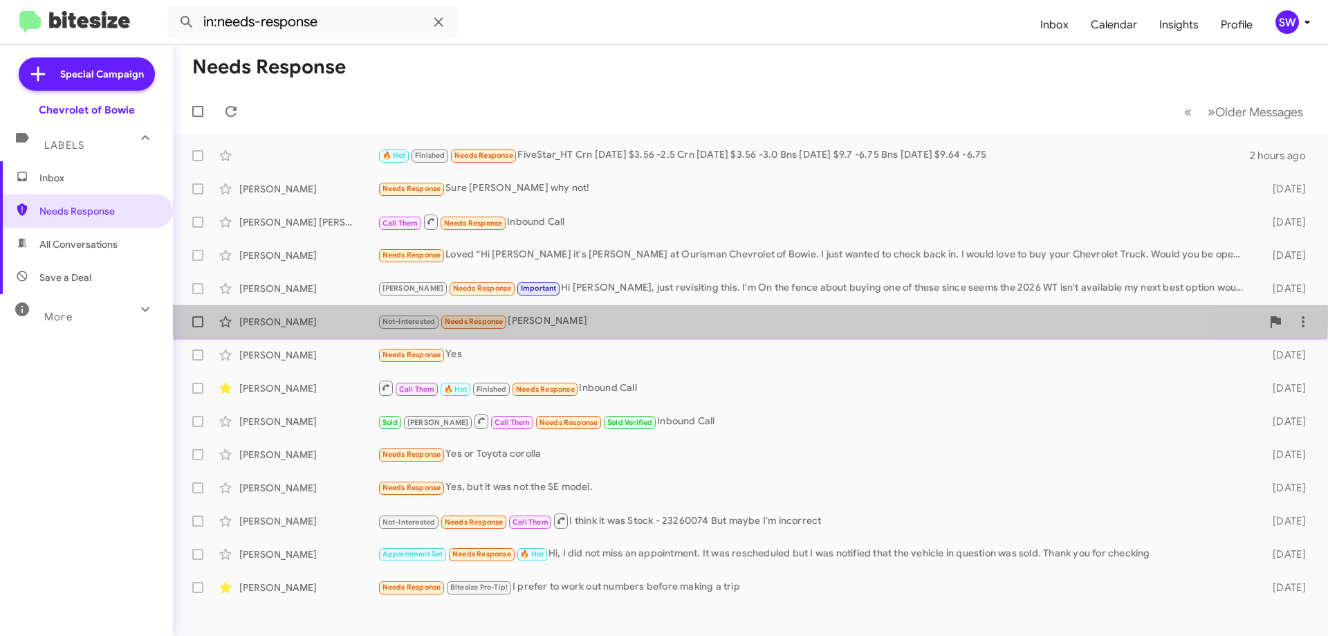
drag, startPoint x: 568, startPoint y: 316, endPoint x: 620, endPoint y: 306, distance: 52.9
click at [568, 316] on div "Not-Interested Needs Response [PERSON_NAME]" at bounding box center [820, 321] width 884 height 16
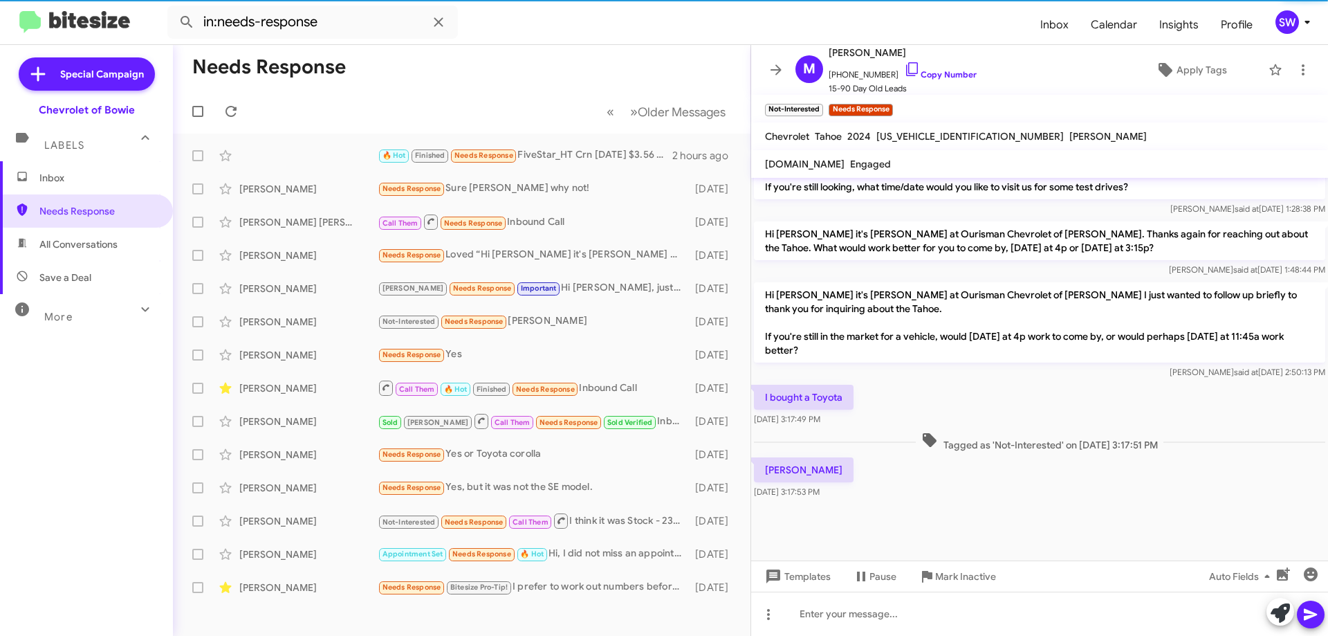
scroll to position [1119, 0]
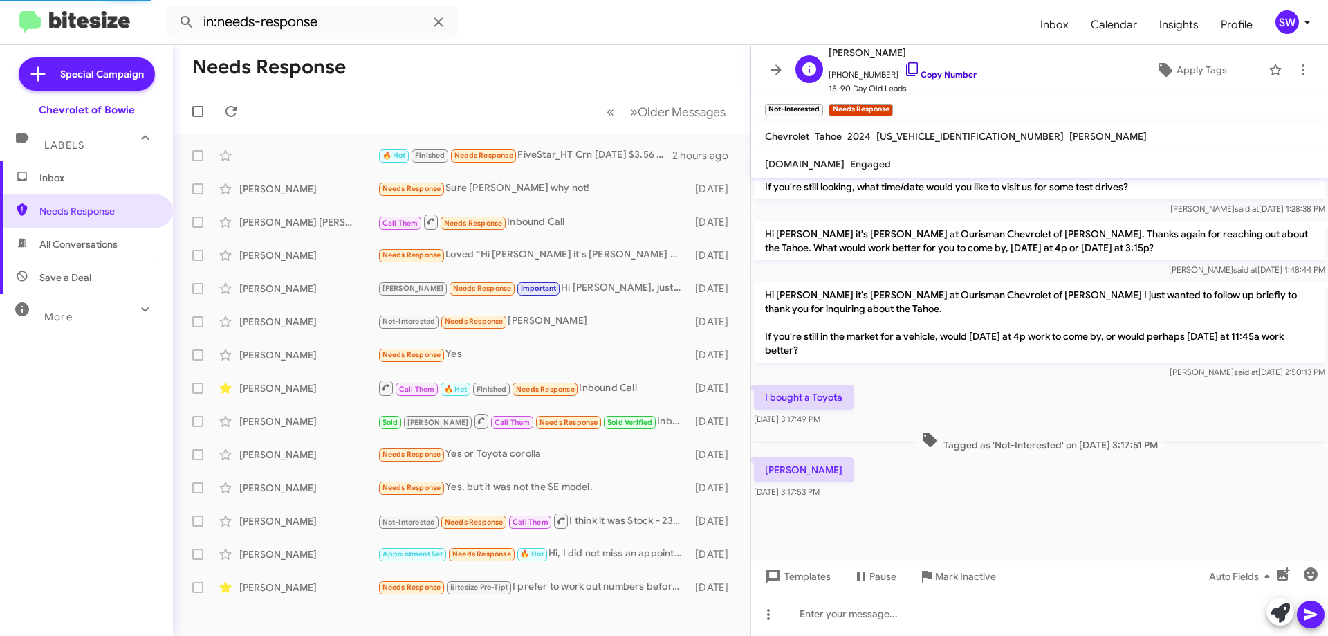
click at [904, 67] on icon at bounding box center [912, 69] width 17 height 17
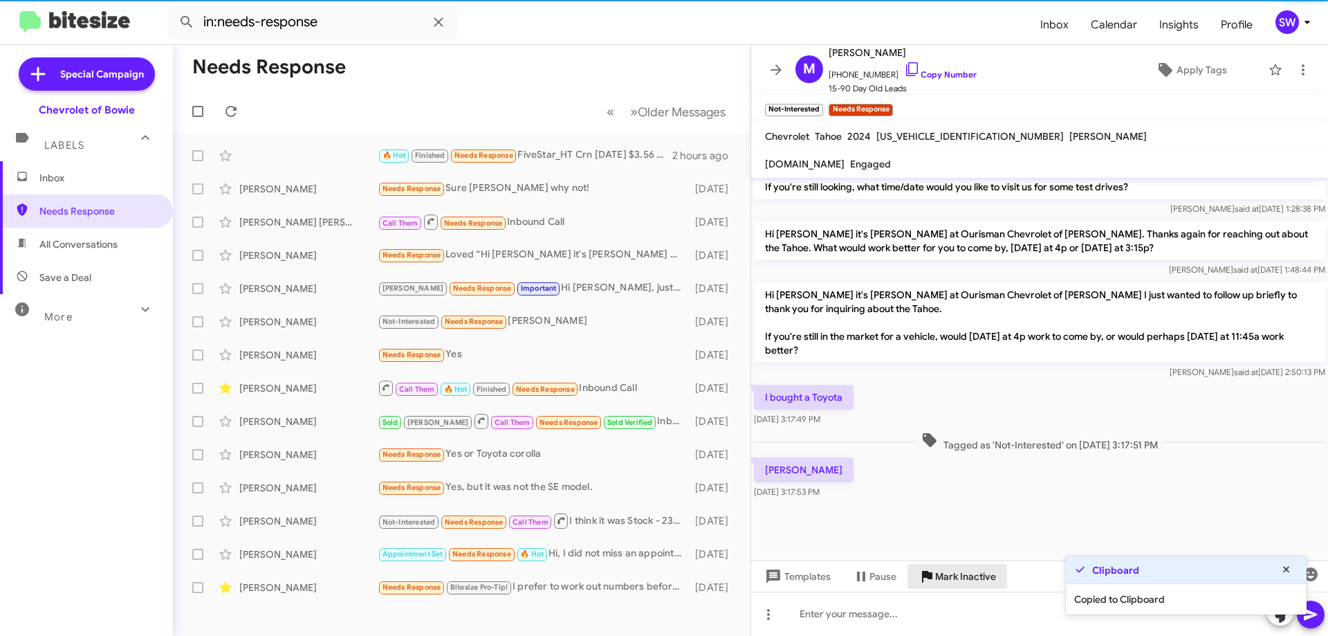
drag, startPoint x: 941, startPoint y: 573, endPoint x: 948, endPoint y: 542, distance: 31.2
click at [939, 568] on span "Mark Inactive" at bounding box center [965, 576] width 61 height 25
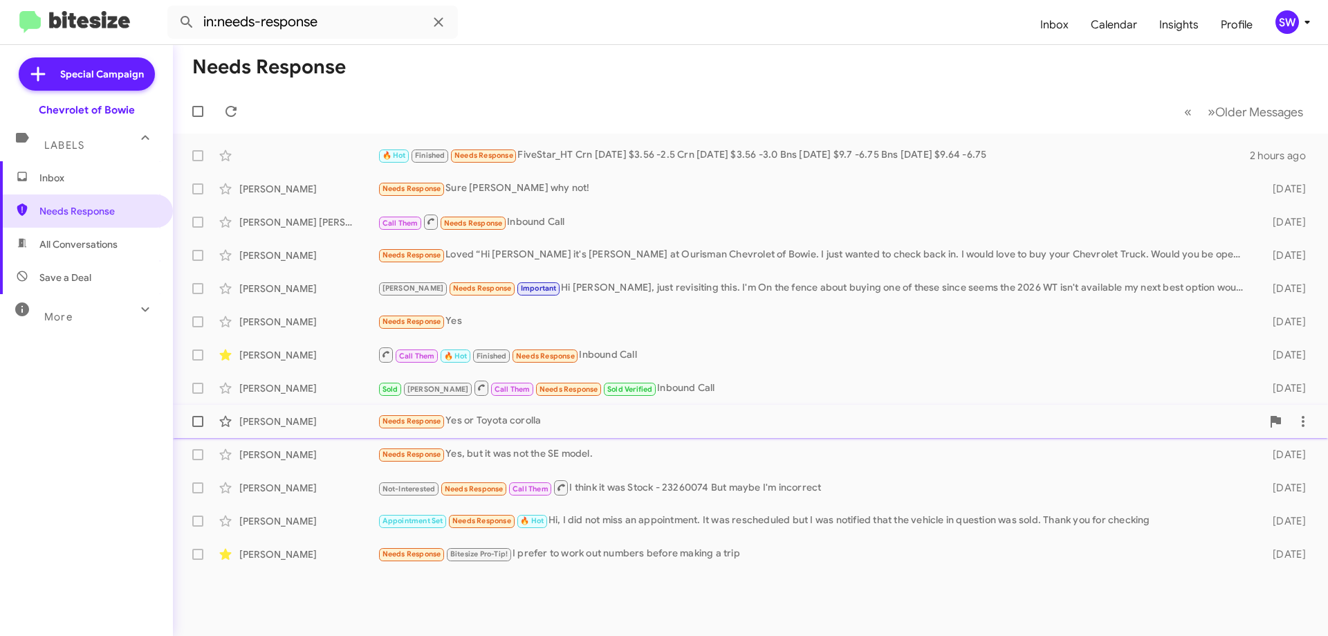
drag, startPoint x: 526, startPoint y: 422, endPoint x: 665, endPoint y: 405, distance: 140.1
click at [528, 422] on div "Needs Response Yes or Toyota corolla" at bounding box center [820, 421] width 884 height 16
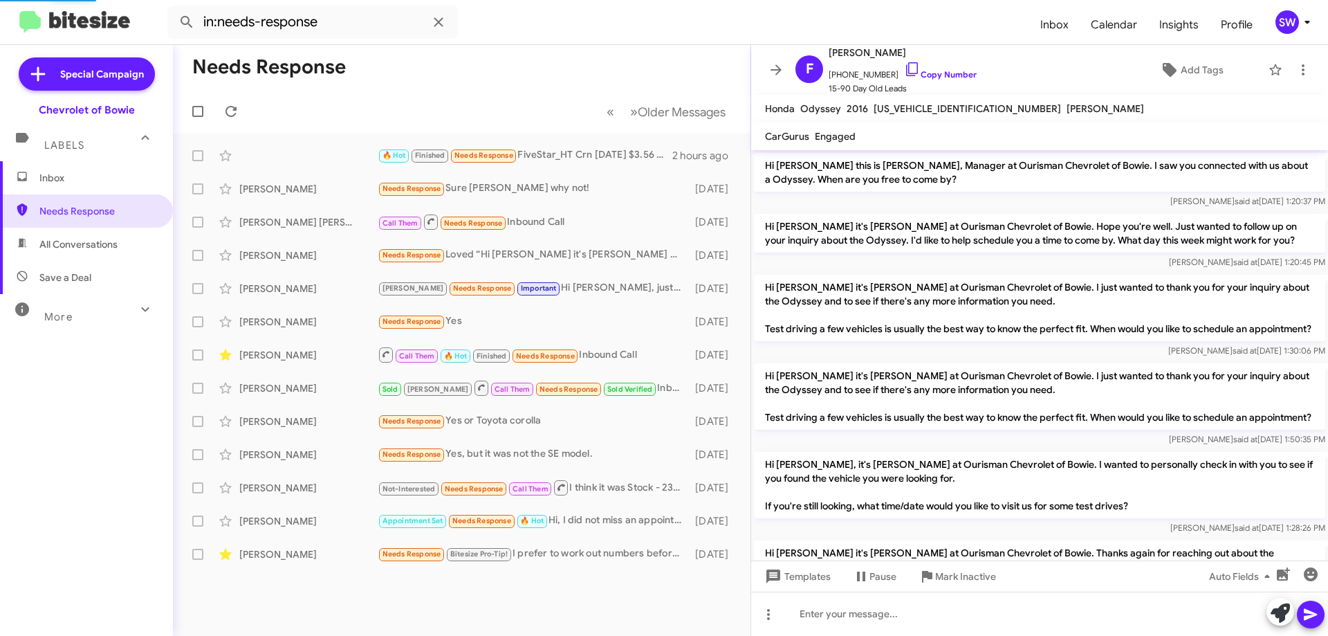
scroll to position [238, 0]
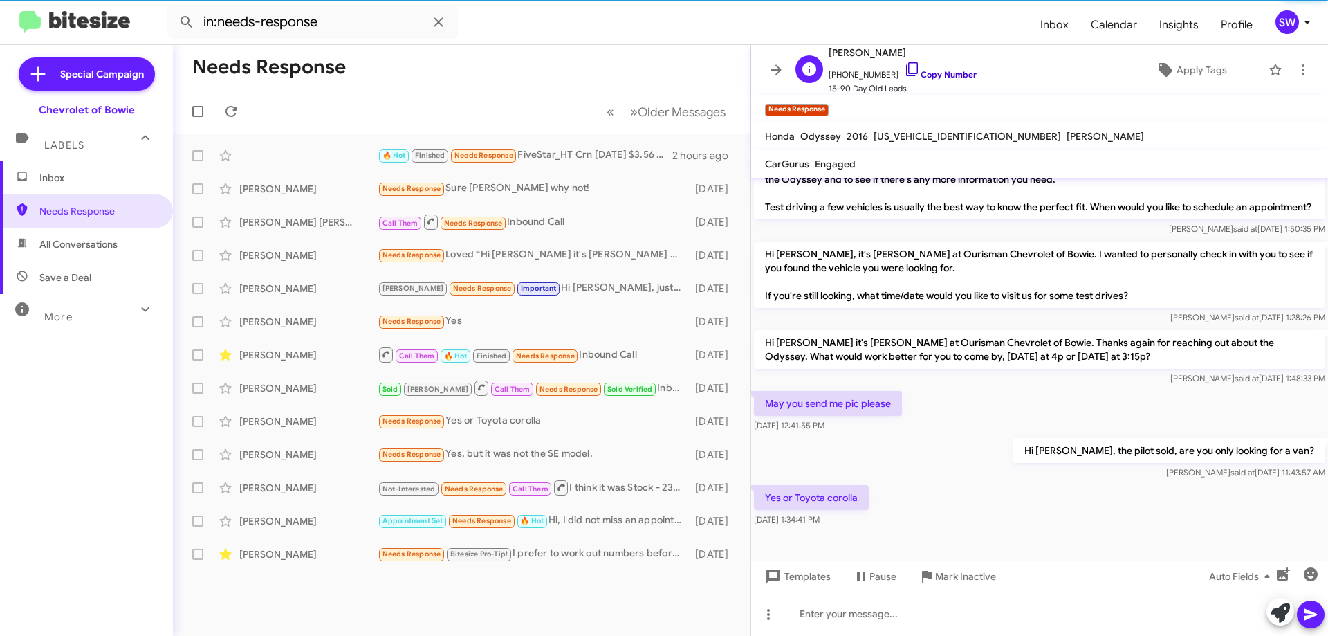
drag, startPoint x: 898, startPoint y: 68, endPoint x: 934, endPoint y: 76, distance: 36.8
click at [904, 69] on icon at bounding box center [912, 69] width 17 height 17
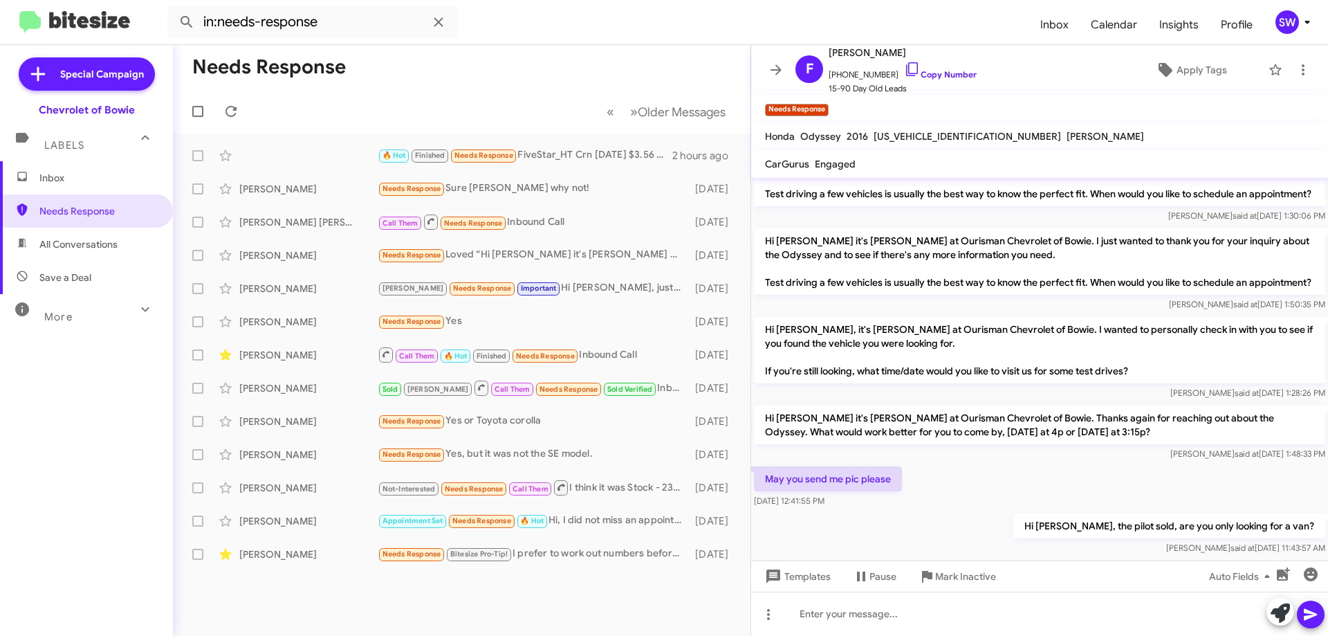
scroll to position [266, 0]
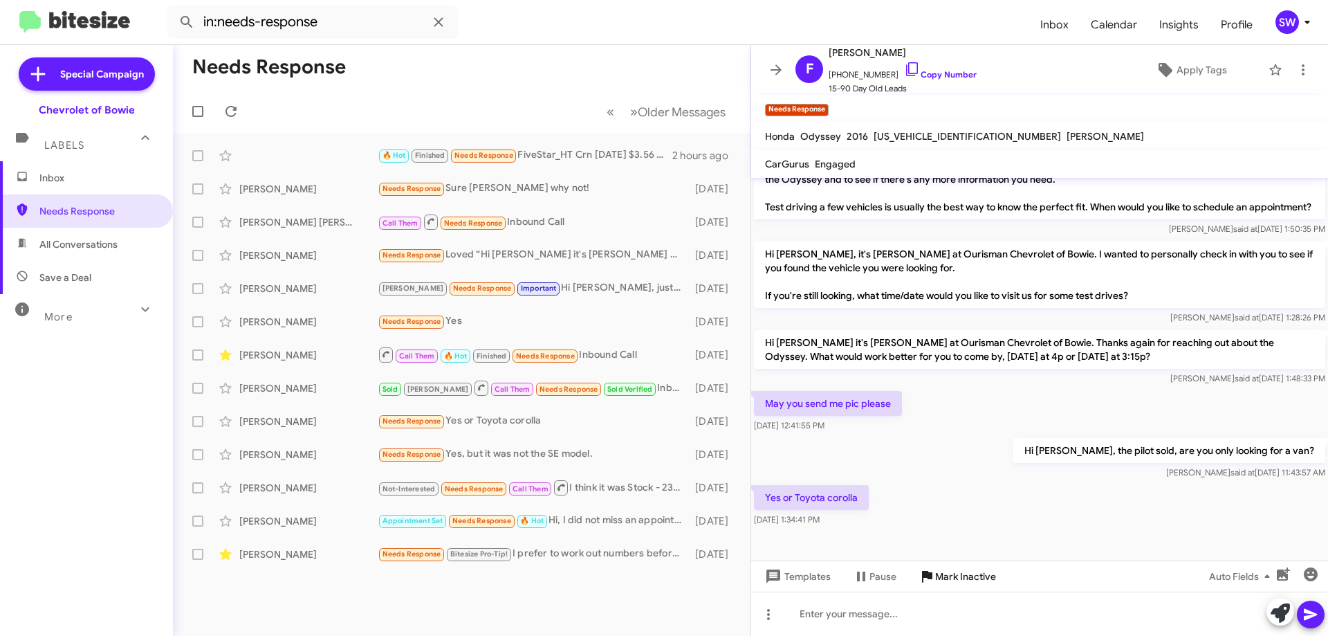
click at [952, 573] on span "Mark Inactive" at bounding box center [965, 576] width 61 height 25
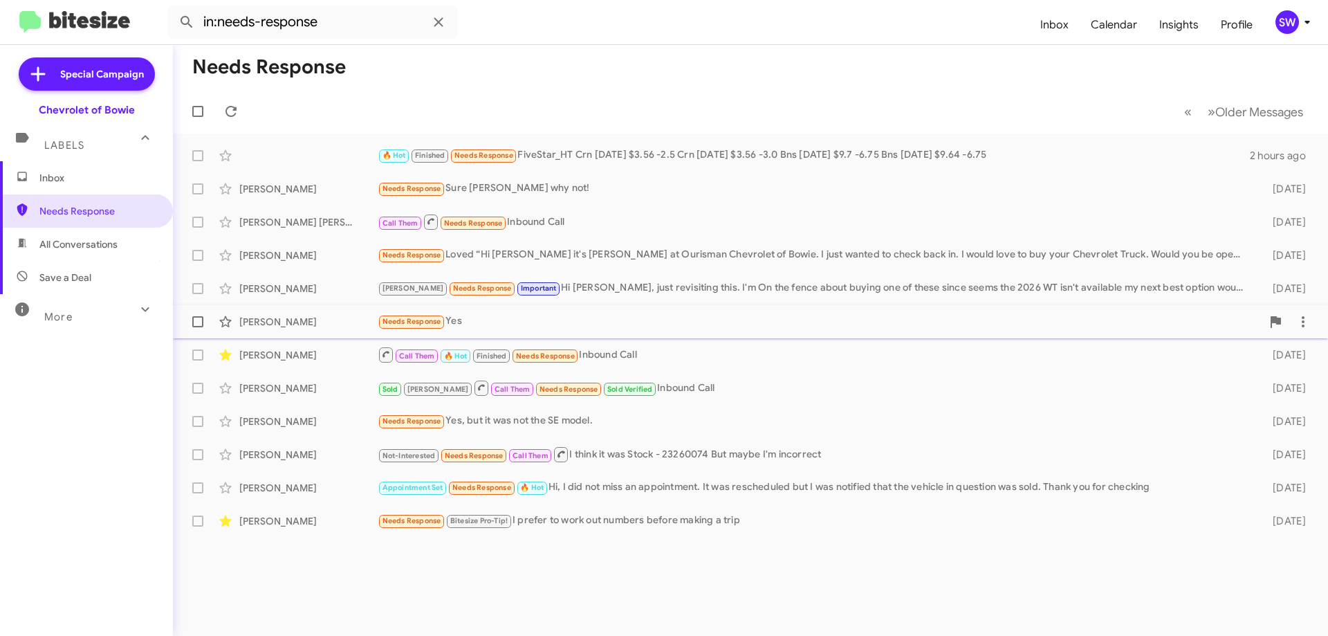
drag, startPoint x: 471, startPoint y: 322, endPoint x: 487, endPoint y: 316, distance: 17.1
click at [472, 322] on div "Needs Response Yes" at bounding box center [820, 321] width 884 height 16
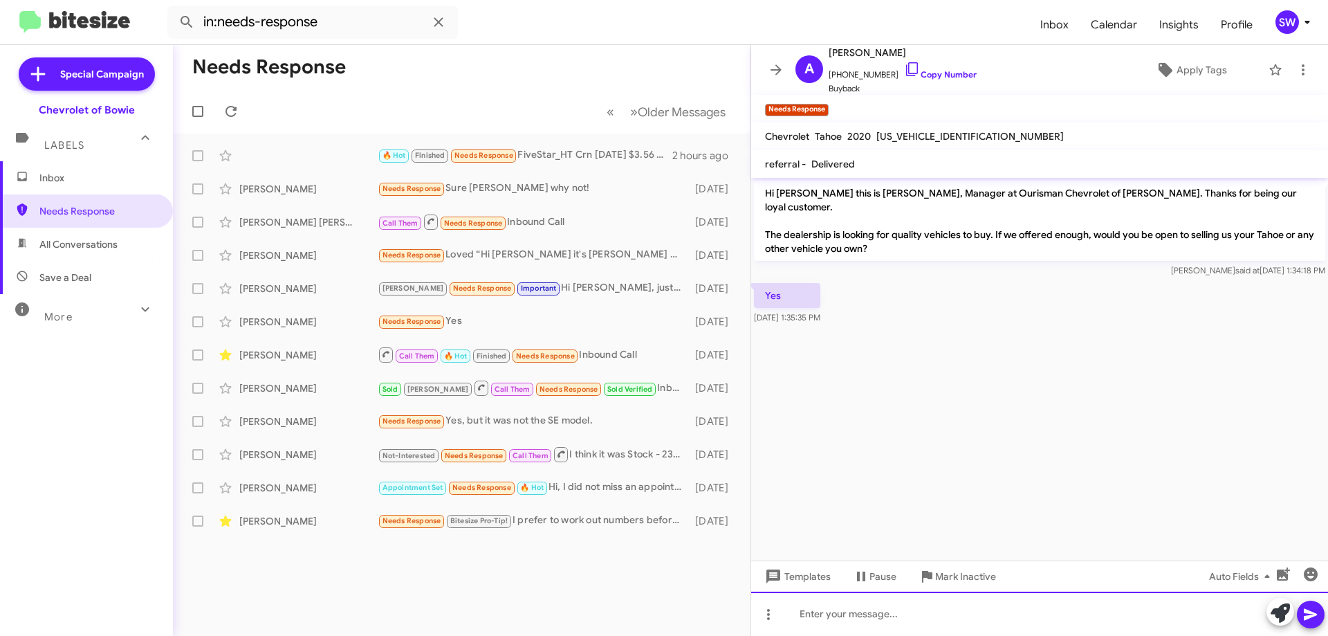
click at [838, 612] on div at bounding box center [1039, 613] width 577 height 44
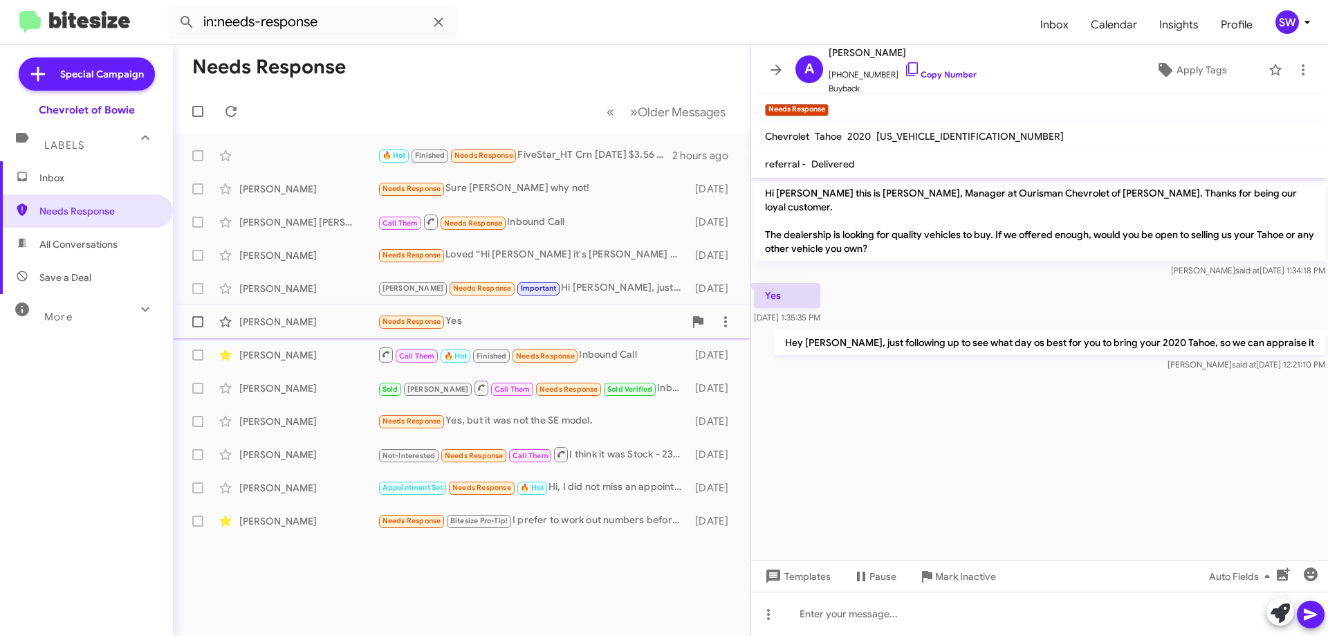
click at [493, 318] on div "Needs Response Yes" at bounding box center [531, 321] width 306 height 16
click at [515, 317] on div "Needs Response Yes" at bounding box center [531, 321] width 306 height 16
drag, startPoint x: 954, startPoint y: 577, endPoint x: 825, endPoint y: 546, distance: 132.4
click at [954, 577] on span "Mark Inactive" at bounding box center [965, 576] width 61 height 25
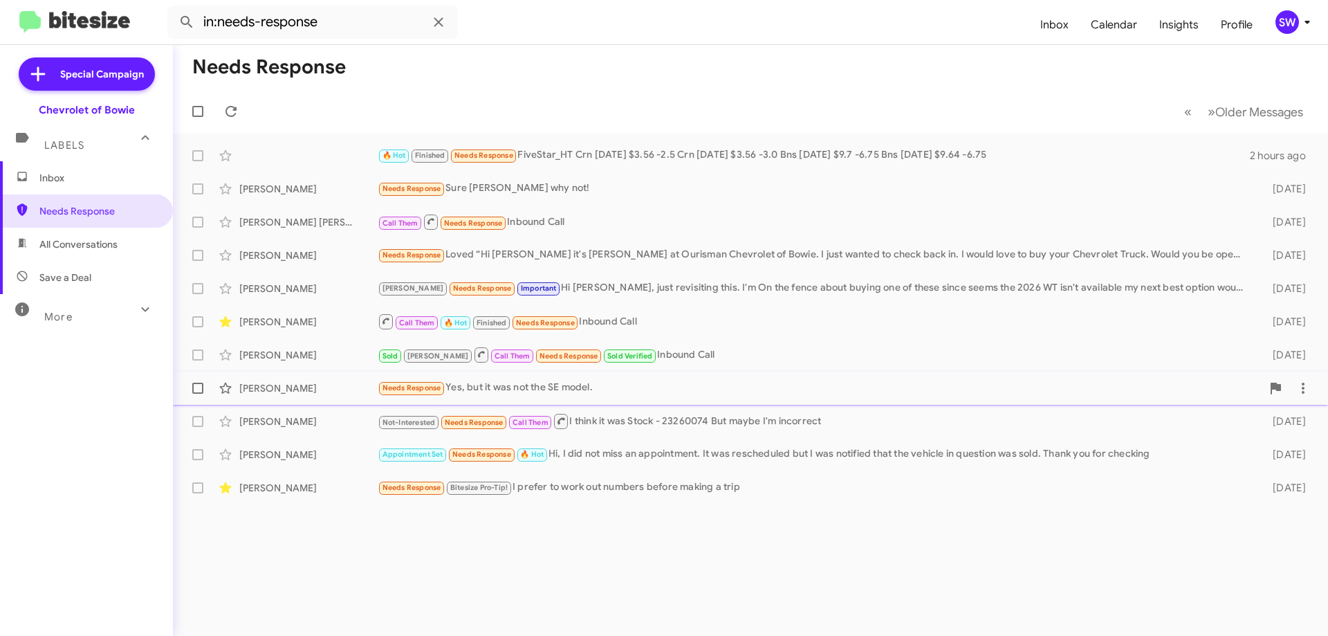
click at [532, 385] on div "Needs Response Yes, but it was not the SE model." at bounding box center [820, 388] width 884 height 16
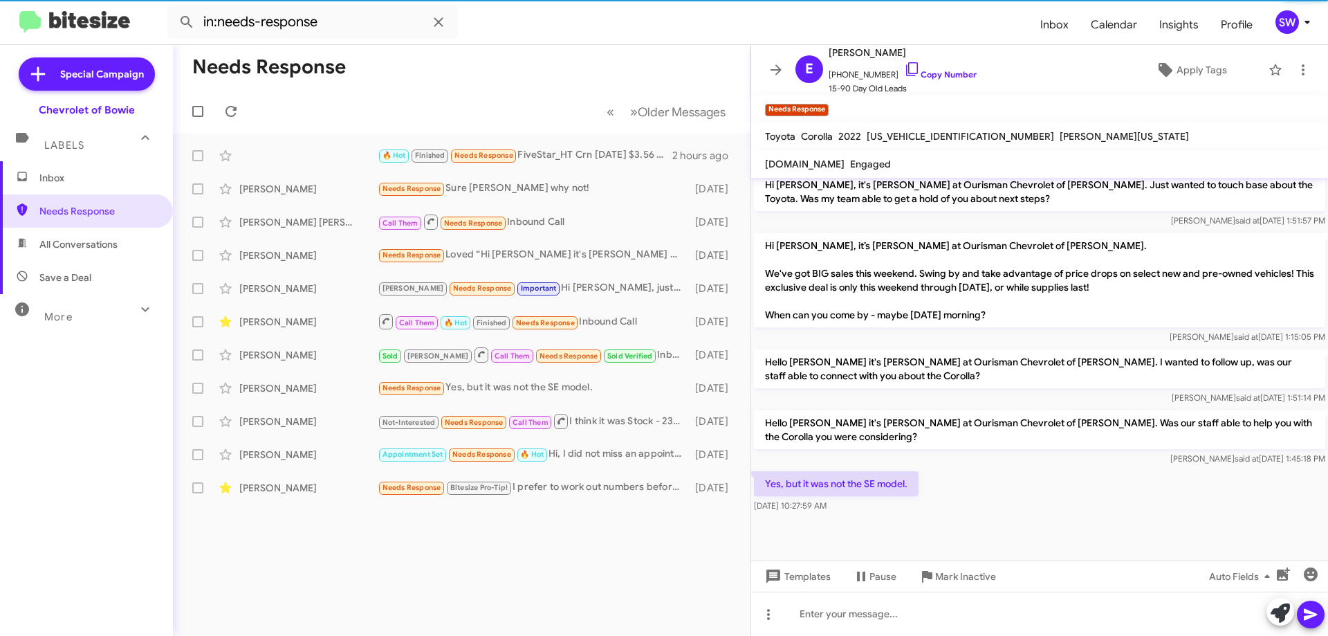
scroll to position [634, 0]
click at [973, 573] on span "Mark Inactive" at bounding box center [965, 576] width 61 height 25
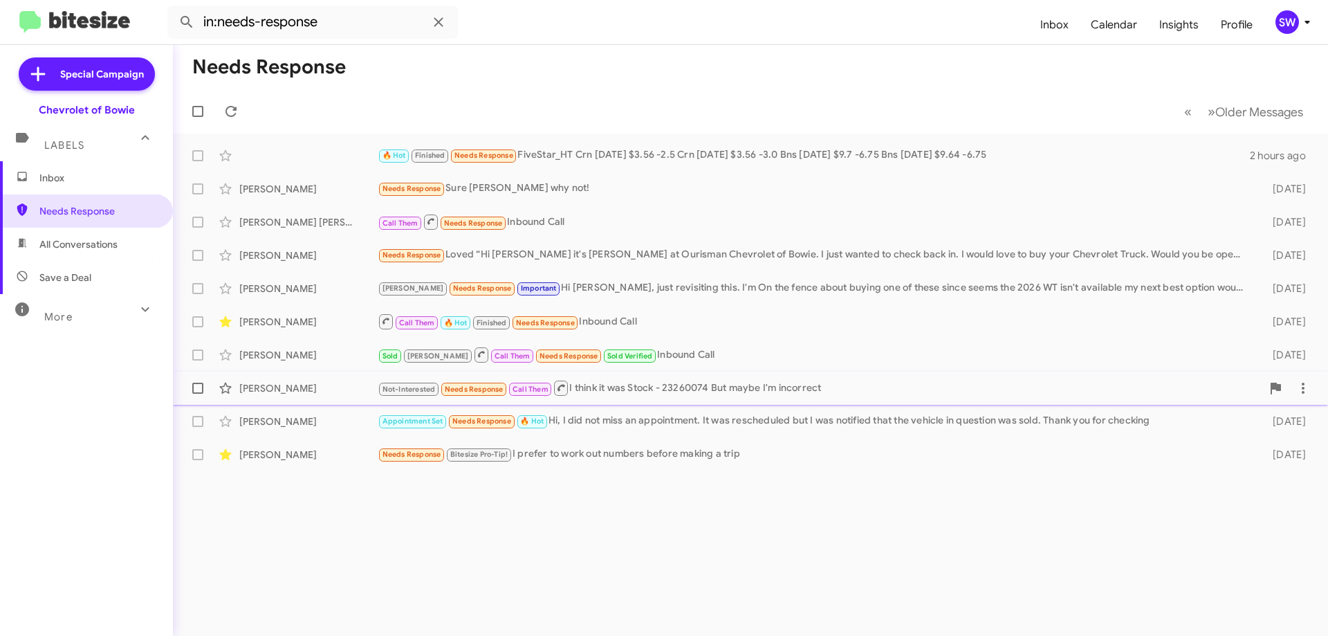
drag, startPoint x: 623, startPoint y: 394, endPoint x: 712, endPoint y: 373, distance: 91.6
click at [630, 389] on div "Not-Interested Needs Response Call Them I think it was Stock - 23260074 But may…" at bounding box center [820, 387] width 884 height 17
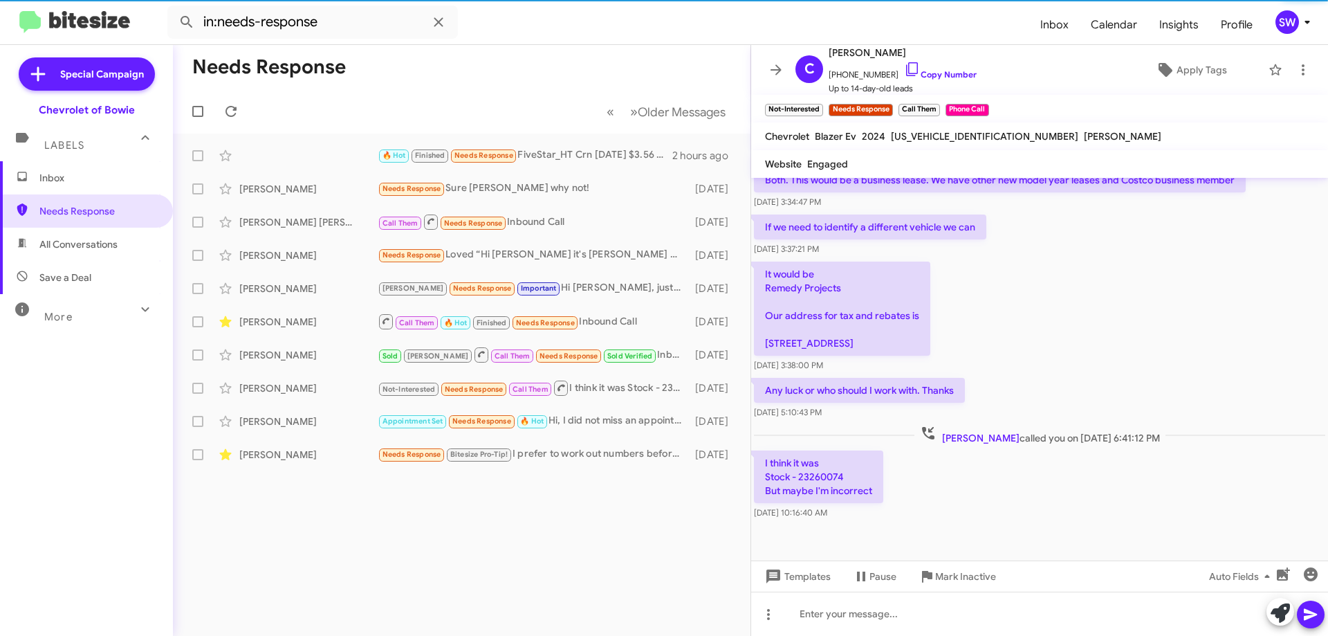
scroll to position [296, 0]
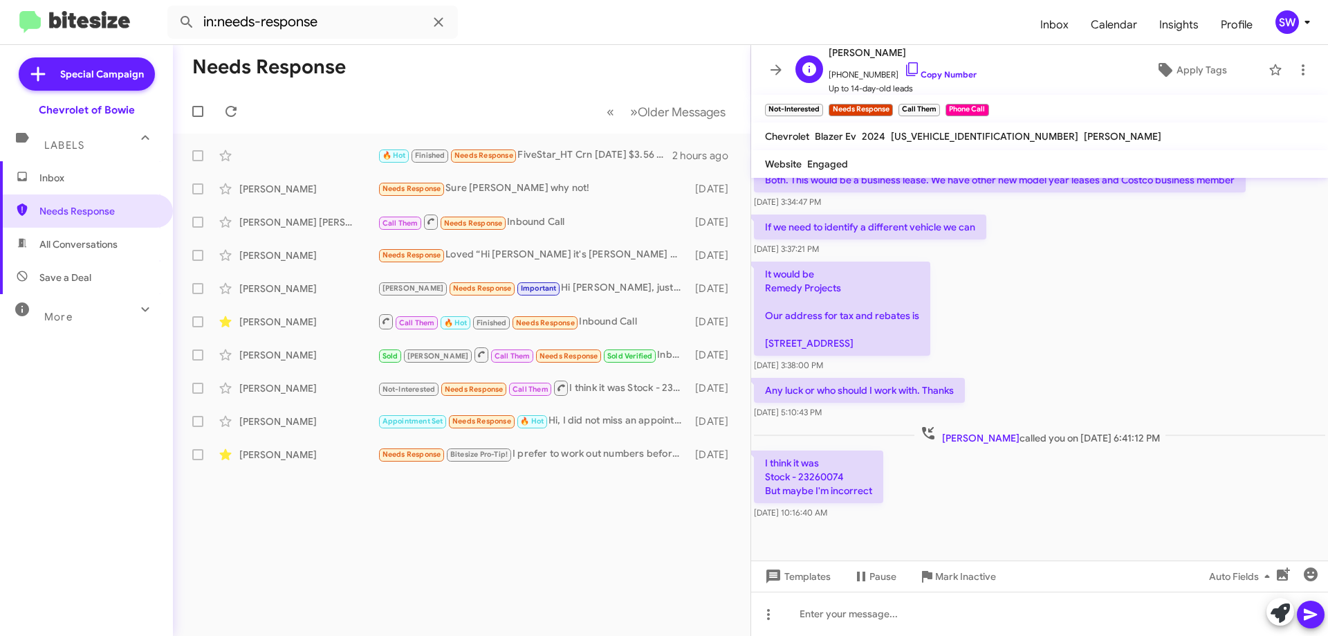
drag, startPoint x: 901, startPoint y: 69, endPoint x: 968, endPoint y: 90, distance: 70.2
click at [904, 70] on icon at bounding box center [912, 69] width 17 height 17
click at [960, 575] on span "Mark Inactive" at bounding box center [965, 576] width 61 height 25
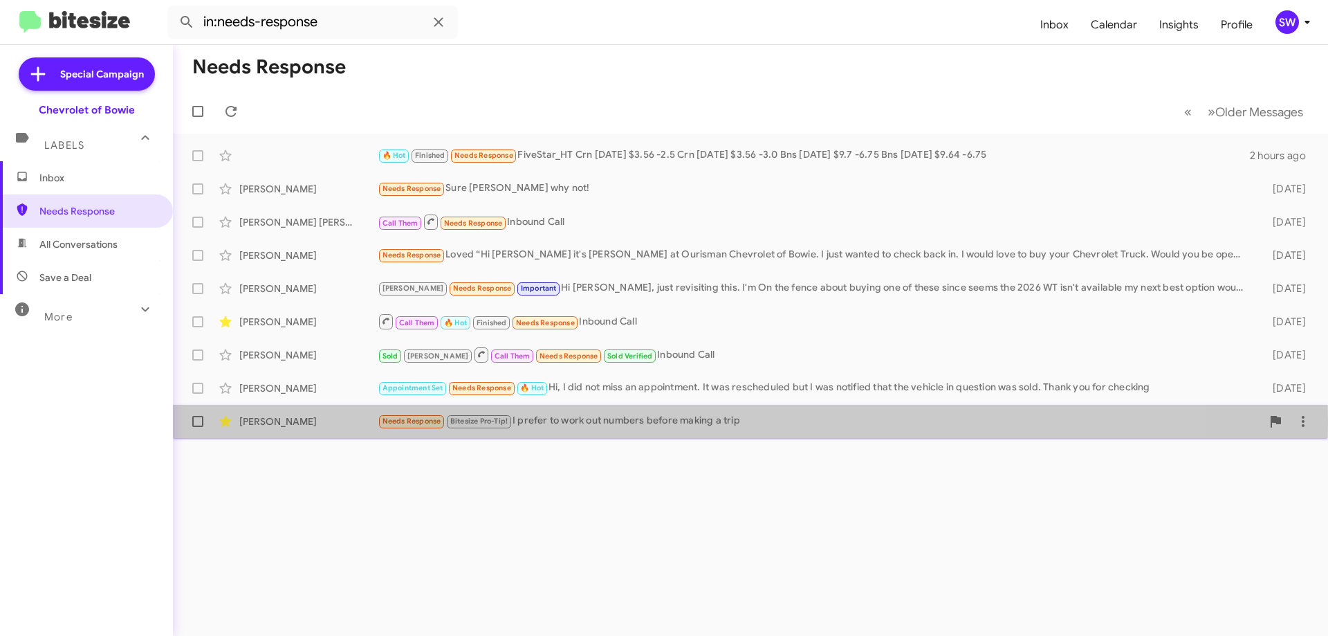
drag, startPoint x: 564, startPoint y: 422, endPoint x: 661, endPoint y: 410, distance: 98.2
click at [575, 418] on div "Needs Response Bitesize Pro-Tip! I prefer to work out numbers before making a t…" at bounding box center [820, 421] width 884 height 16
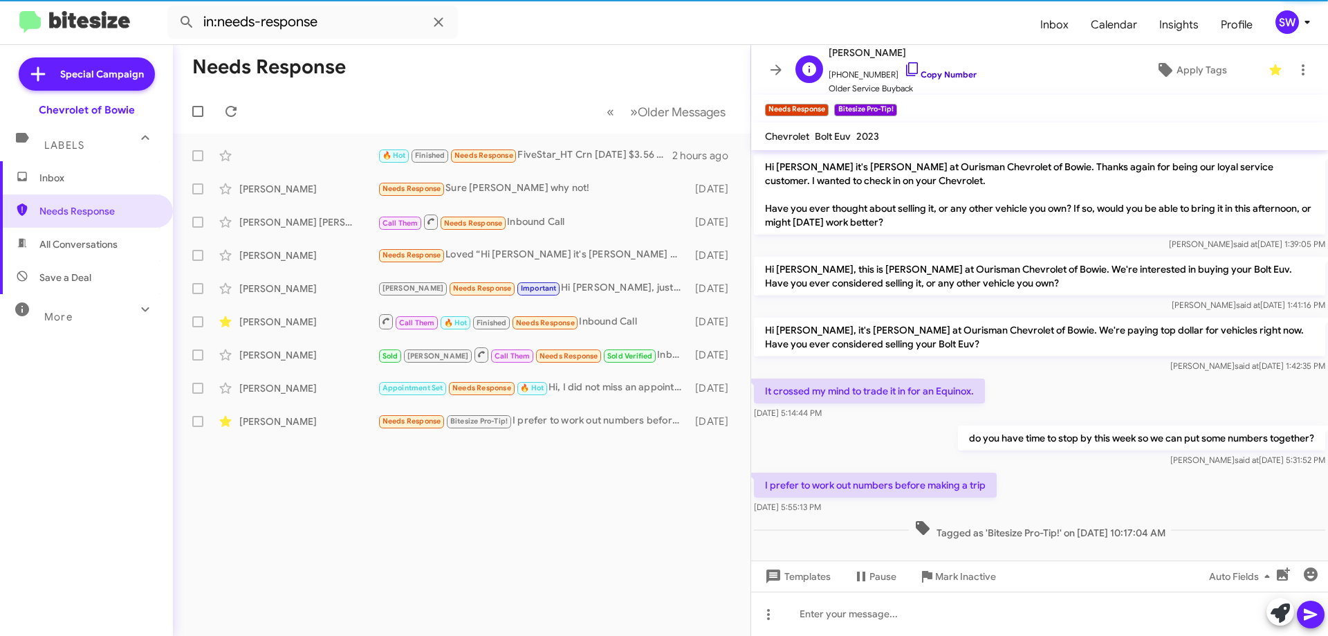
scroll to position [111, 0]
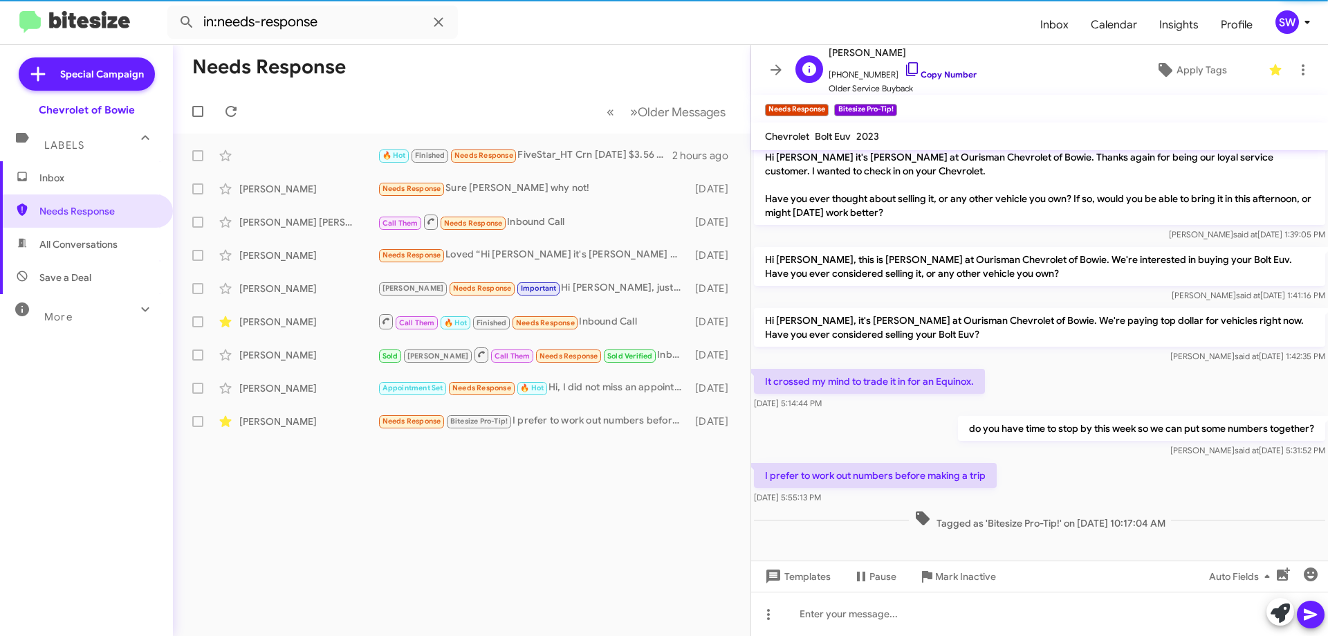
click at [904, 68] on icon at bounding box center [912, 69] width 17 height 17
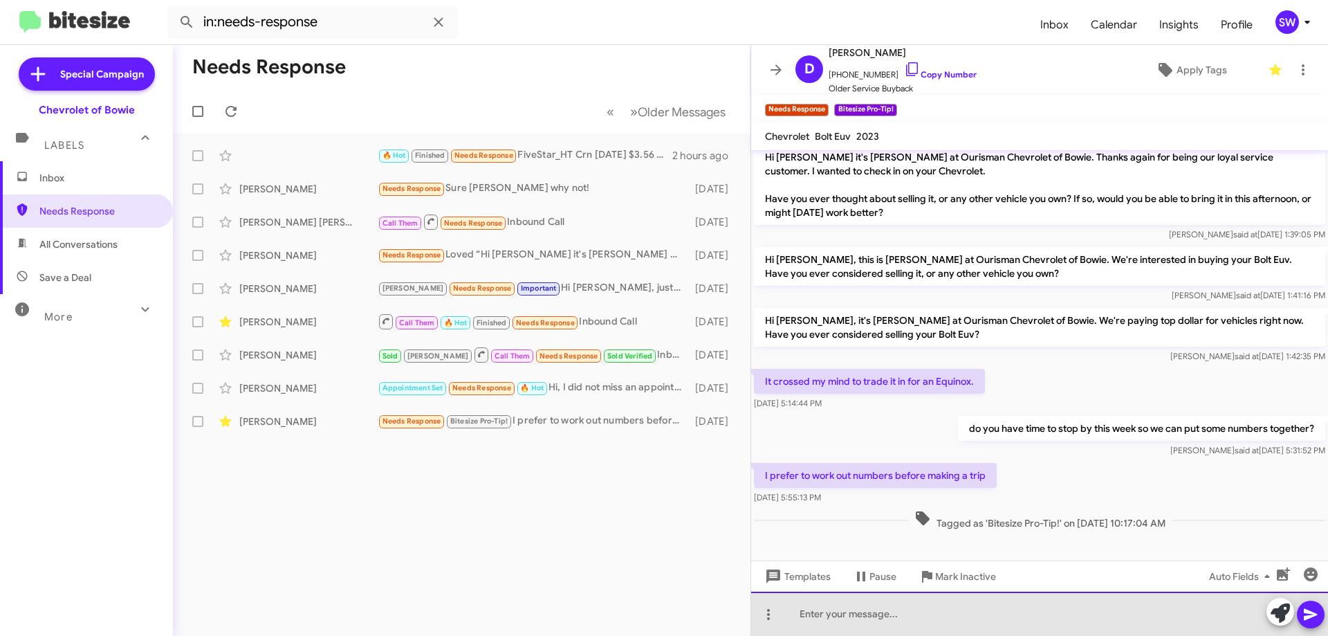
click at [882, 613] on div at bounding box center [1039, 613] width 577 height 44
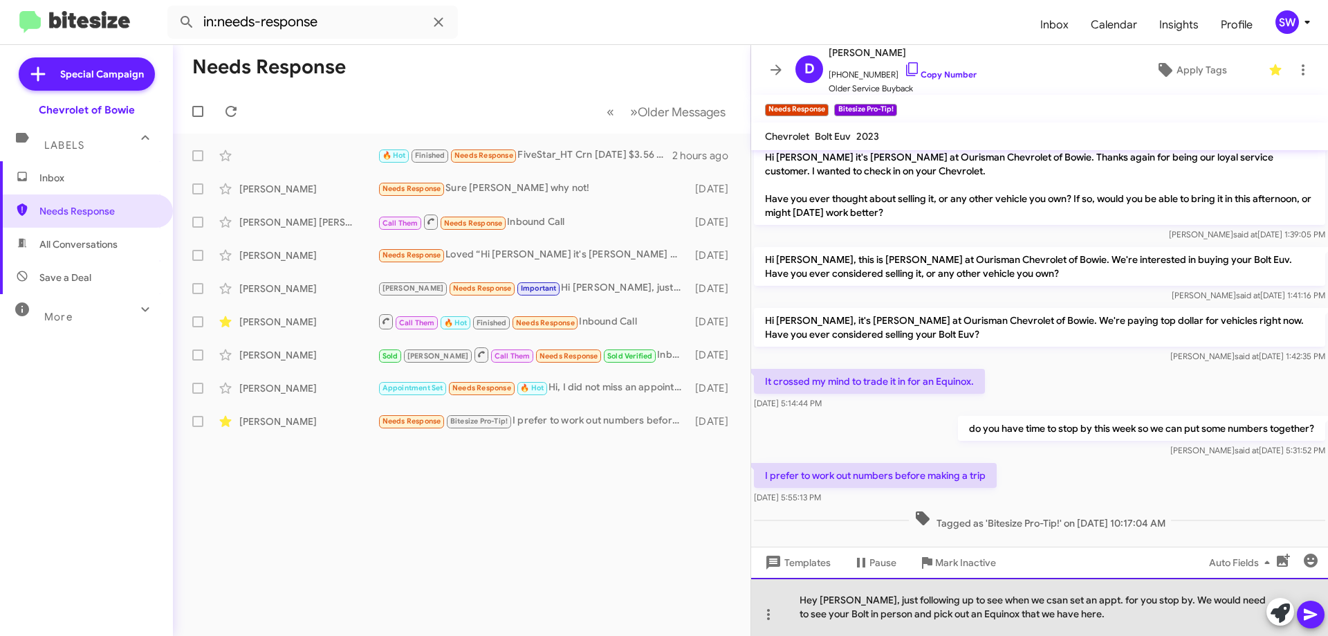
click at [1016, 597] on div "Hey [PERSON_NAME], just following up to see when we csan set an appt. for you s…" at bounding box center [1039, 607] width 577 height 58
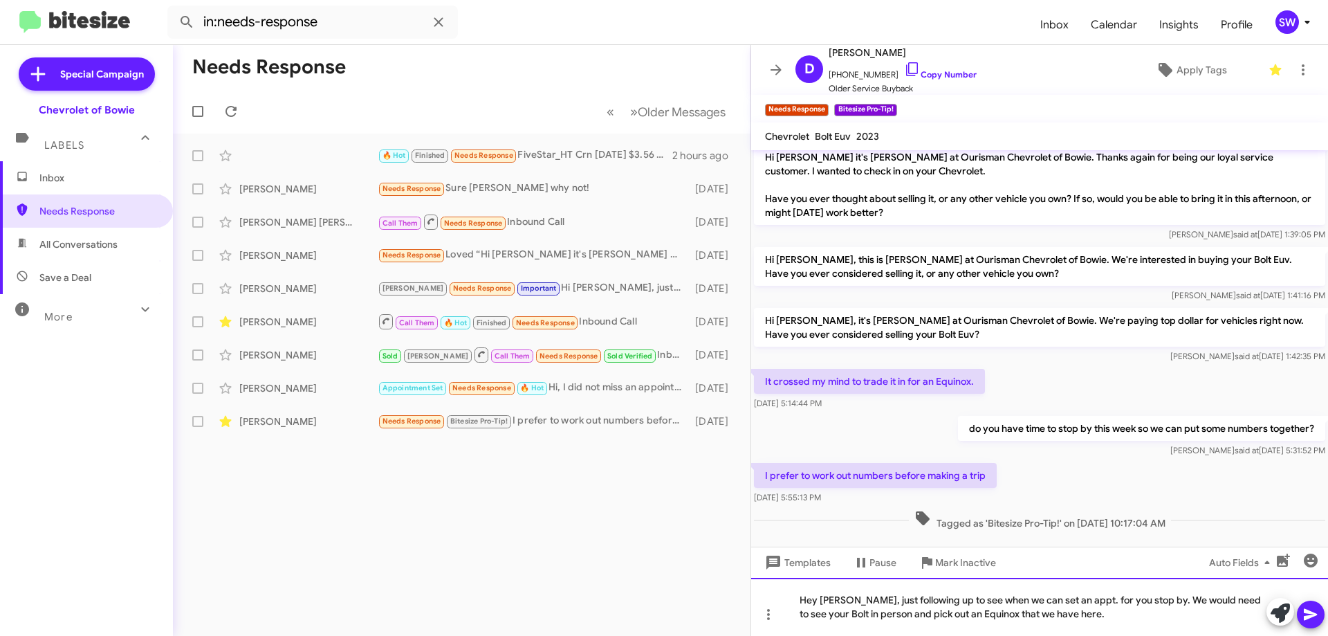
click at [1096, 614] on div "Hey [PERSON_NAME], just following up to see when we can set an appt. for you st…" at bounding box center [1039, 607] width 577 height 58
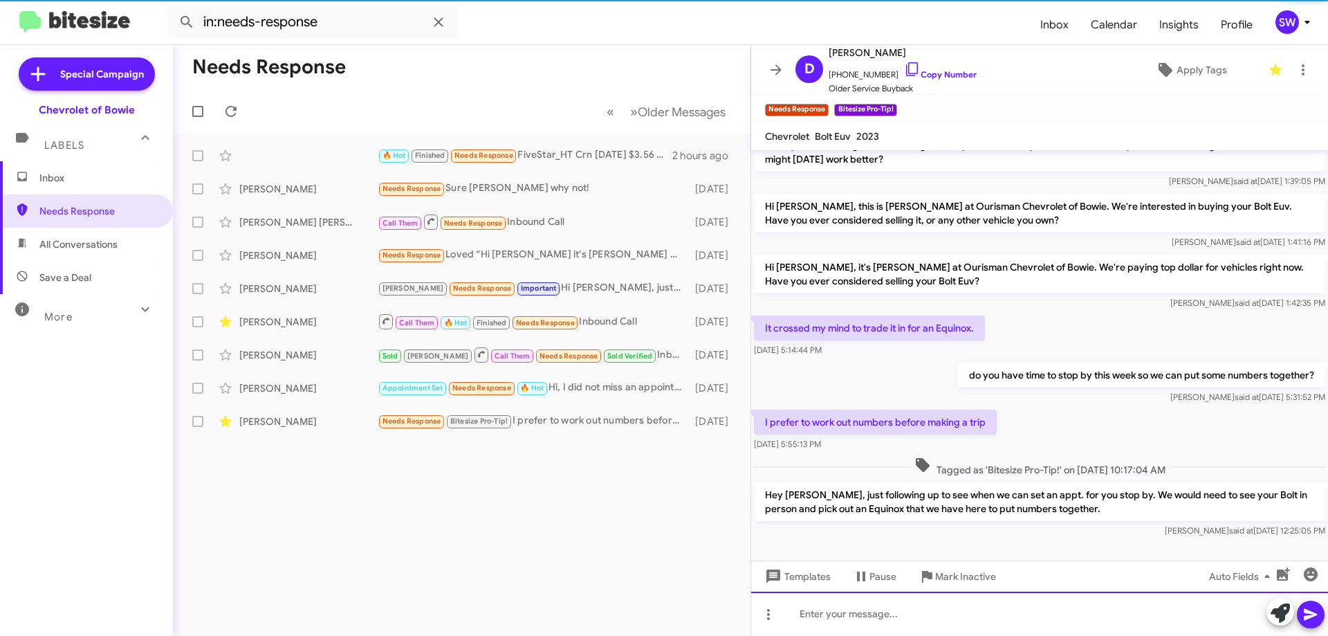
scroll to position [175, 0]
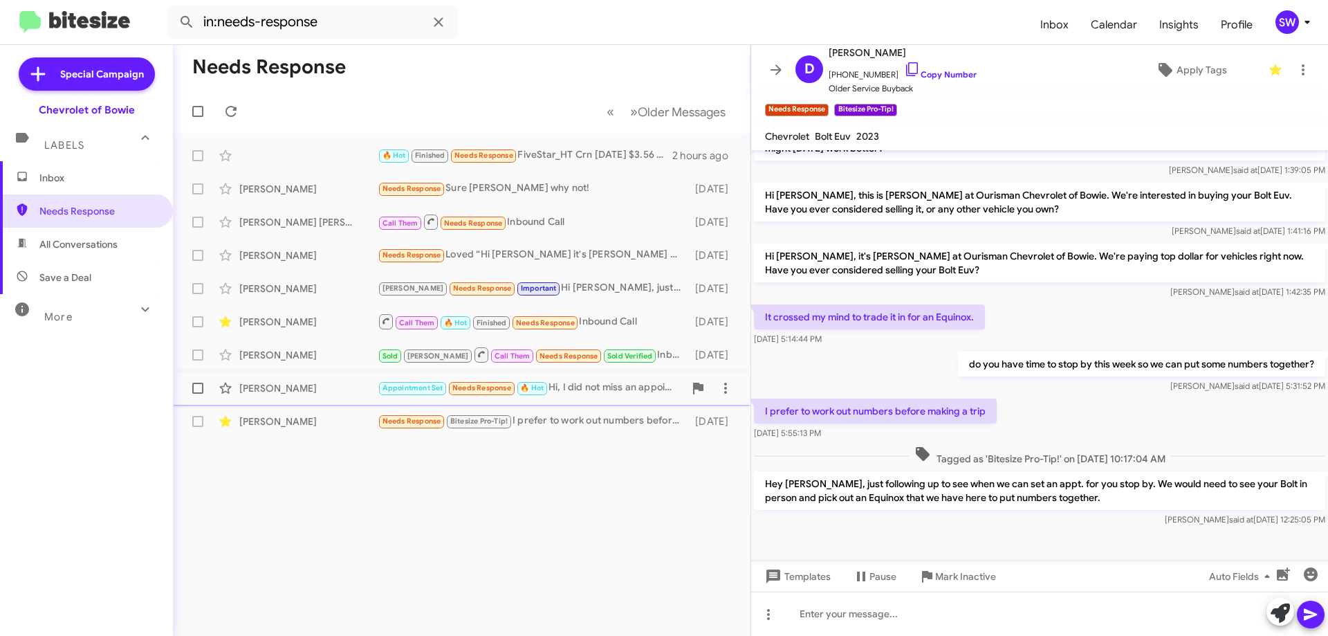
click at [578, 387] on div "Appointment Set Needs Response 🔥 Hot Hi, I did not miss an appointment. It was …" at bounding box center [531, 388] width 306 height 16
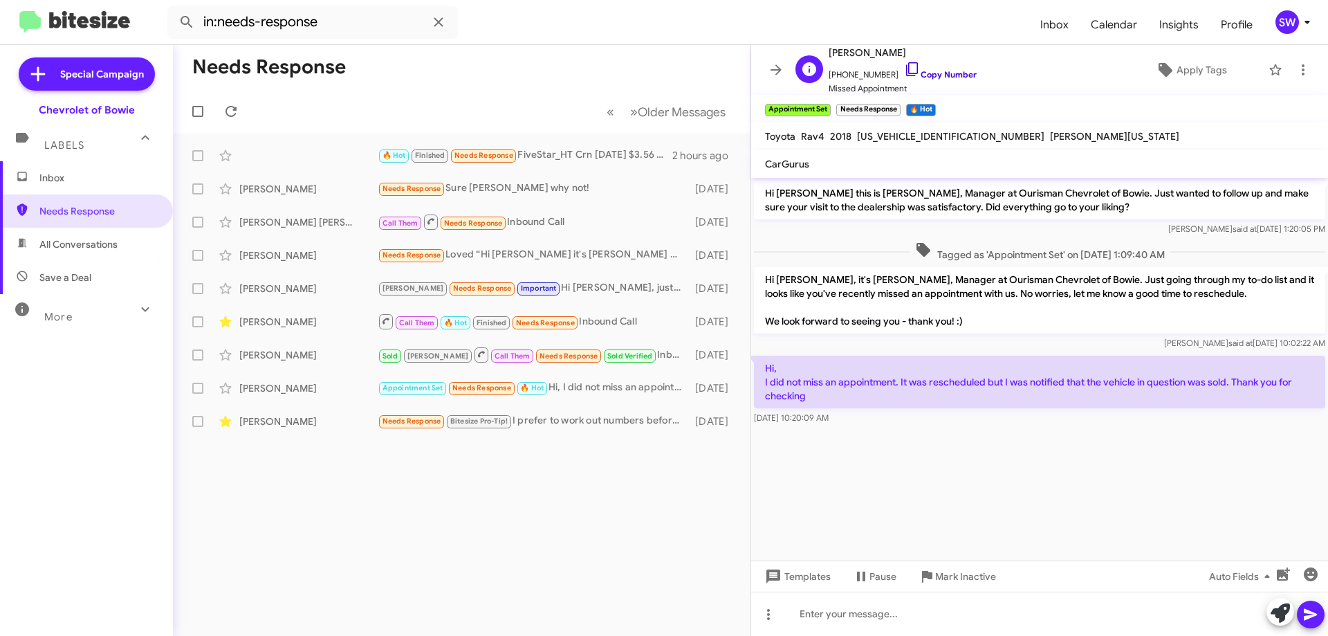
click at [904, 65] on icon at bounding box center [912, 69] width 17 height 17
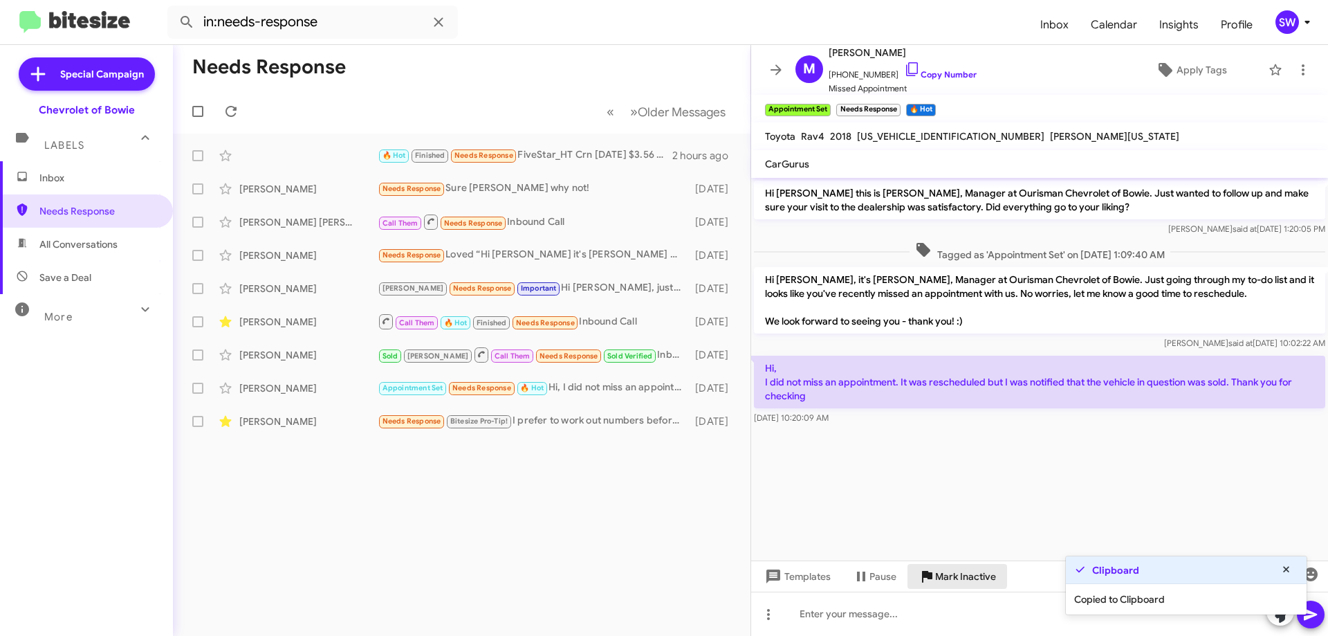
drag, startPoint x: 949, startPoint y: 571, endPoint x: 992, endPoint y: 562, distance: 43.7
click at [953, 570] on span "Mark Inactive" at bounding box center [965, 576] width 61 height 25
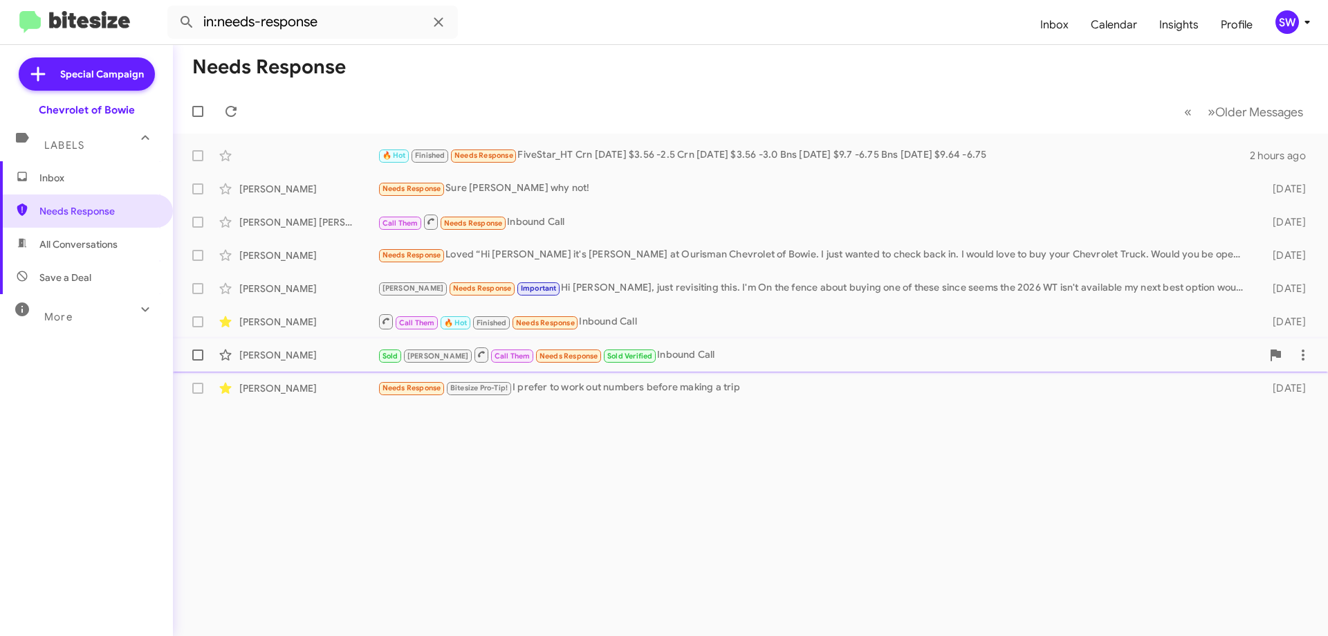
click at [656, 356] on div "Sold [PERSON_NAME] Call Them Needs Response Sold Verified Inbound Call" at bounding box center [820, 354] width 884 height 17
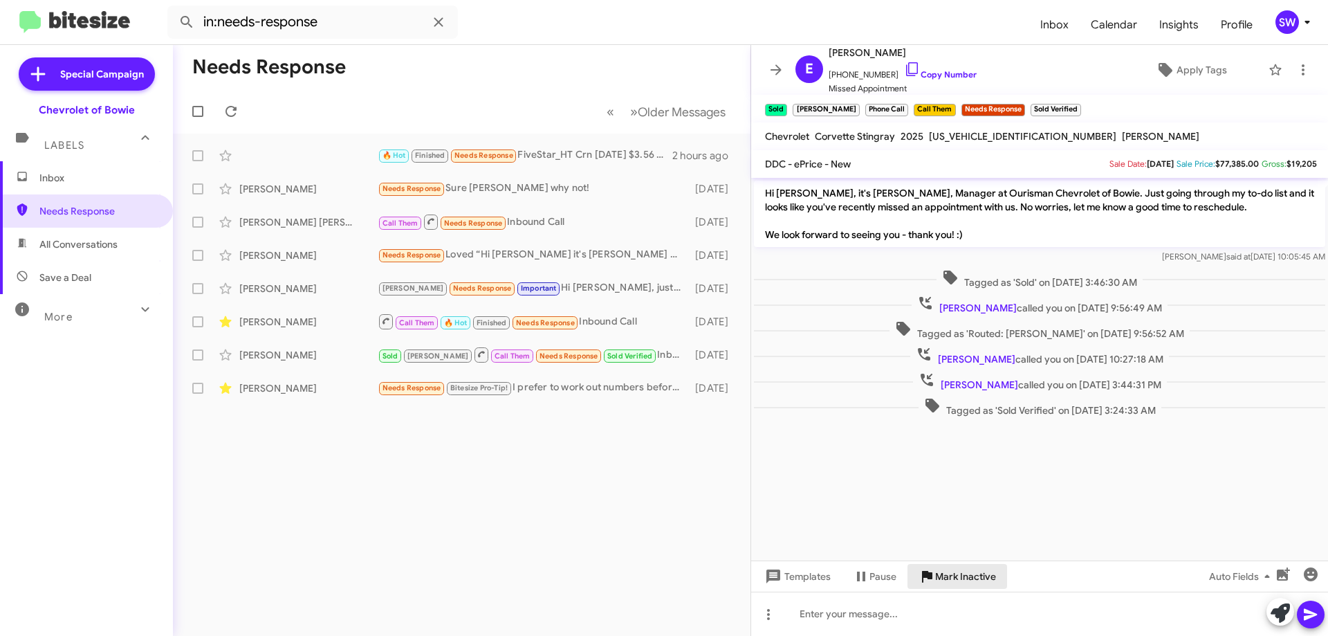
click at [938, 574] on span "Mark Inactive" at bounding box center [965, 576] width 61 height 25
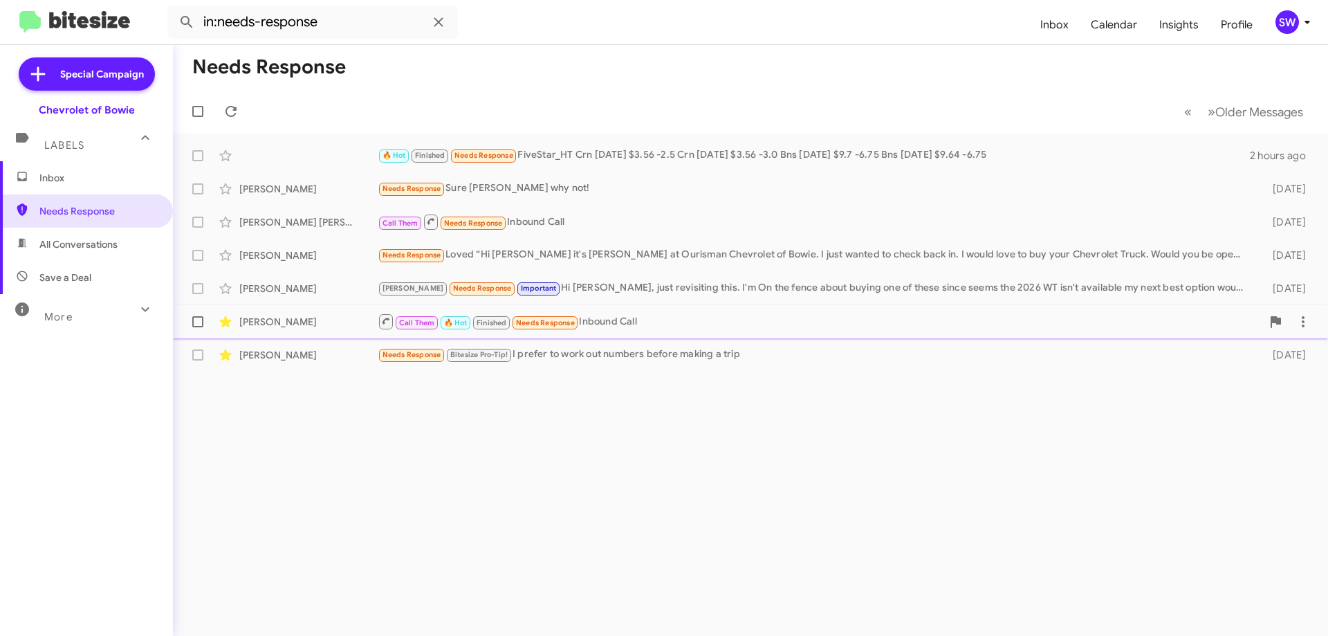
click at [639, 326] on div "Call Them 🔥 Hot Finished Needs Response Inbound Call" at bounding box center [820, 321] width 884 height 17
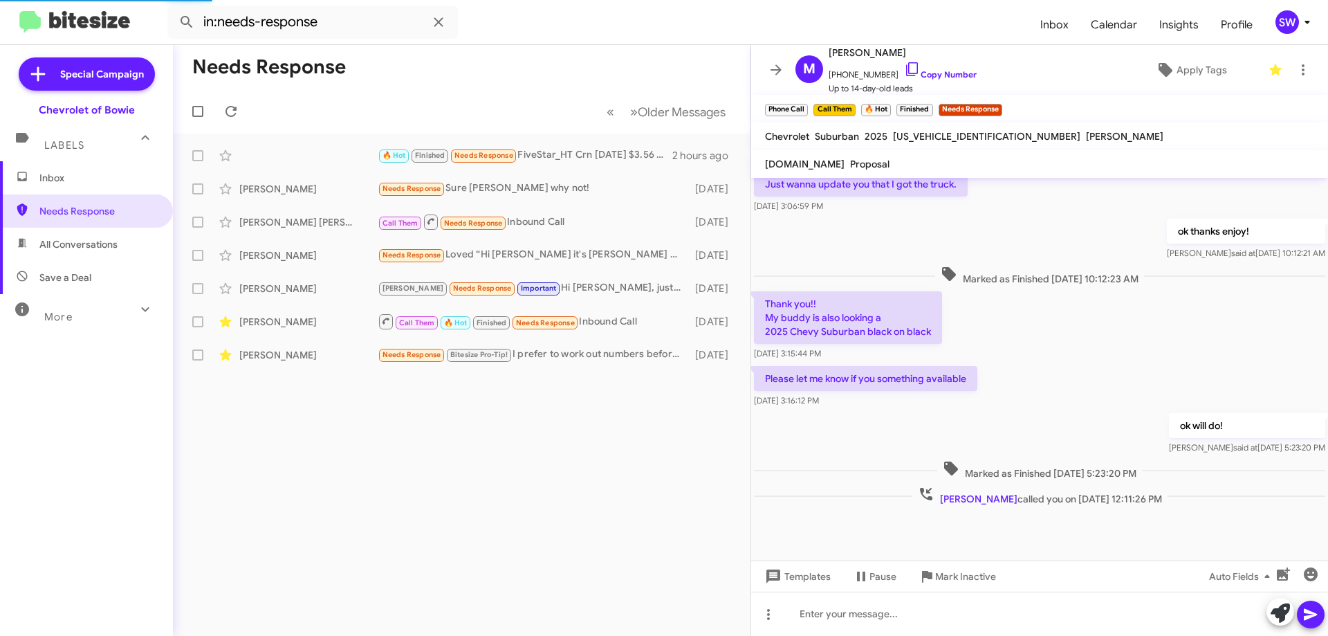
scroll to position [589, 0]
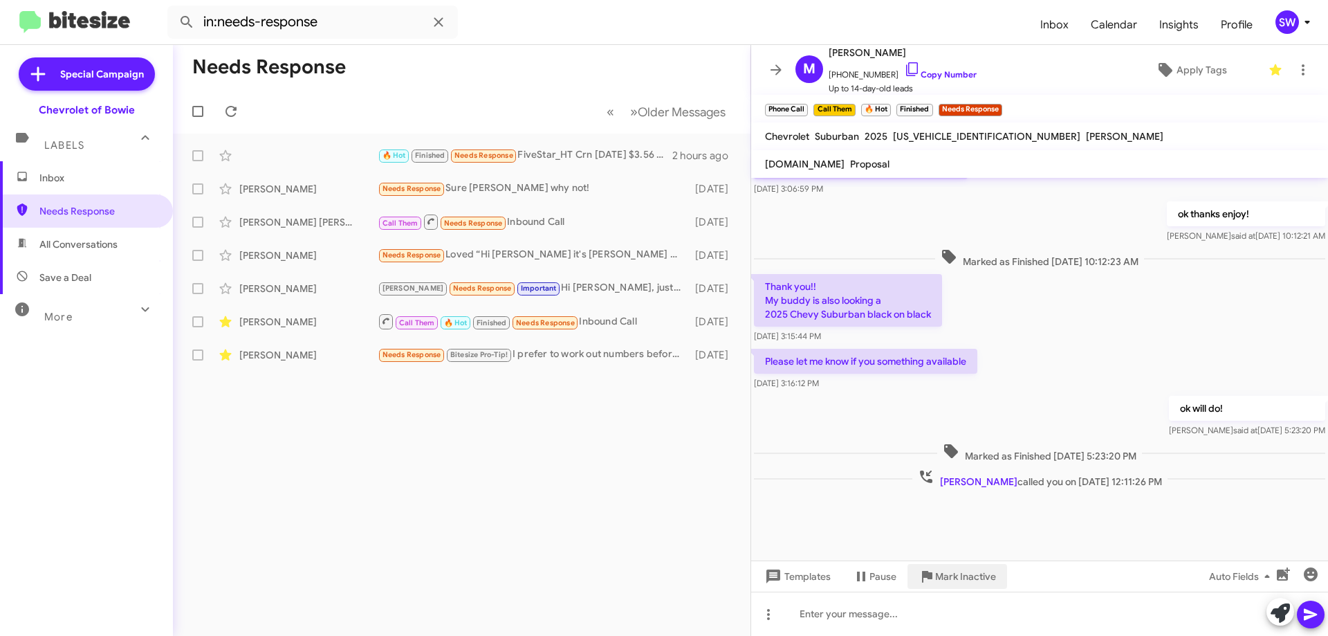
drag, startPoint x: 958, startPoint y: 572, endPoint x: 865, endPoint y: 510, distance: 111.7
click at [957, 570] on span "Mark Inactive" at bounding box center [965, 576] width 61 height 25
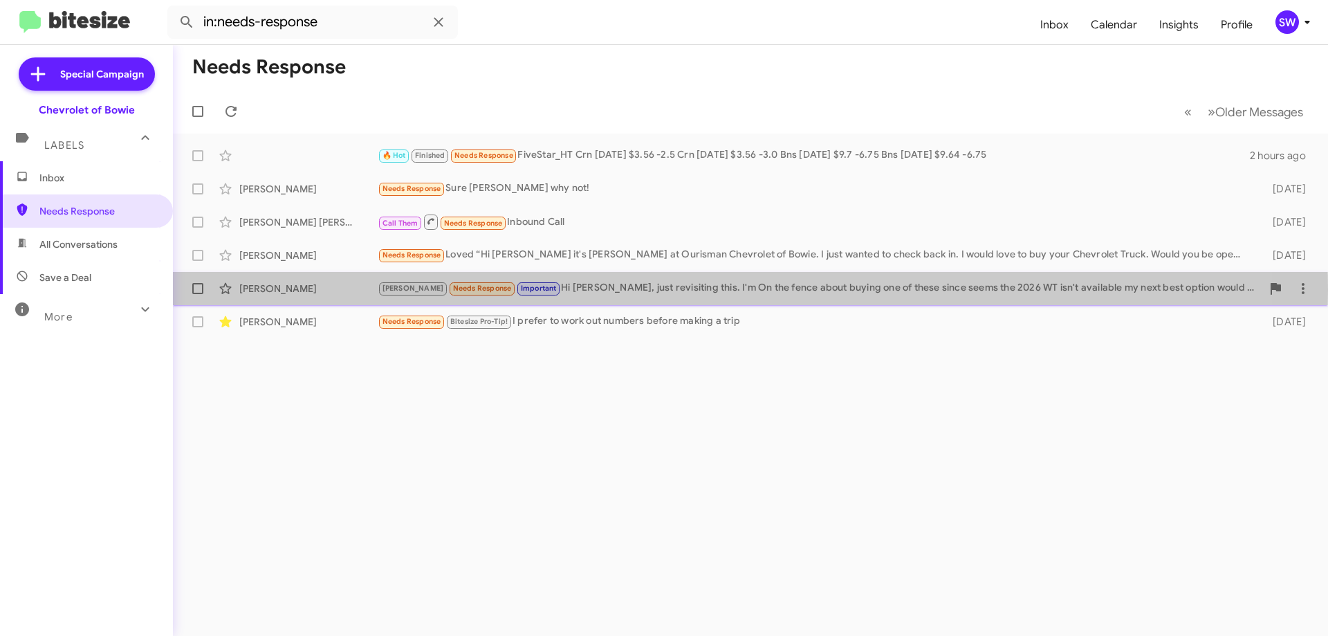
drag, startPoint x: 597, startPoint y: 290, endPoint x: 742, endPoint y: 253, distance: 149.1
click at [598, 289] on div "[PERSON_NAME] Needs Response Important Hi [PERSON_NAME], just revisiting this. …" at bounding box center [820, 288] width 884 height 16
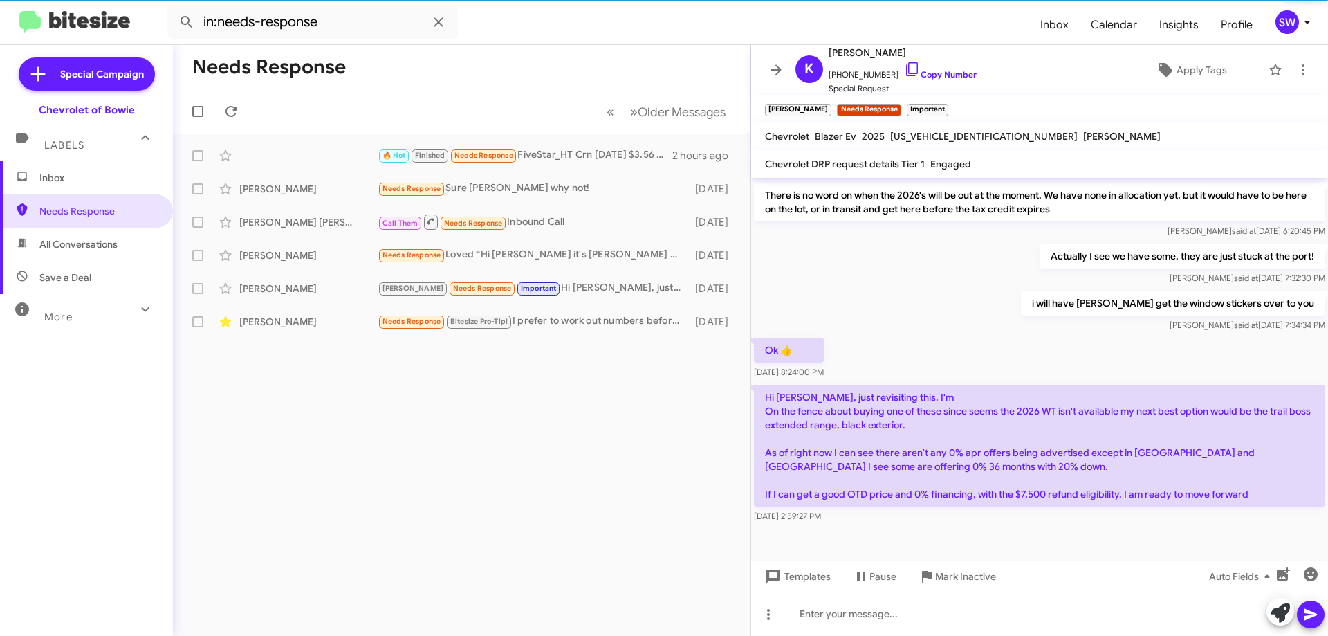
scroll to position [405, 0]
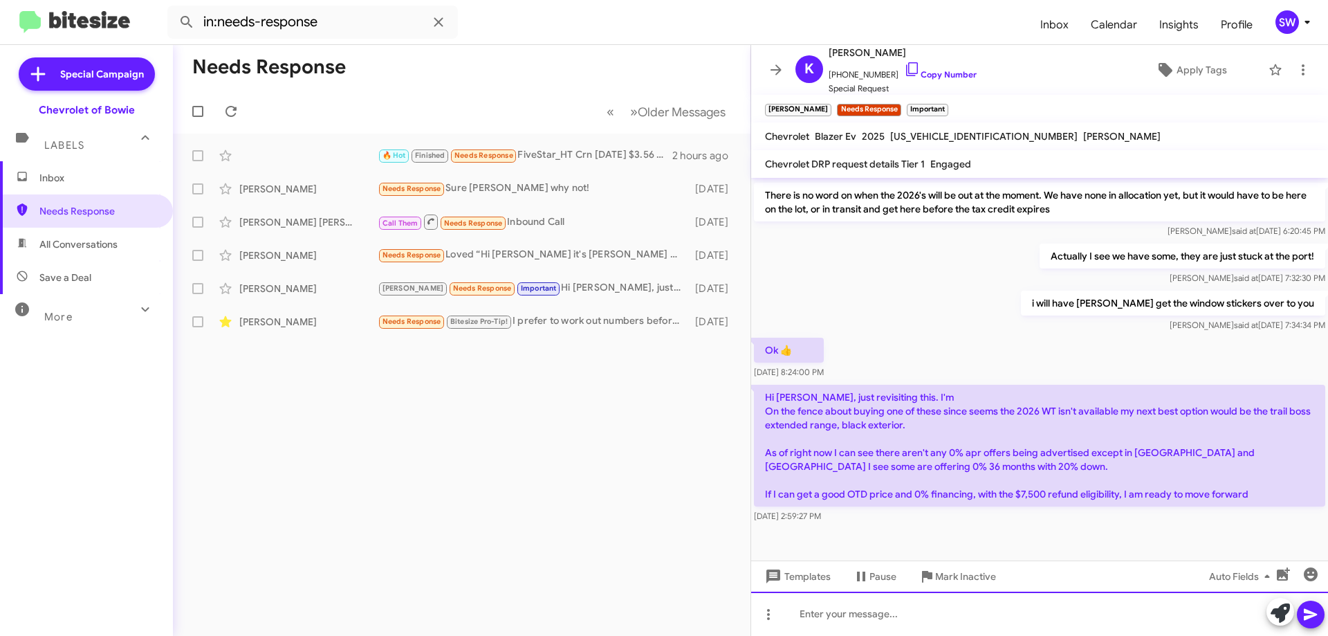
paste div
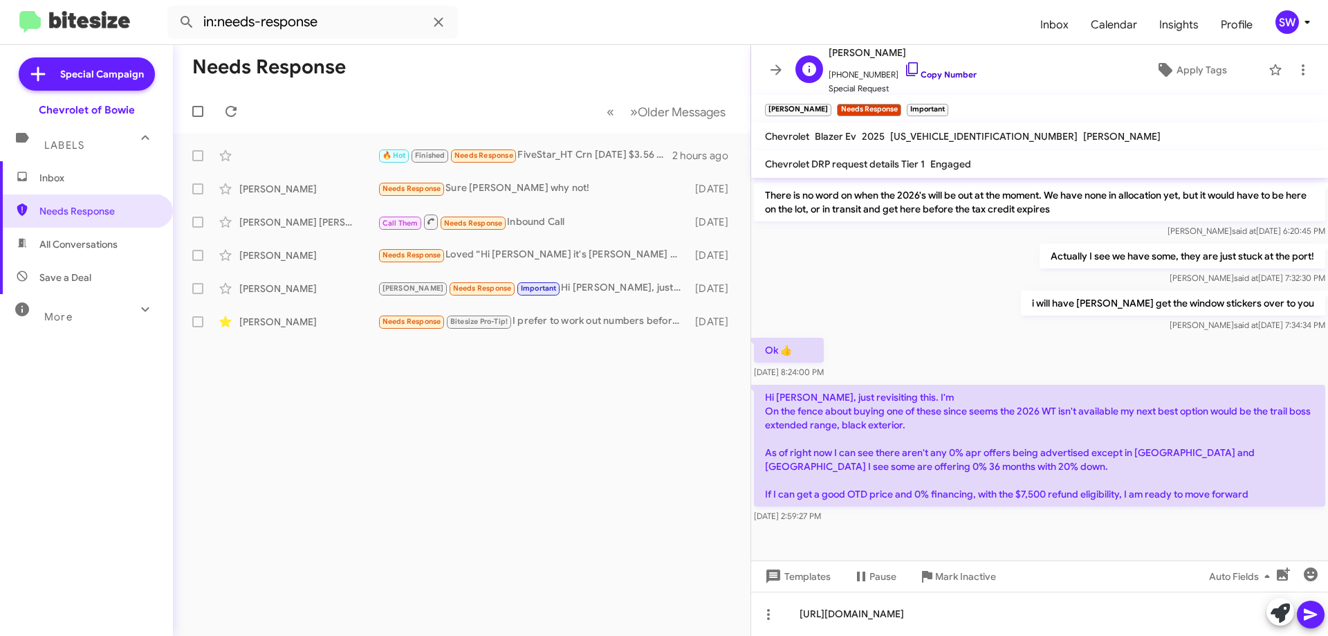
click at [904, 69] on icon at bounding box center [912, 69] width 17 height 17
click at [946, 571] on span "Mark Inactive" at bounding box center [965, 576] width 61 height 25
